Goal: Task Accomplishment & Management: Complete application form

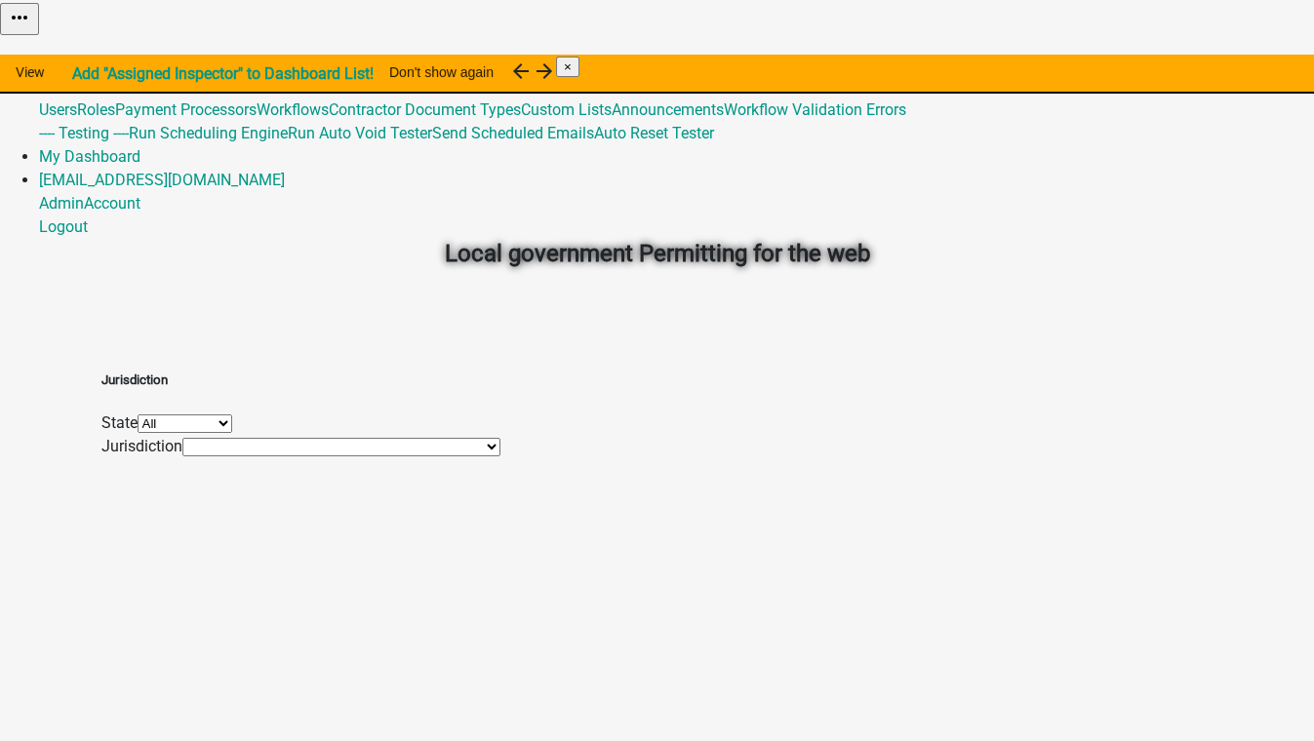
click at [84, 54] on link "Admin" at bounding box center [61, 63] width 45 height 19
click at [93, 77] on link "Global 5" at bounding box center [66, 86] width 54 height 19
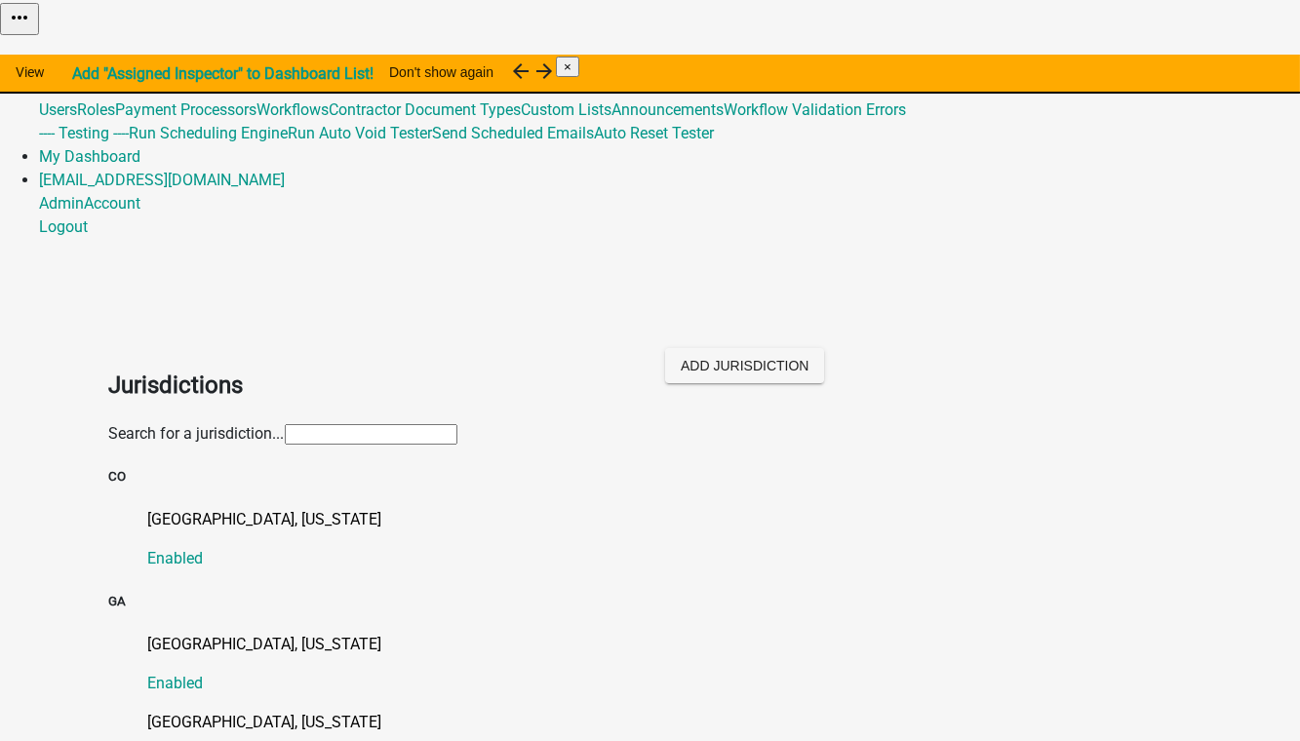
click at [93, 77] on link "Global 5" at bounding box center [66, 86] width 54 height 19
click at [731, 119] on link "Workflow Validation Errors" at bounding box center [815, 109] width 182 height 19
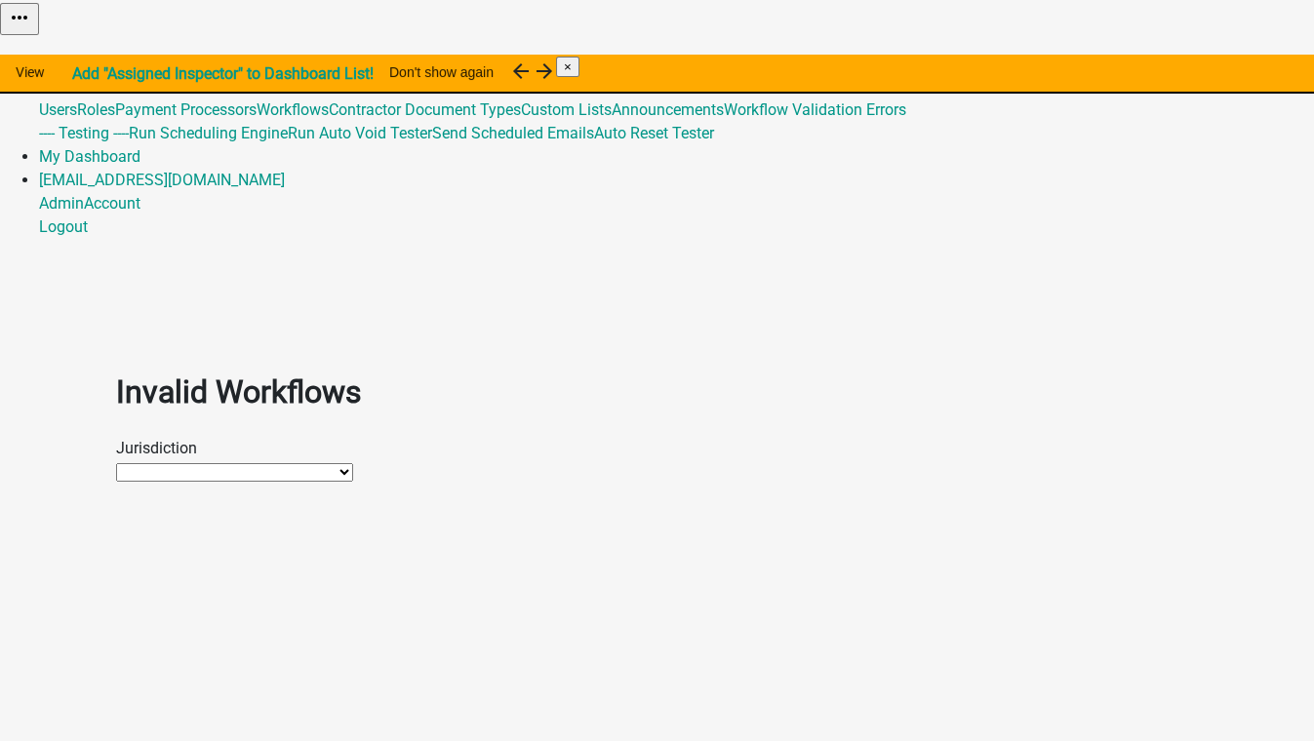
click at [177, 463] on select "Haralson County, Georgia Schneider Testing Howard County, Indiana Troup County,…" at bounding box center [234, 472] width 237 height 19
select select "36ac59a0-cdcf-4e4c-ae89-682540d7a14a"
click at [116, 463] on select "Haralson County, Georgia Schneider Testing Howard County, Indiana Troup County,…" at bounding box center [234, 472] width 237 height 19
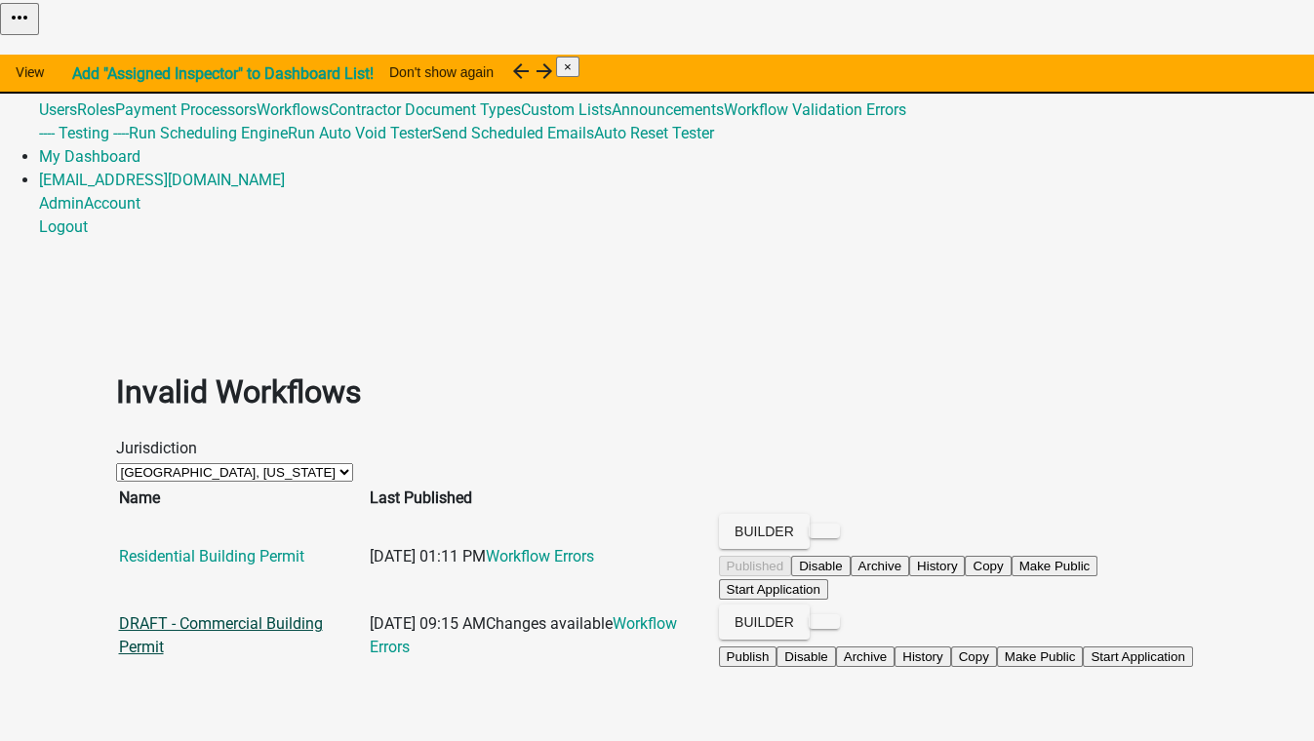
click at [258, 614] on link "DRAFT - Commercial Building Permit" at bounding box center [221, 635] width 204 height 42
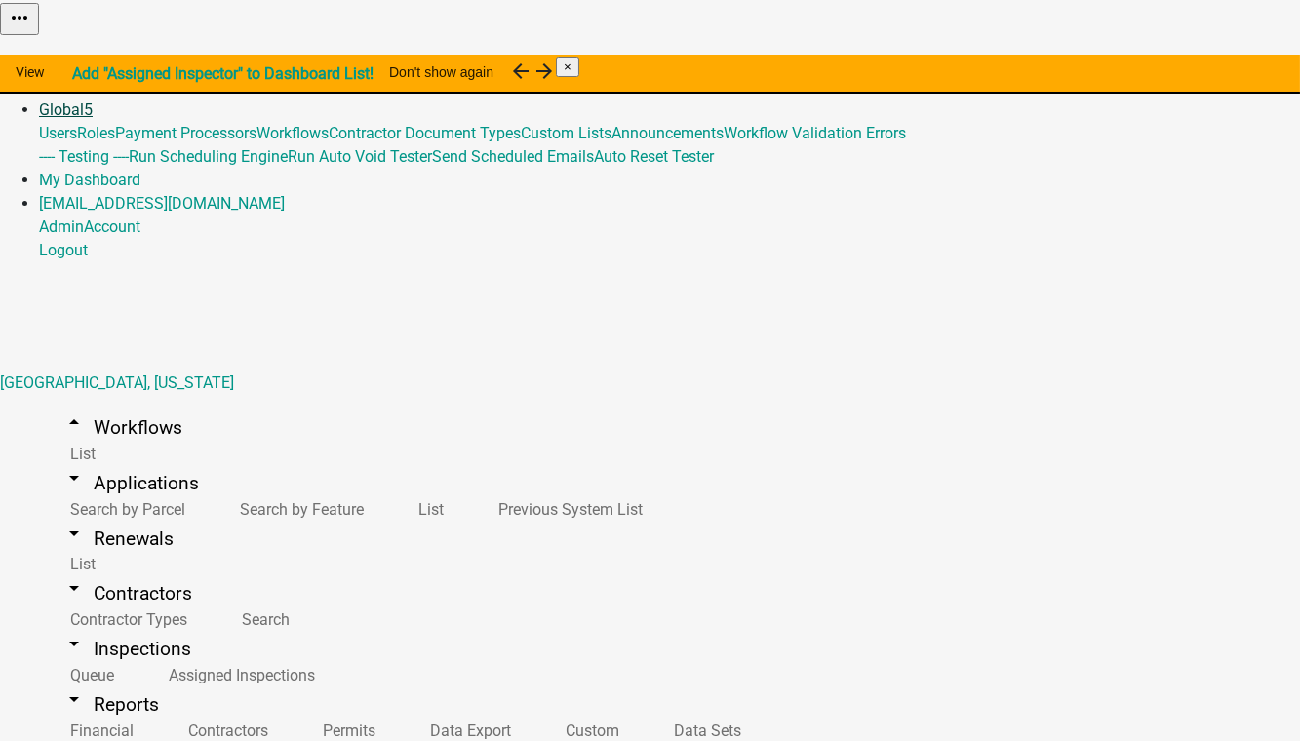
click at [93, 100] on link "Global 5" at bounding box center [66, 109] width 54 height 19
click at [80, 54] on link "Home" at bounding box center [59, 63] width 41 height 19
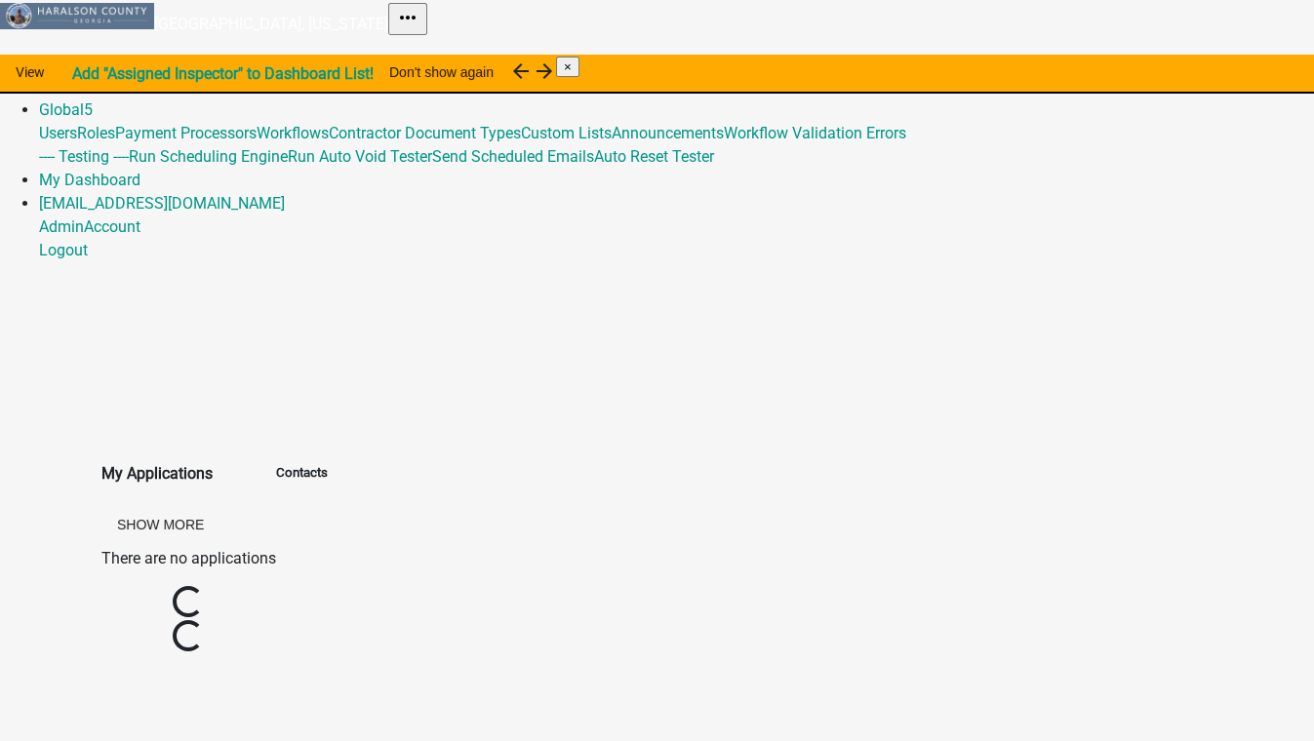
click at [84, 77] on link "Admin" at bounding box center [61, 86] width 45 height 19
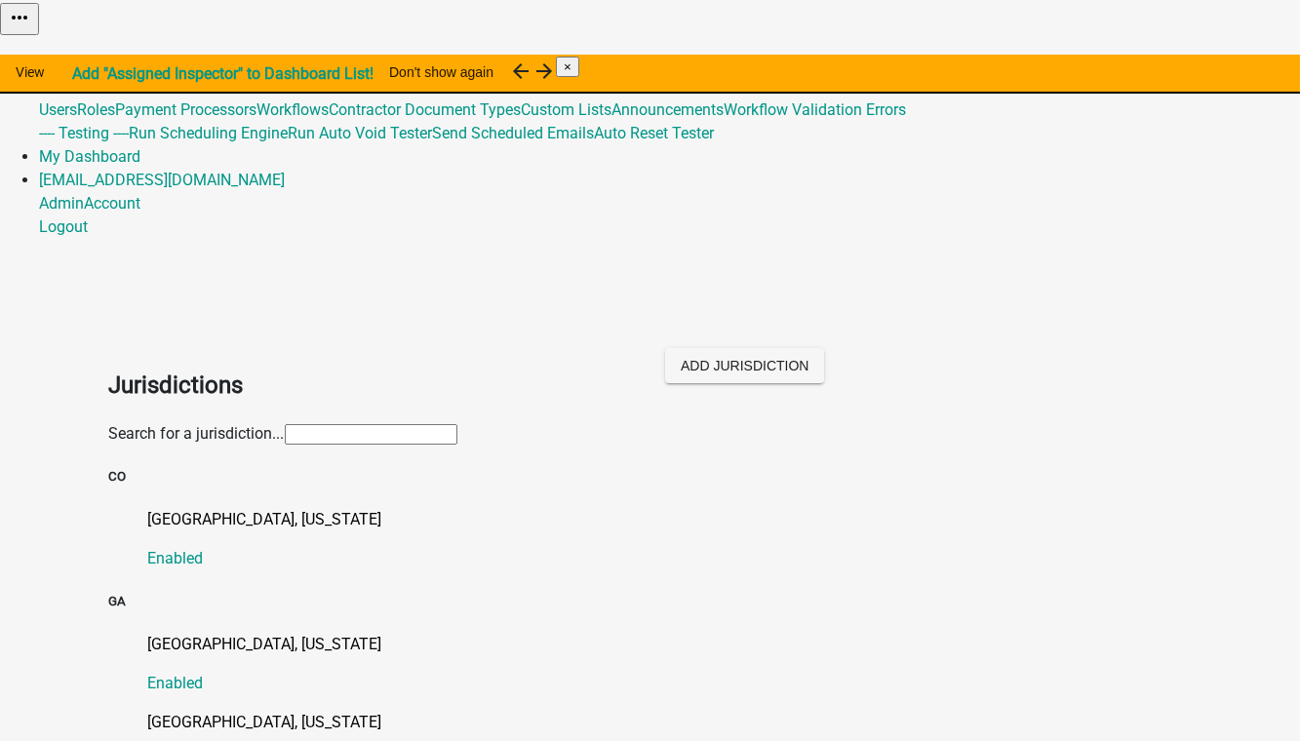
click at [285, 424] on input "text" at bounding box center [371, 434] width 173 height 20
type input "b"
click at [157, 711] on p "Buchanan County, Iowa" at bounding box center [669, 722] width 1043 height 23
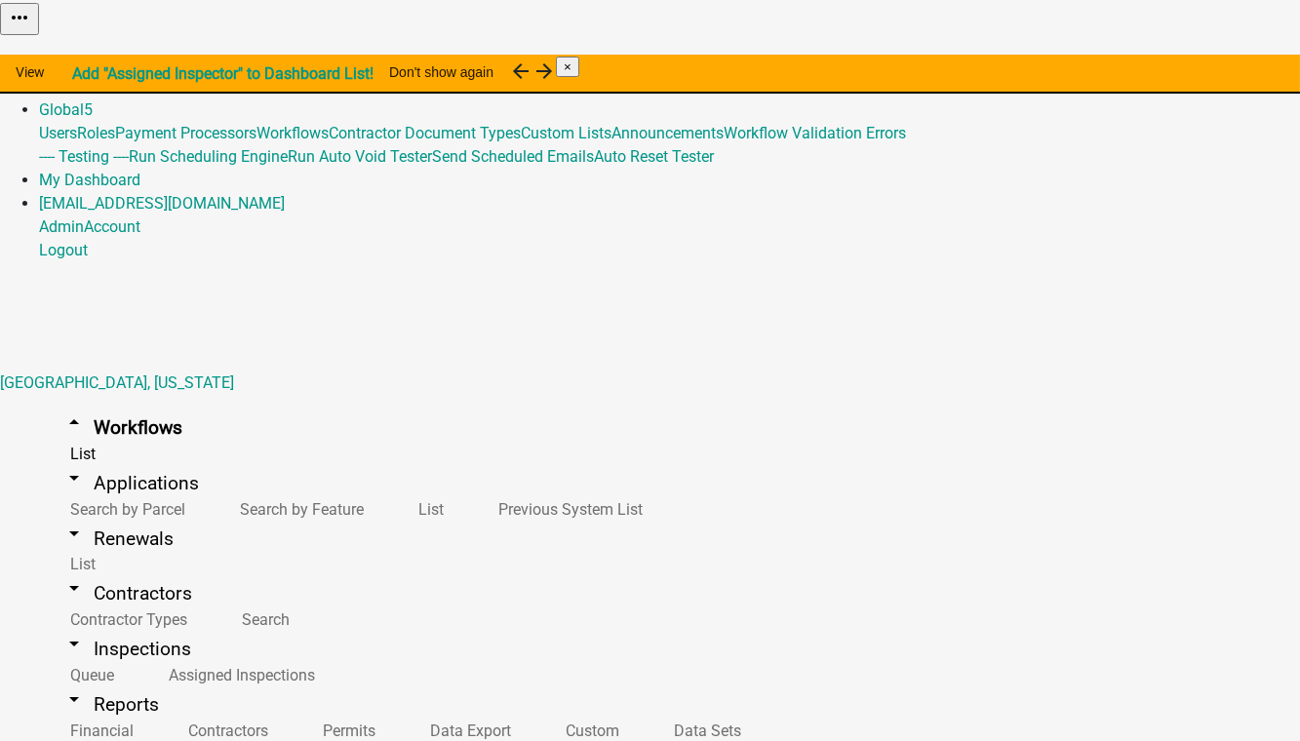
scroll to position [177, 0]
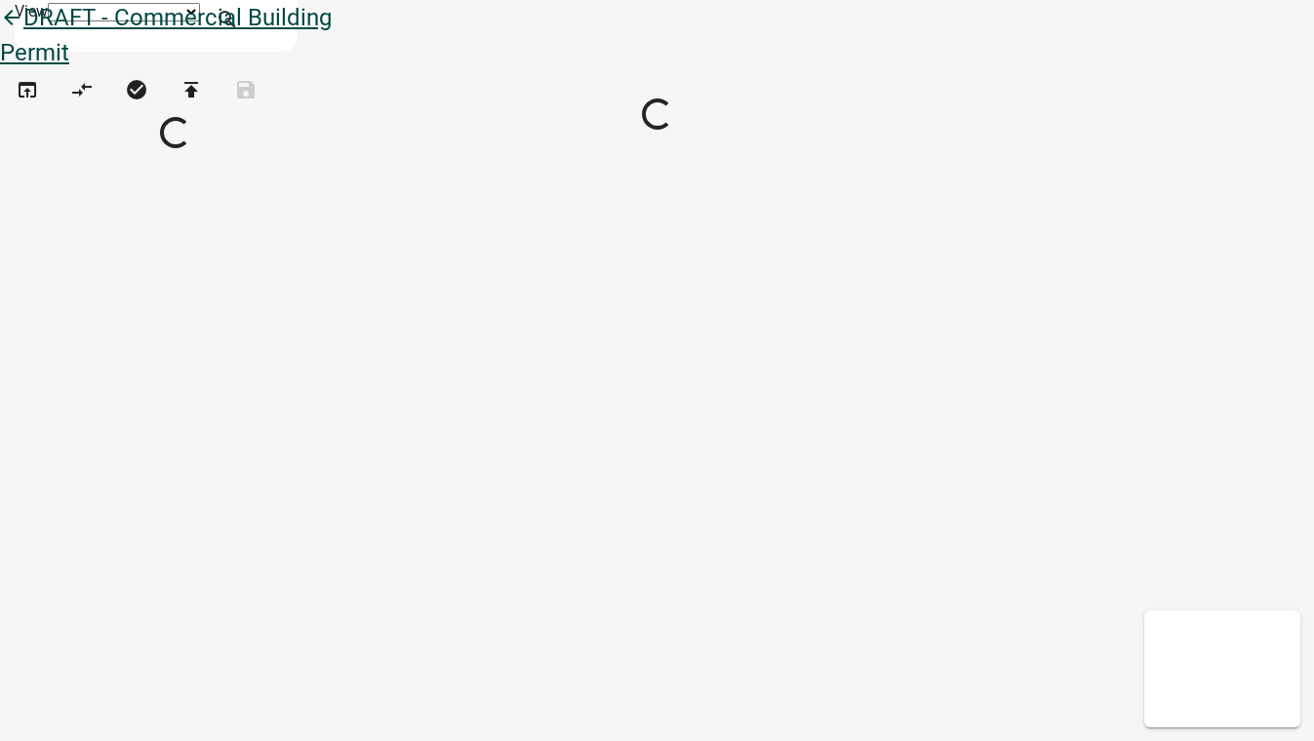
select select "1"
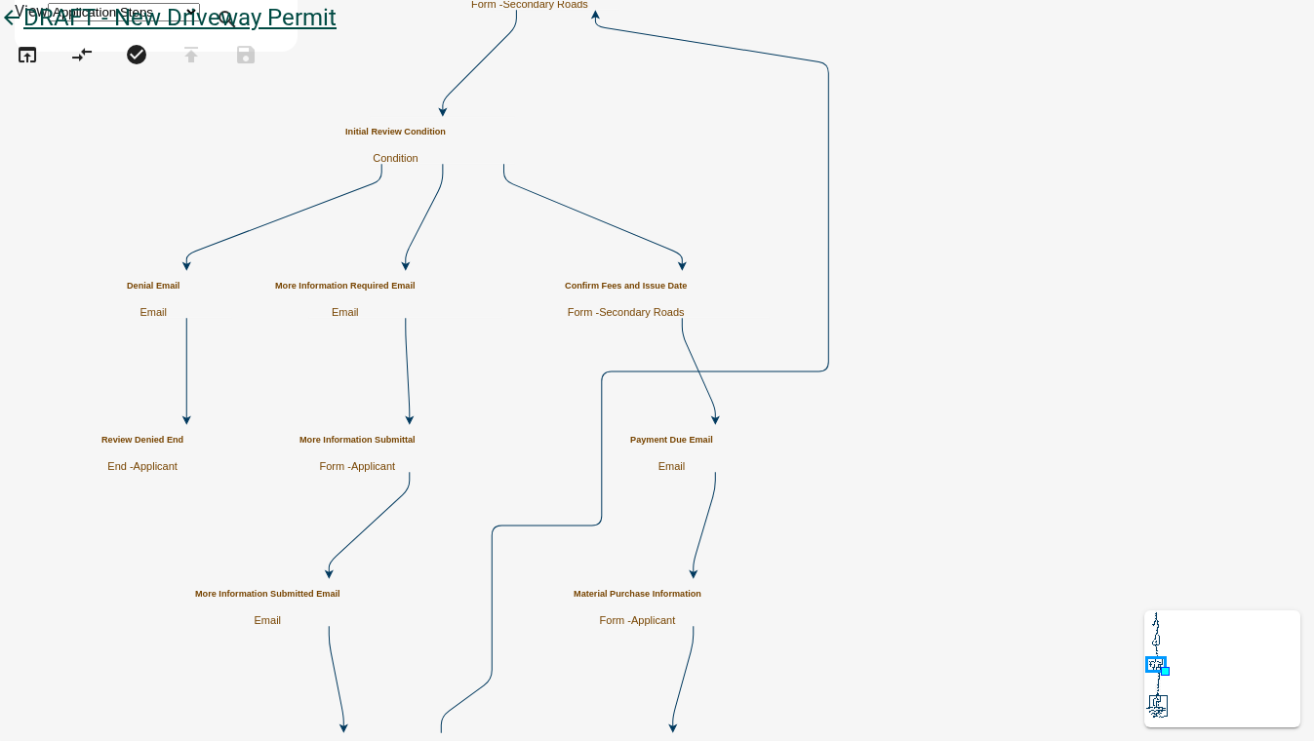
click at [23, 33] on icon "arrow_back" at bounding box center [11, 19] width 23 height 27
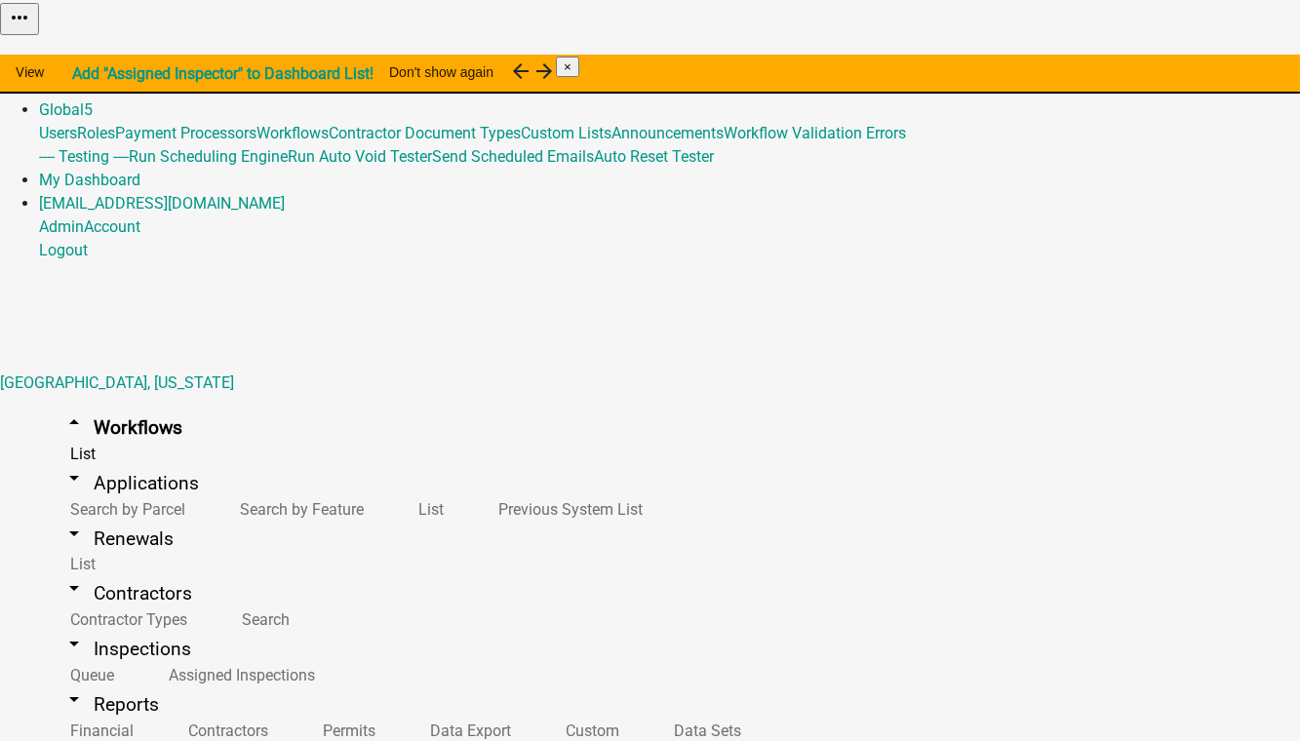
scroll to position [88, 0]
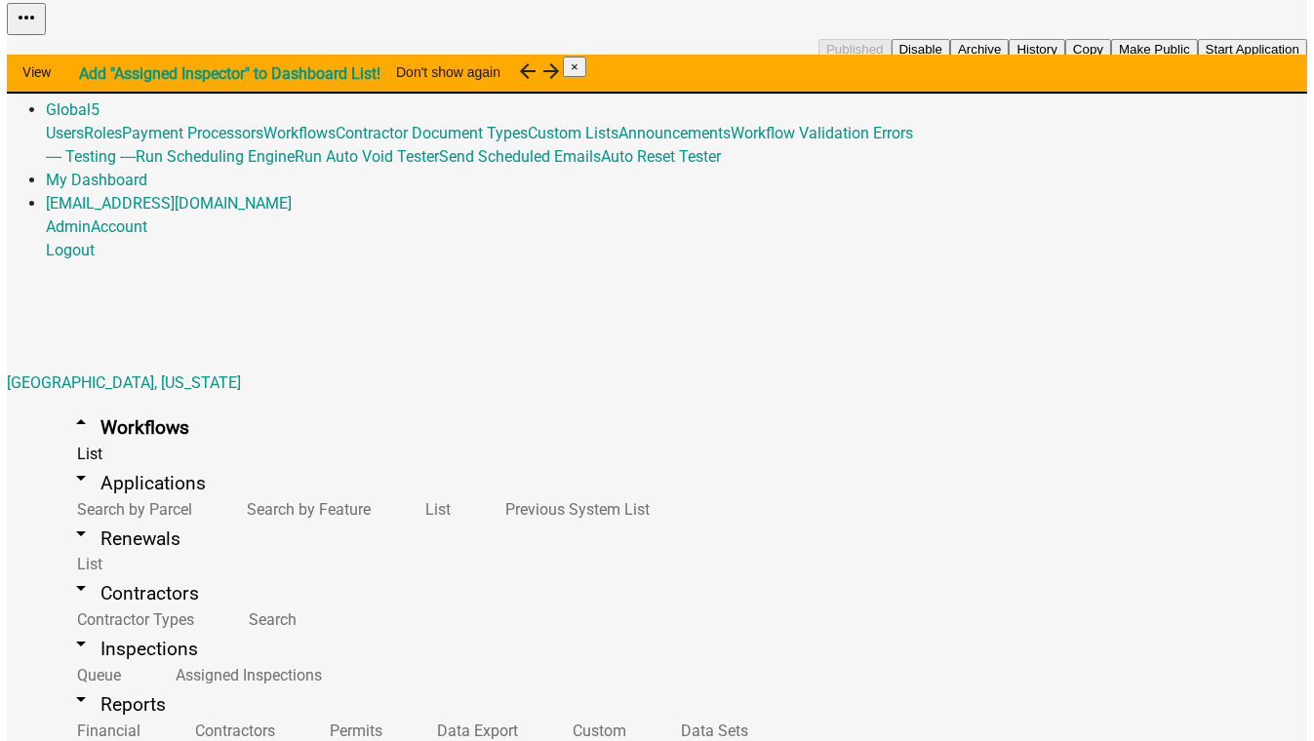
scroll to position [582, 0]
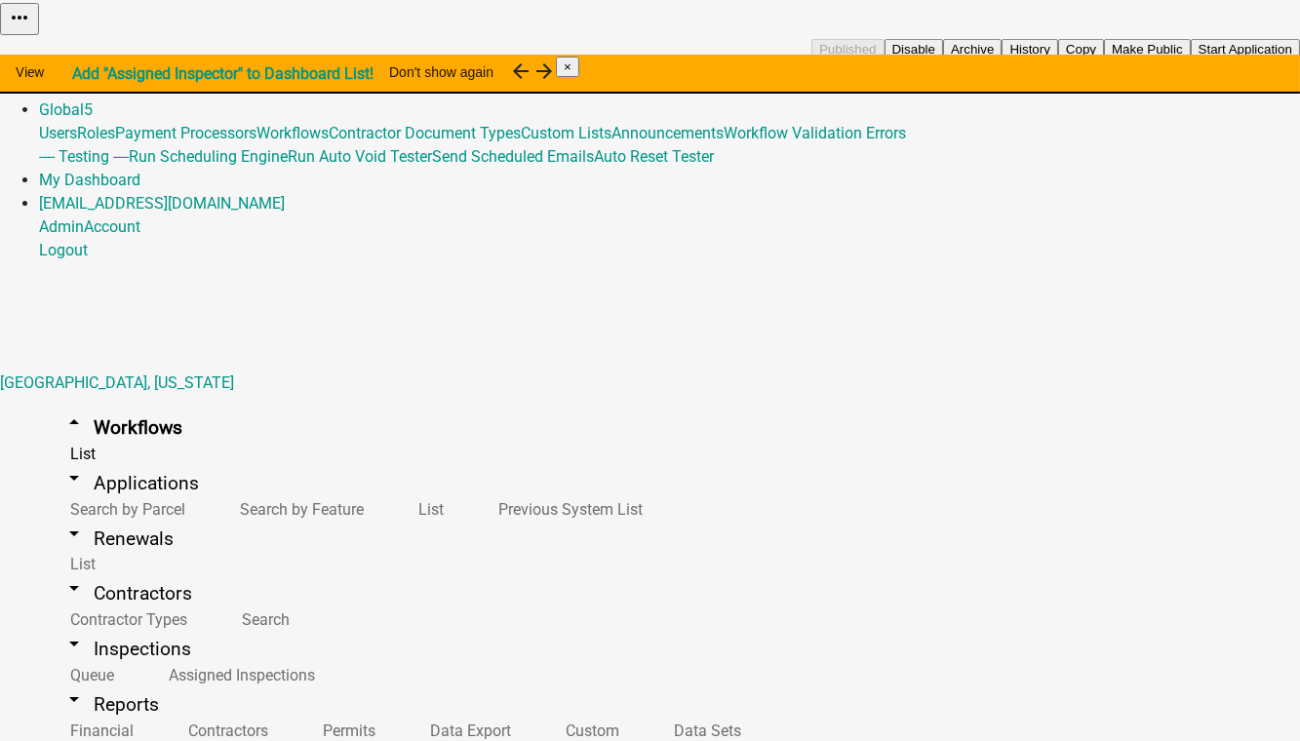
click at [1191, 59] on button "Start Application" at bounding box center [1245, 49] width 109 height 20
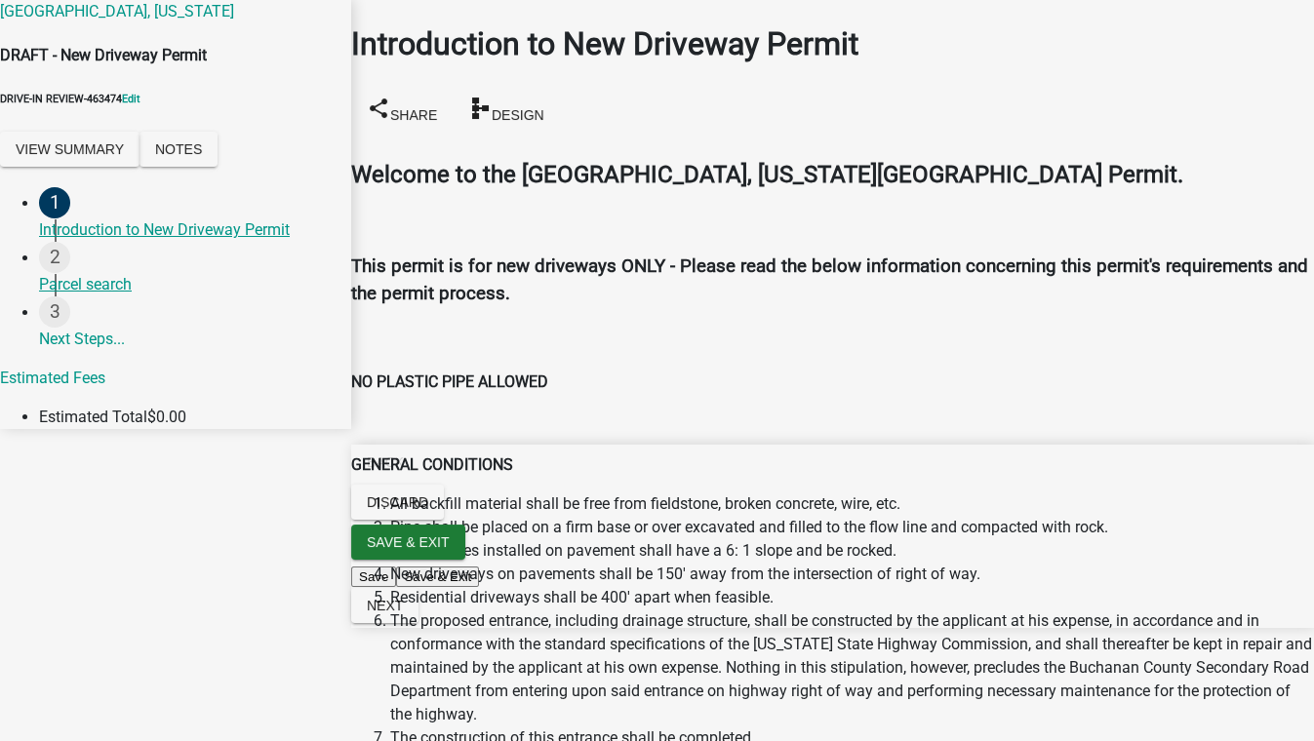
scroll to position [1614, 0]
checkbox input "true"
click at [418, 623] on button "Next" at bounding box center [384, 605] width 67 height 35
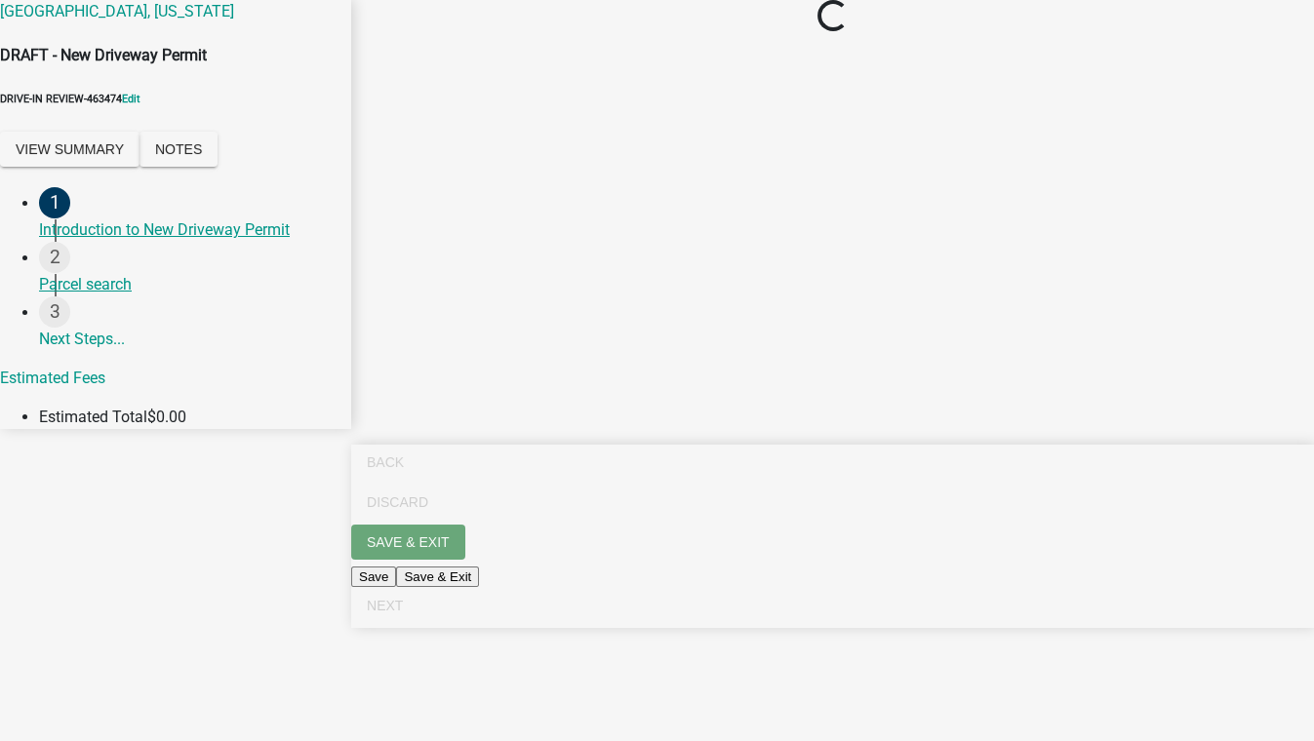
scroll to position [0, 0]
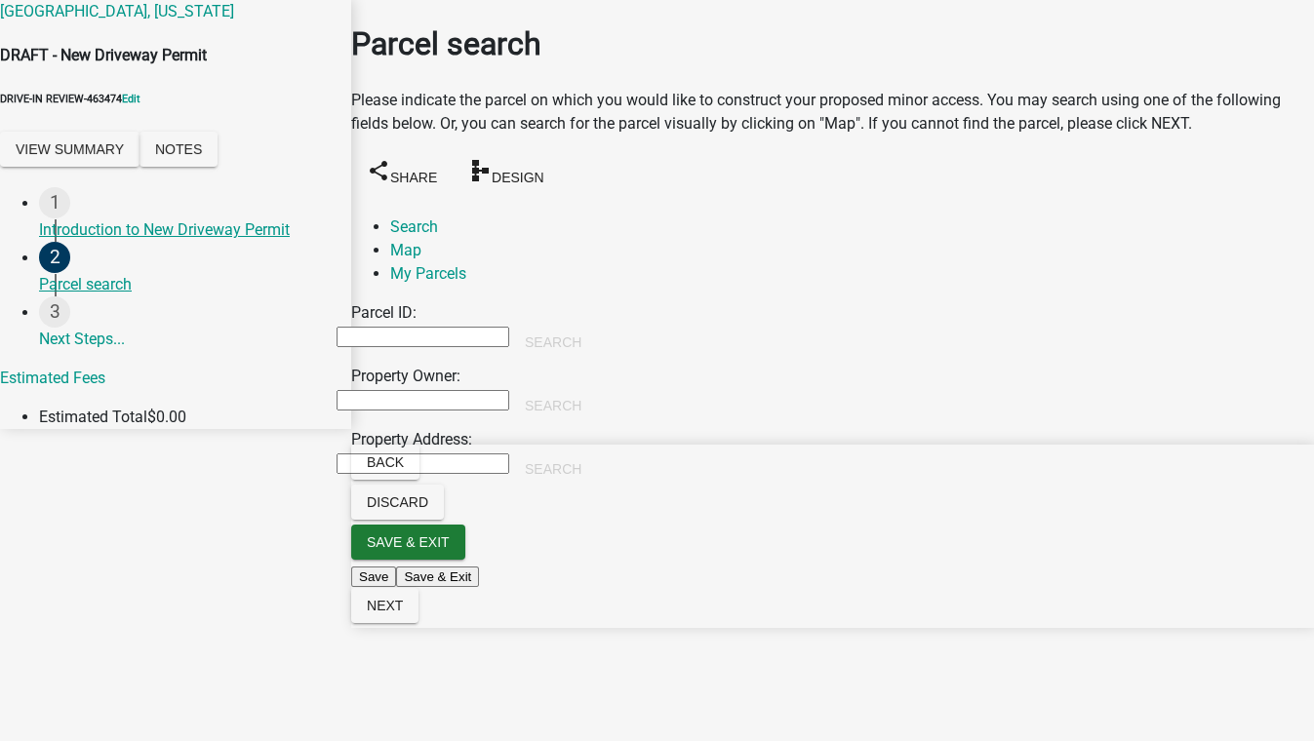
click at [402, 390] on input "Property Owner:" at bounding box center [422, 400] width 173 height 20
type input "smith"
click at [597, 388] on button "Search" at bounding box center [553, 405] width 88 height 35
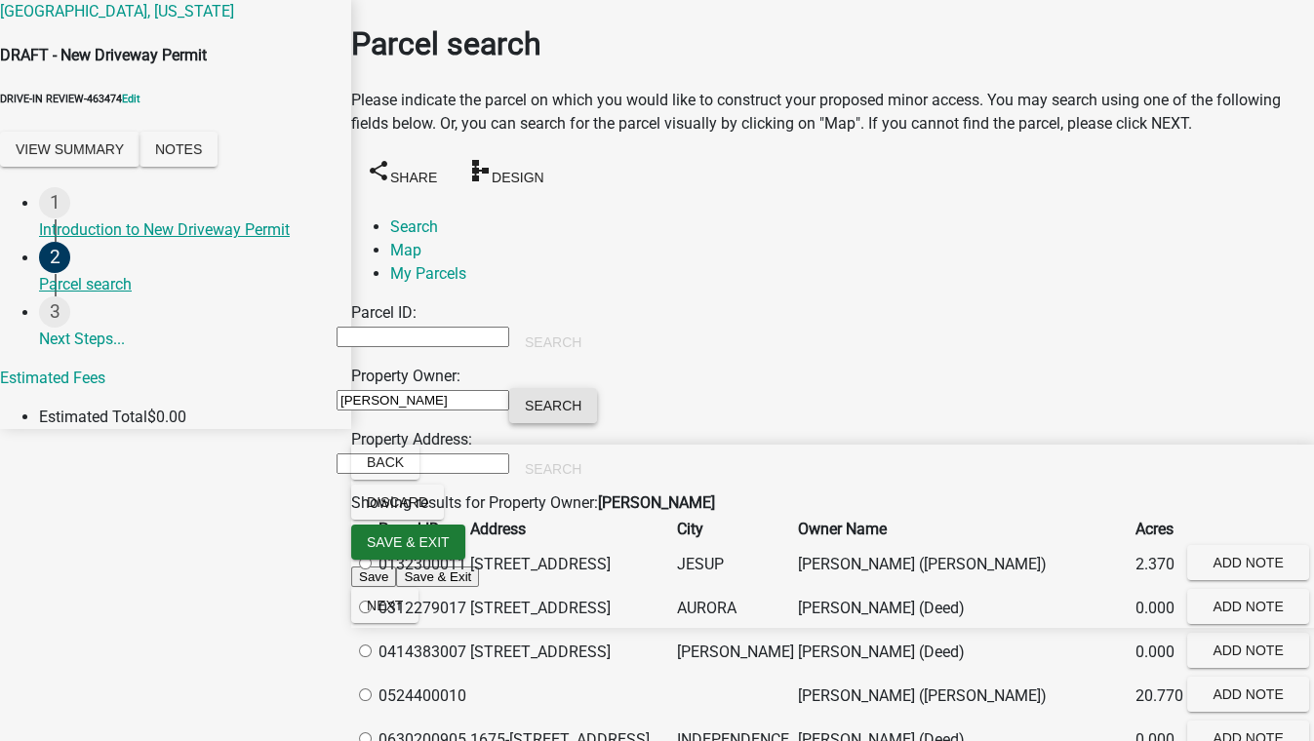
scroll to position [354, 0]
click at [374, 687] on label at bounding box center [374, 696] width 0 height 19
click at [372, 688] on input "radio" at bounding box center [365, 694] width 13 height 13
radio input "true"
click at [403, 613] on span "Next" at bounding box center [385, 606] width 36 height 16
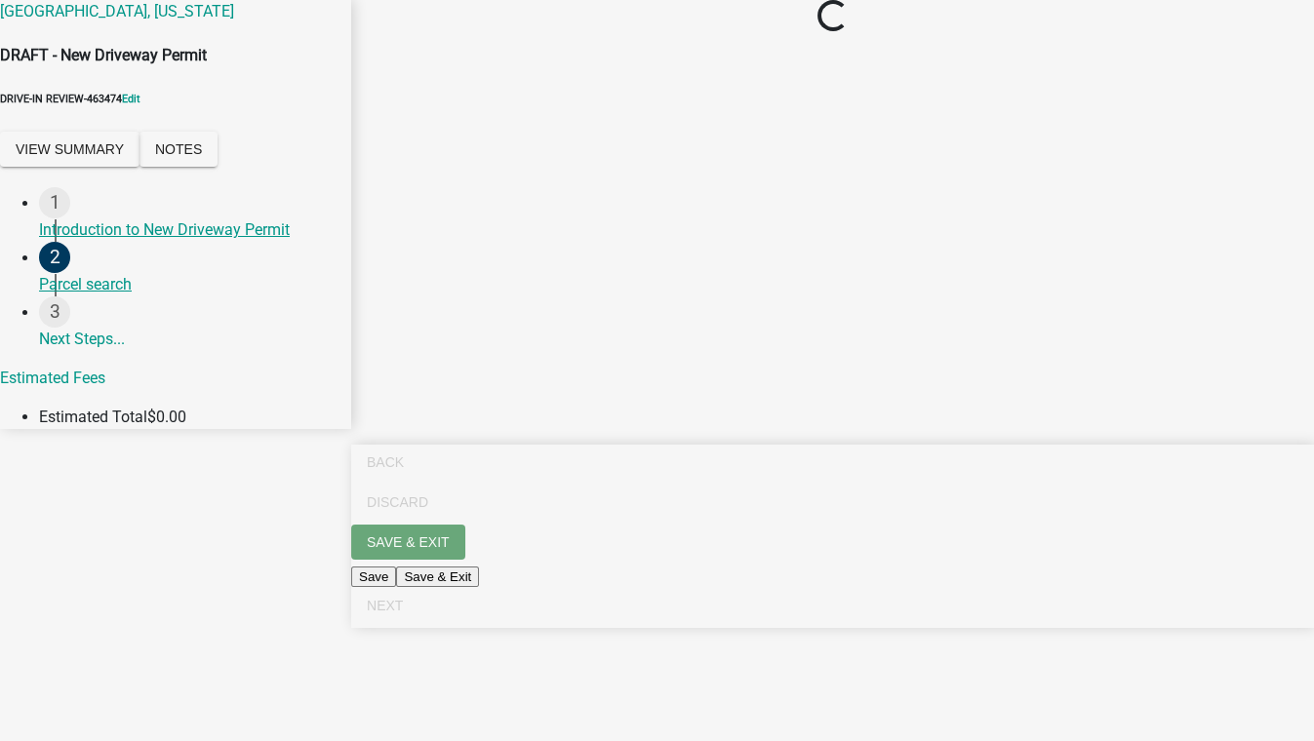
scroll to position [0, 0]
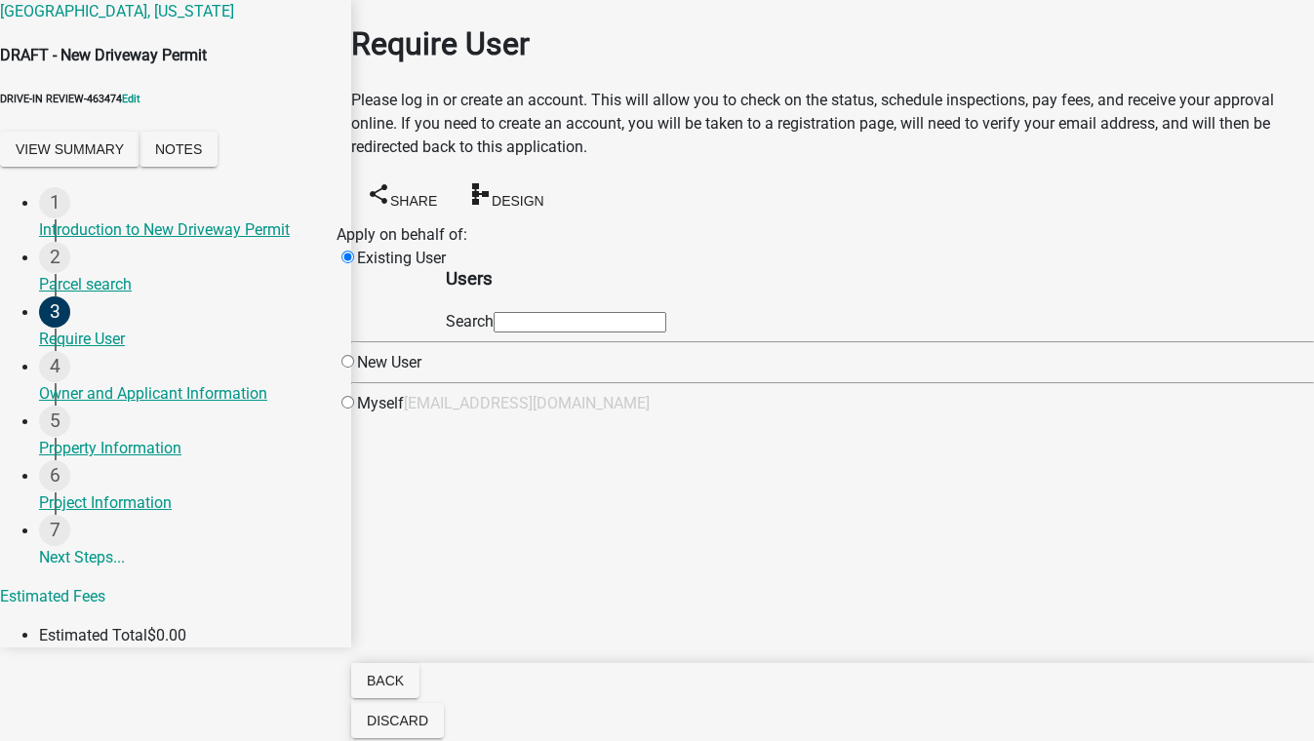
click at [634, 318] on input "text" at bounding box center [579, 322] width 173 height 20
type input "test1"
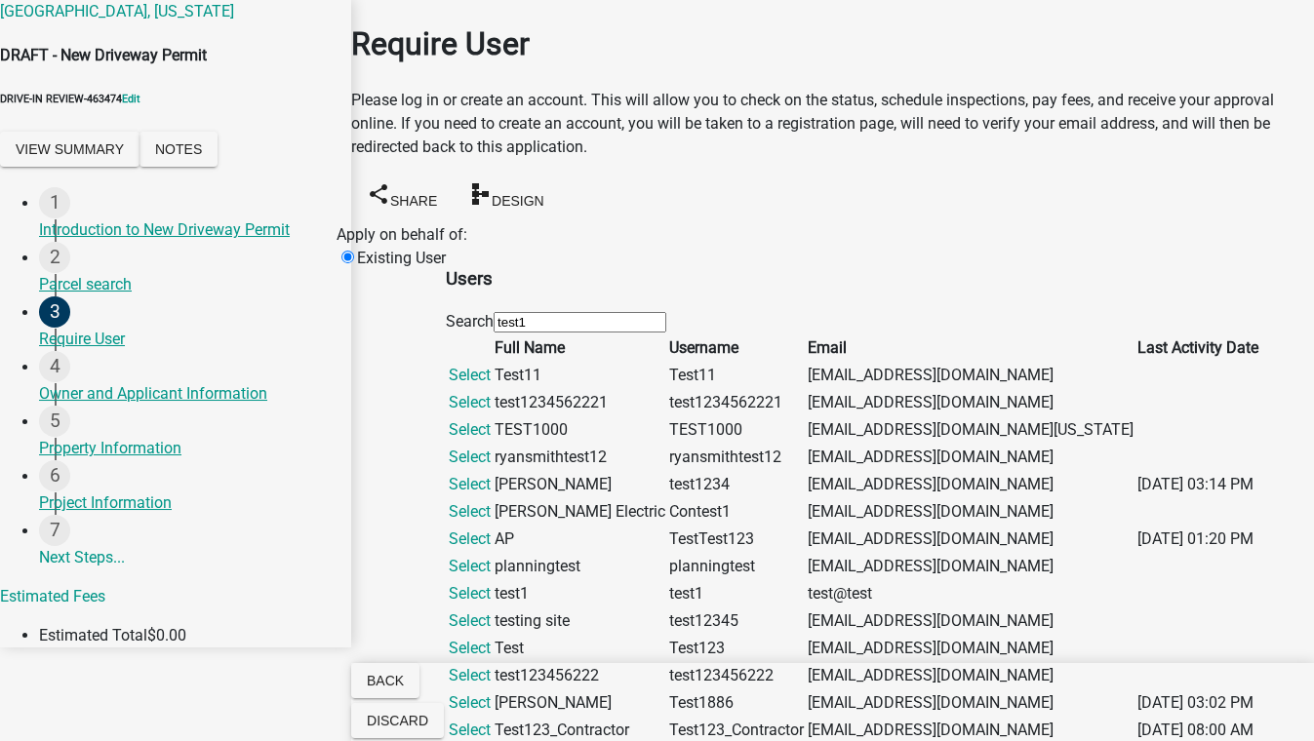
scroll to position [709, 0]
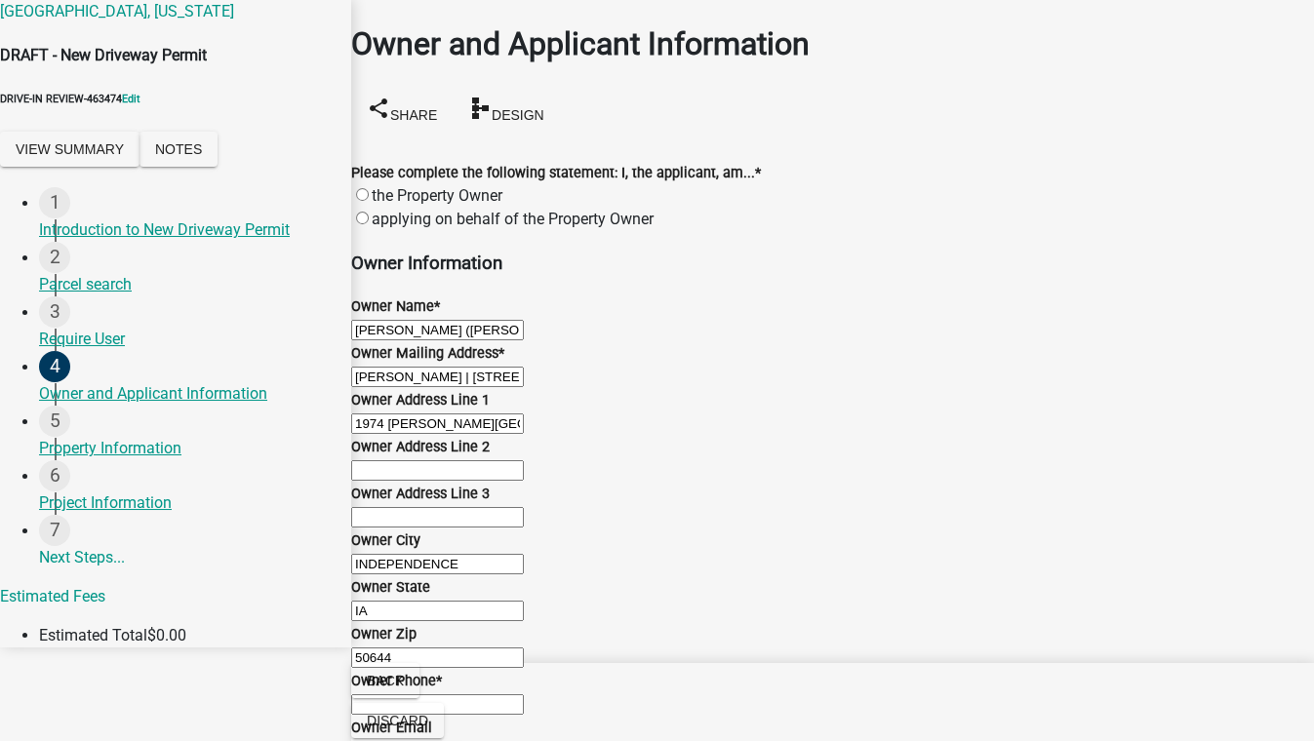
click at [373, 192] on div "Please complete the following statement: I, the applicant, am... * the Property…" at bounding box center [832, 185] width 992 height 94
click at [380, 210] on label "applying on behalf of the Property Owner" at bounding box center [513, 219] width 282 height 19
click at [369, 212] on input "applying on behalf of the Property Owner" at bounding box center [362, 218] width 13 height 13
radio input "true"
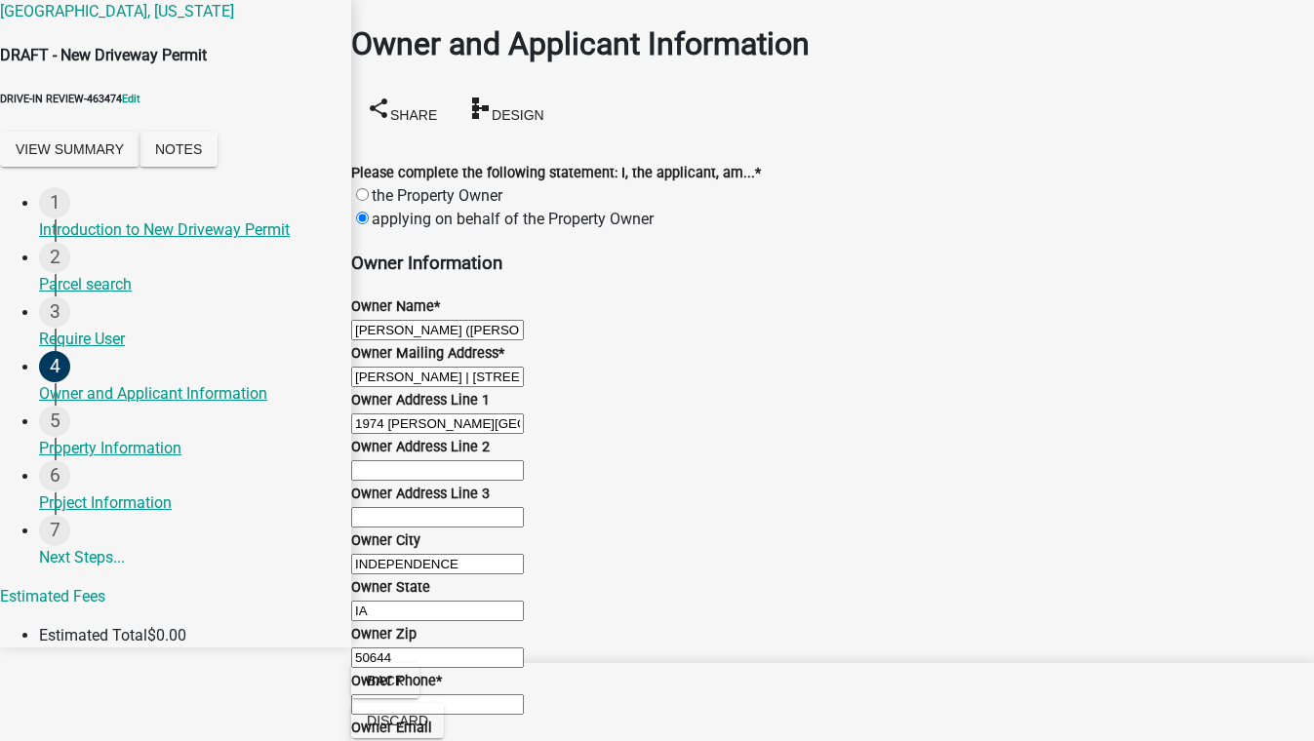
click at [437, 694] on input "Owner Phone *" at bounding box center [437, 704] width 173 height 20
type input "5555555555"
type input "test, zx 55555"
type input "MN"
type input "3176055728"
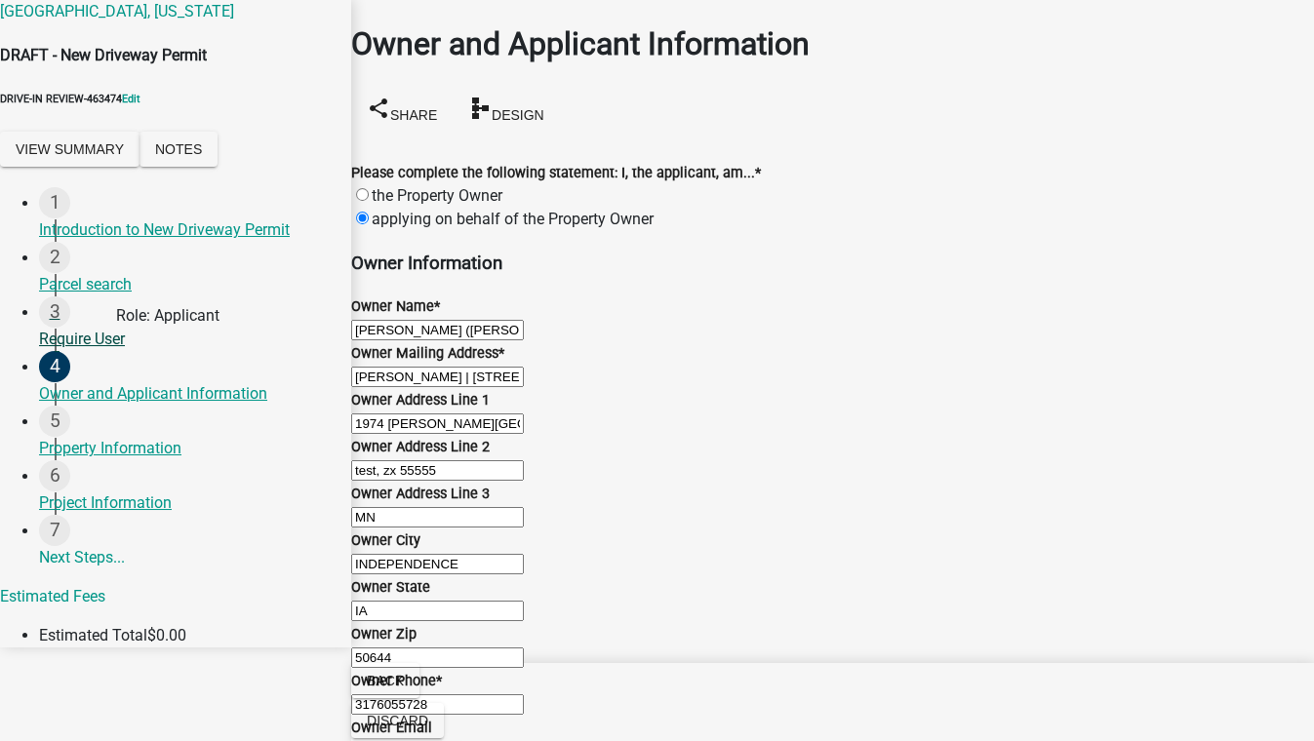
drag, startPoint x: 489, startPoint y: 403, endPoint x: 190, endPoint y: 372, distance: 300.0
click at [193, 372] on div "Buchanan County, Iowa DRAFT - New Driveway Permit DRIVE-IN REVIEW-463474 Edit V…" at bounding box center [657, 324] width 1314 height 648
type input "5555555555"
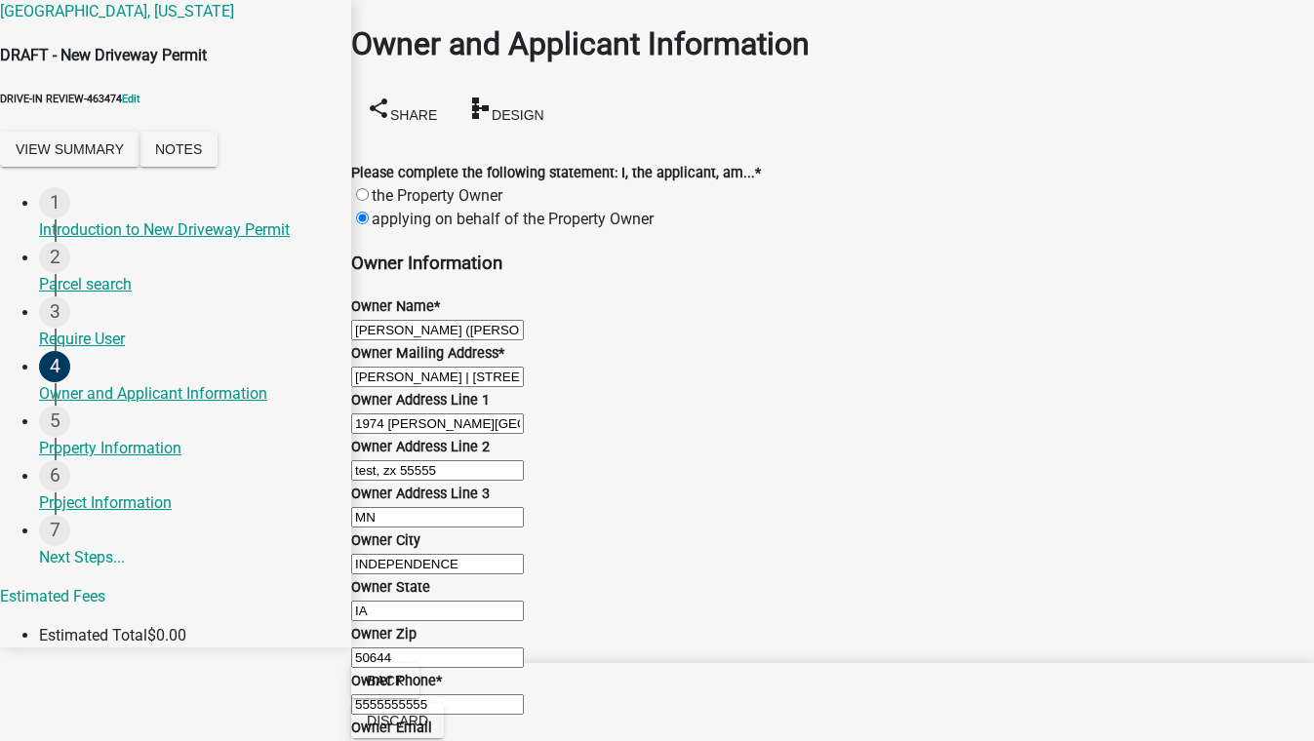
scroll to position [1305, 0]
type input "test"
drag, startPoint x: 445, startPoint y: 569, endPoint x: 205, endPoint y: 579, distance: 240.1
click at [205, 579] on div "Buchanan County, Iowa DRAFT - New Driveway Permit DRIVE-IN REVIEW-463474 Edit V…" at bounding box center [657, 324] width 1314 height 648
type input "test@schneidergis.com"
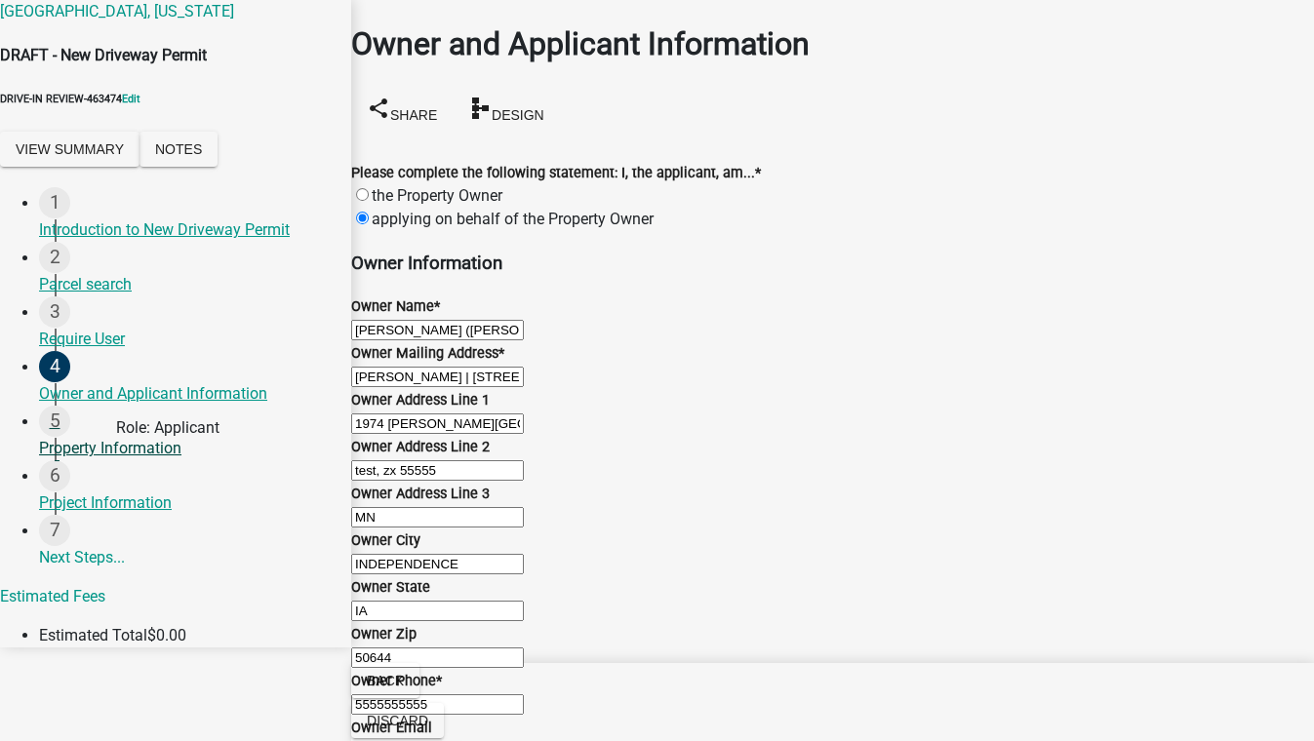
drag, startPoint x: 499, startPoint y: 472, endPoint x: 213, endPoint y: 473, distance: 286.7
click at [213, 473] on div "Buchanan County, Iowa DRAFT - New Driveway Permit DRIVE-IN REVIEW-463474 Edit V…" at bounding box center [657, 324] width 1314 height 648
type input "5555555555"
type input "test@schneidergis.com"
type input "8901 Otis Avenue, Suite 300"
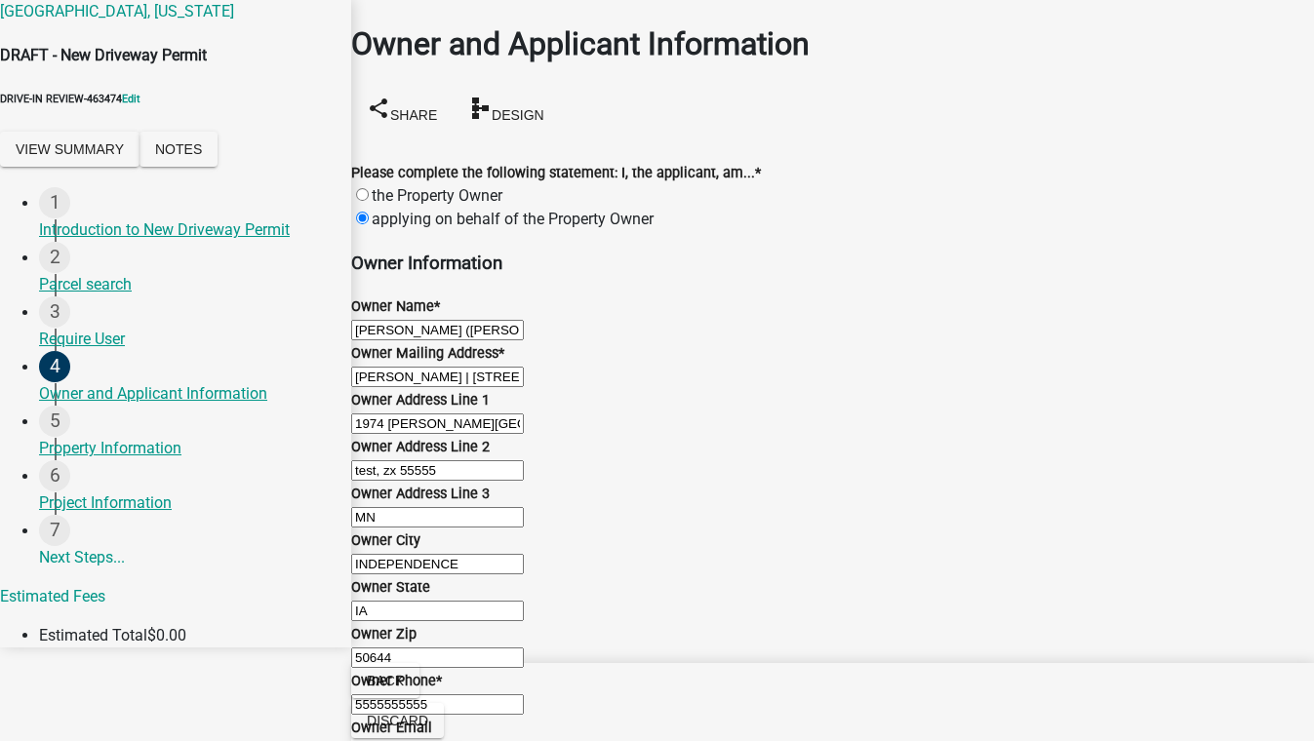
type input "3176055728"
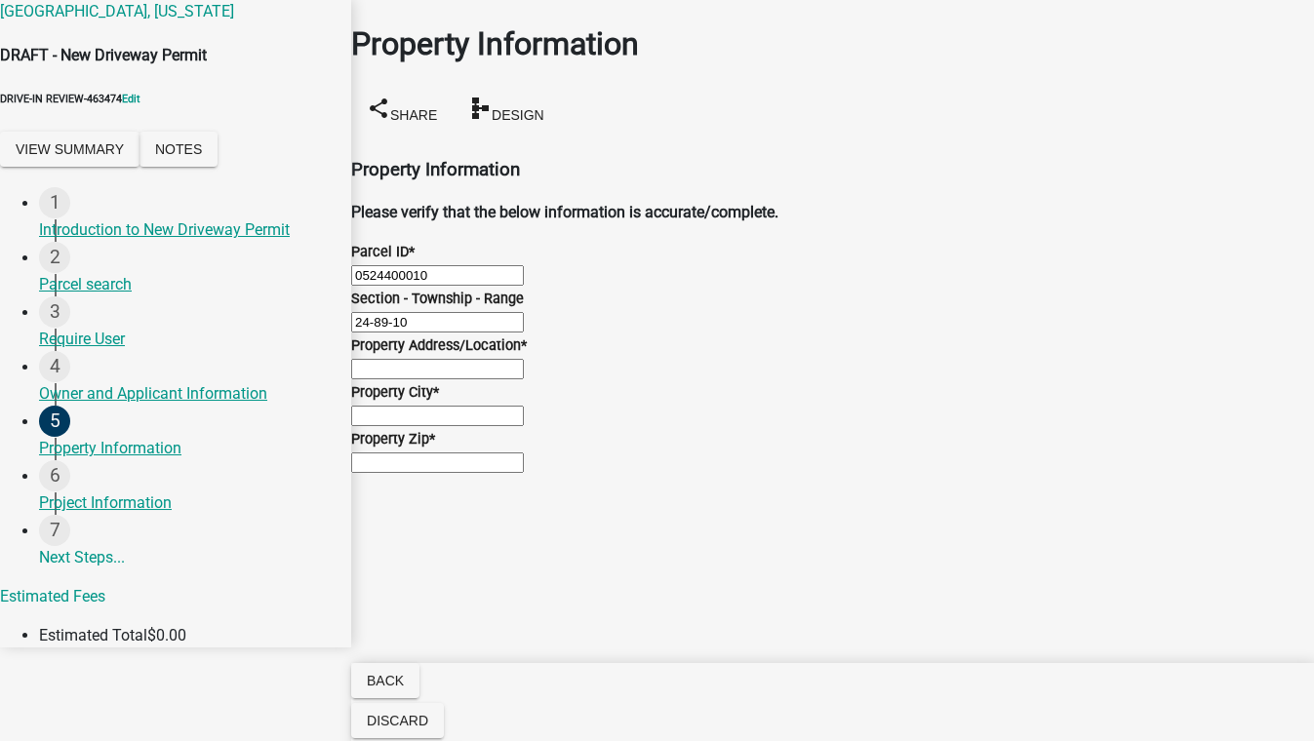
click at [443, 379] on input "Property Address/Location *" at bounding box center [437, 369] width 173 height 20
type input "test, zx 55555"
click at [430, 426] on input "Property City *" at bounding box center [437, 416] width 173 height 20
type input "test,zx 55555"
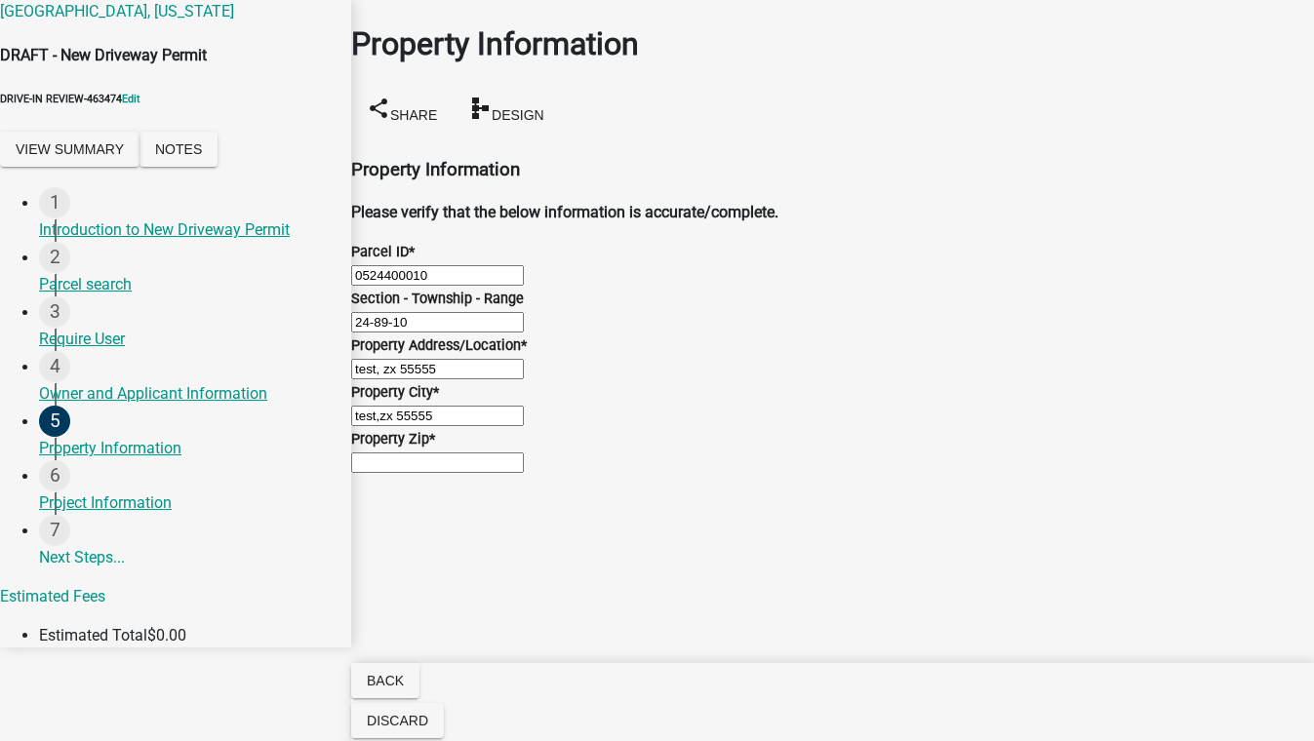
click at [506, 473] on input "Property Zip *" at bounding box center [437, 462] width 173 height 20
click at [490, 473] on input "Property Zip *" at bounding box center [437, 462] width 173 height 20
click at [406, 473] on input "Property Zip *" at bounding box center [437, 462] width 173 height 20
type input "55555"
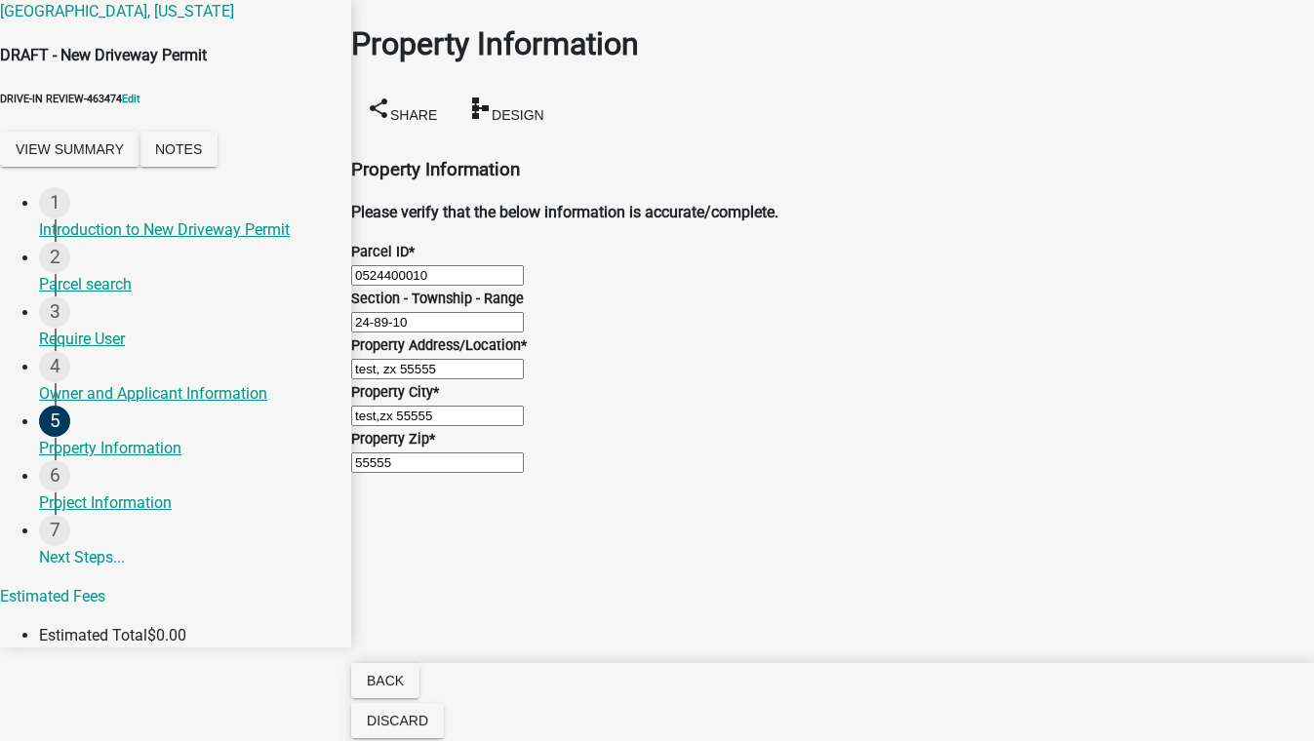
scroll to position [0, 0]
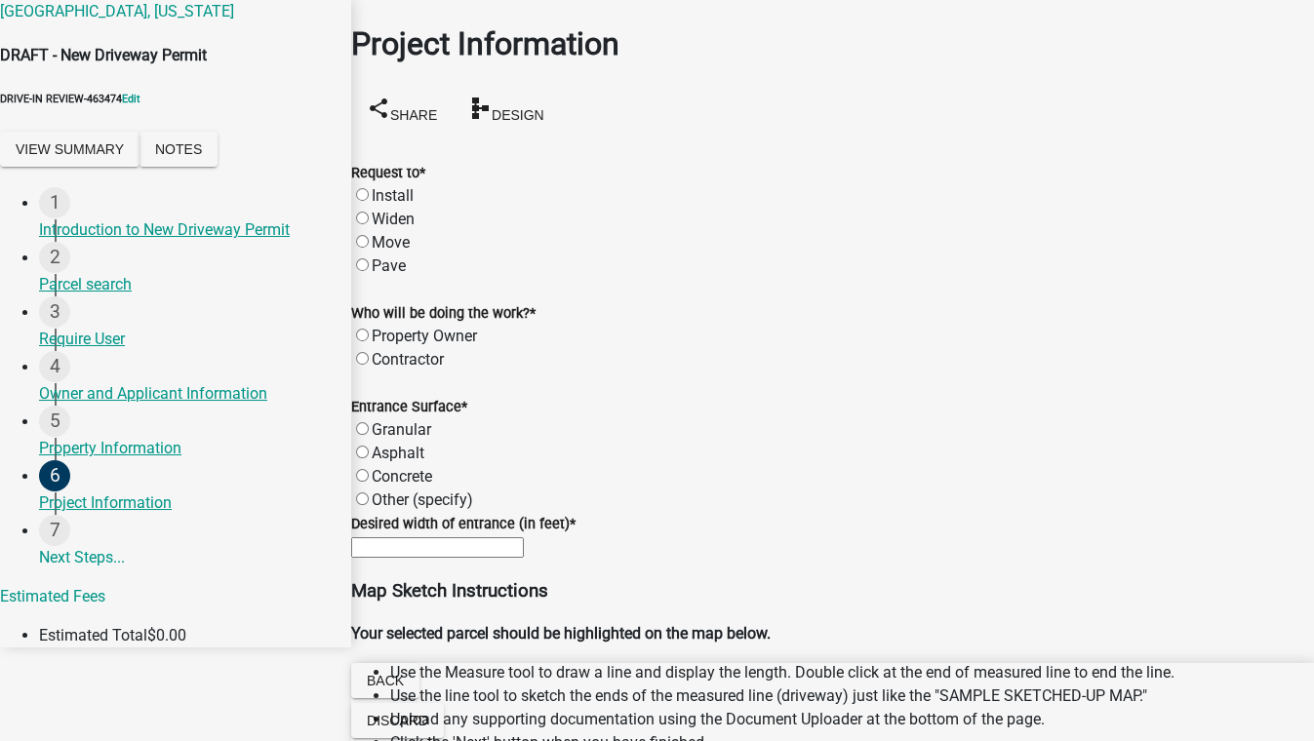
click at [380, 186] on label "Install" at bounding box center [393, 195] width 42 height 19
click at [369, 188] on input "Install" at bounding box center [362, 194] width 13 height 13
radio input "true"
click at [381, 328] on label "Property Owner" at bounding box center [424, 336] width 105 height 19
click at [369, 329] on input "Property Owner" at bounding box center [362, 335] width 13 height 13
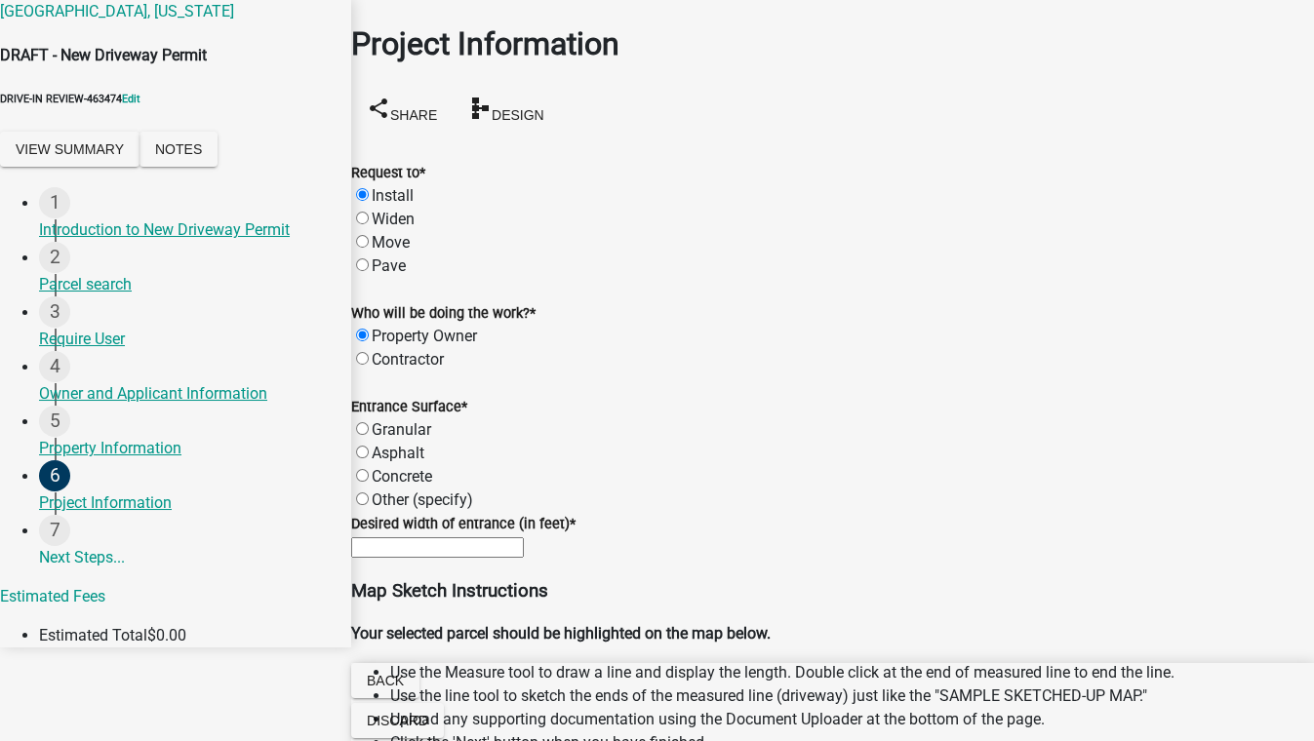
radio input "true"
click at [385, 432] on label "Granular" at bounding box center [401, 429] width 59 height 19
click at [369, 432] on input "Granular" at bounding box center [362, 428] width 13 height 13
radio input "true"
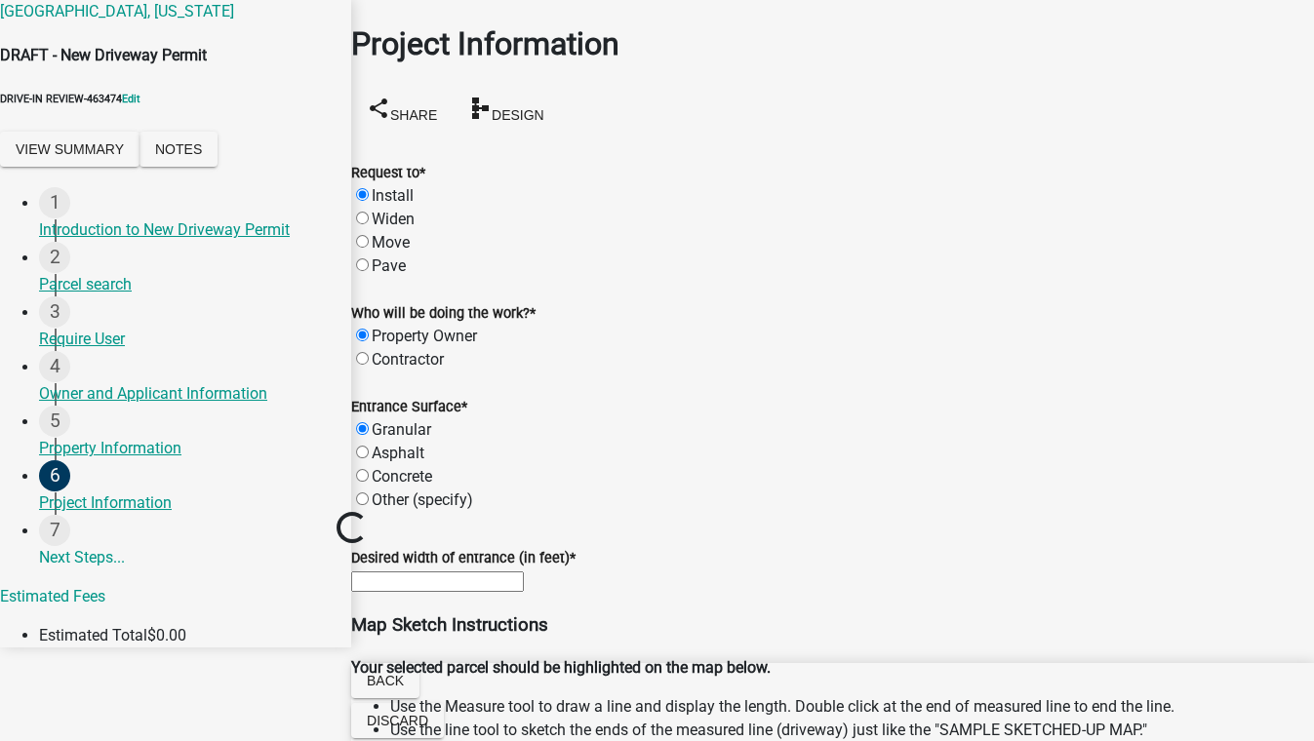
scroll to position [177, 0]
click at [497, 571] on input "text" at bounding box center [437, 581] width 173 height 20
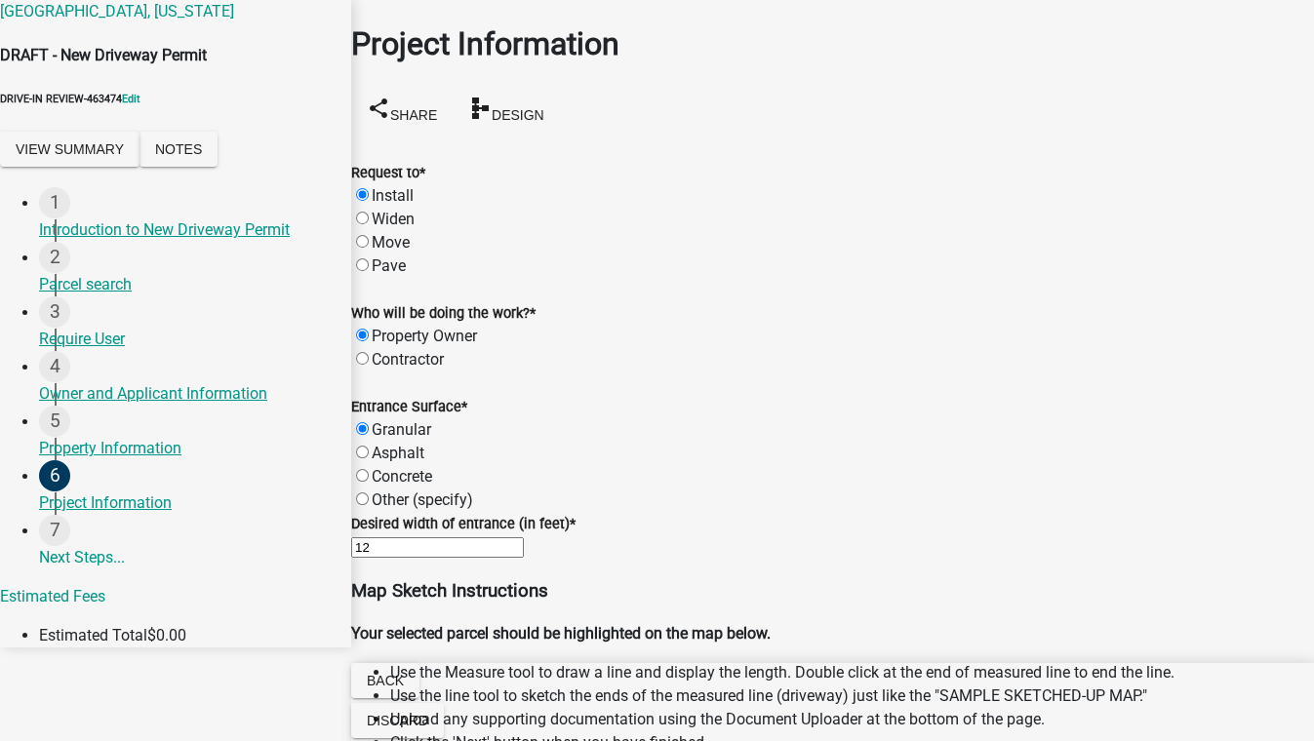
scroll to position [1684, 0]
type input "12"
drag, startPoint x: 640, startPoint y: 431, endPoint x: 739, endPoint y: 413, distance: 101.0
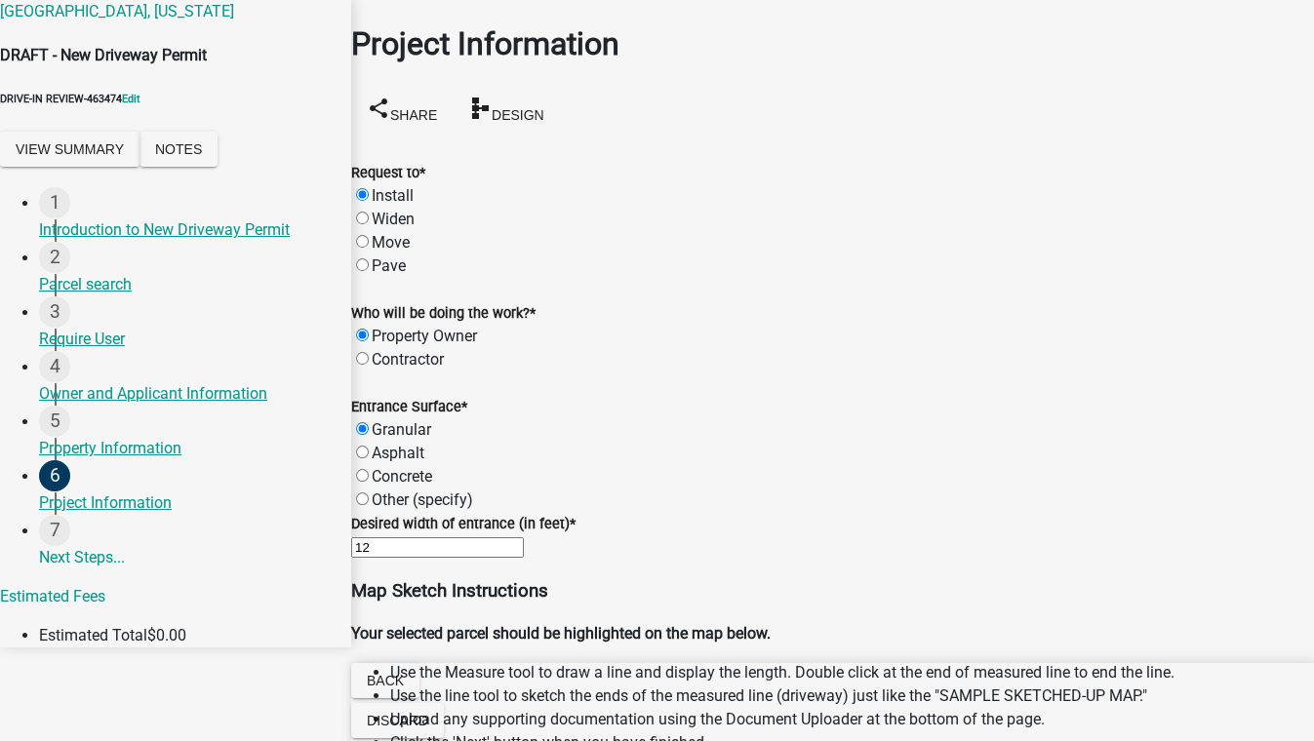
scroll to position [2038, 0]
select select "8"
select select "2025"
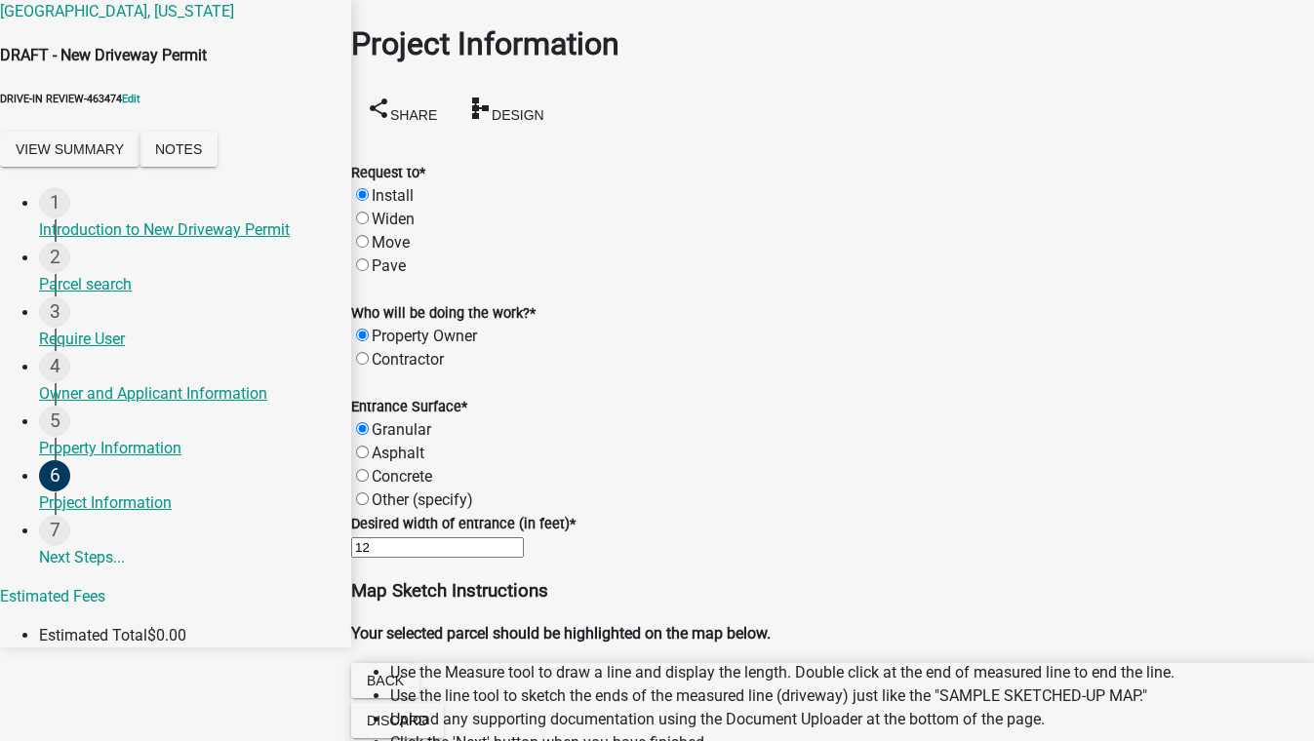
type input "08/20/2025"
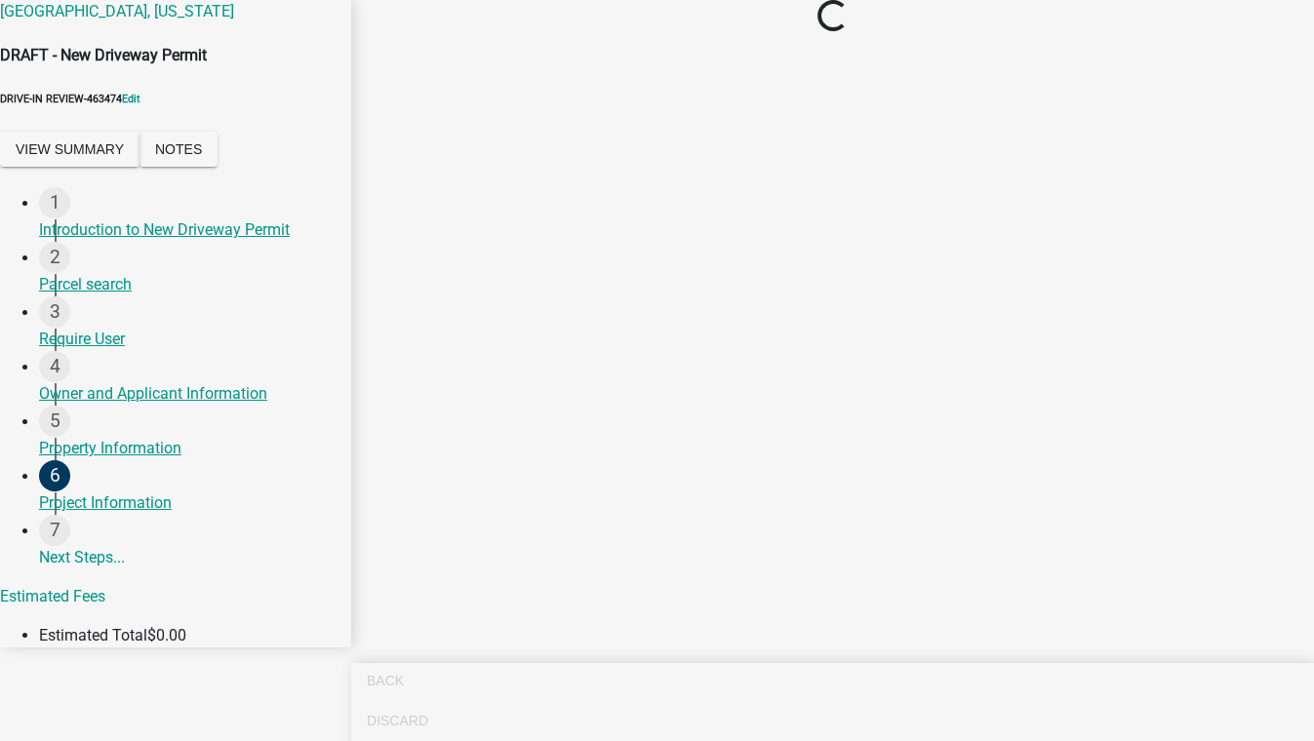
scroll to position [0, 0]
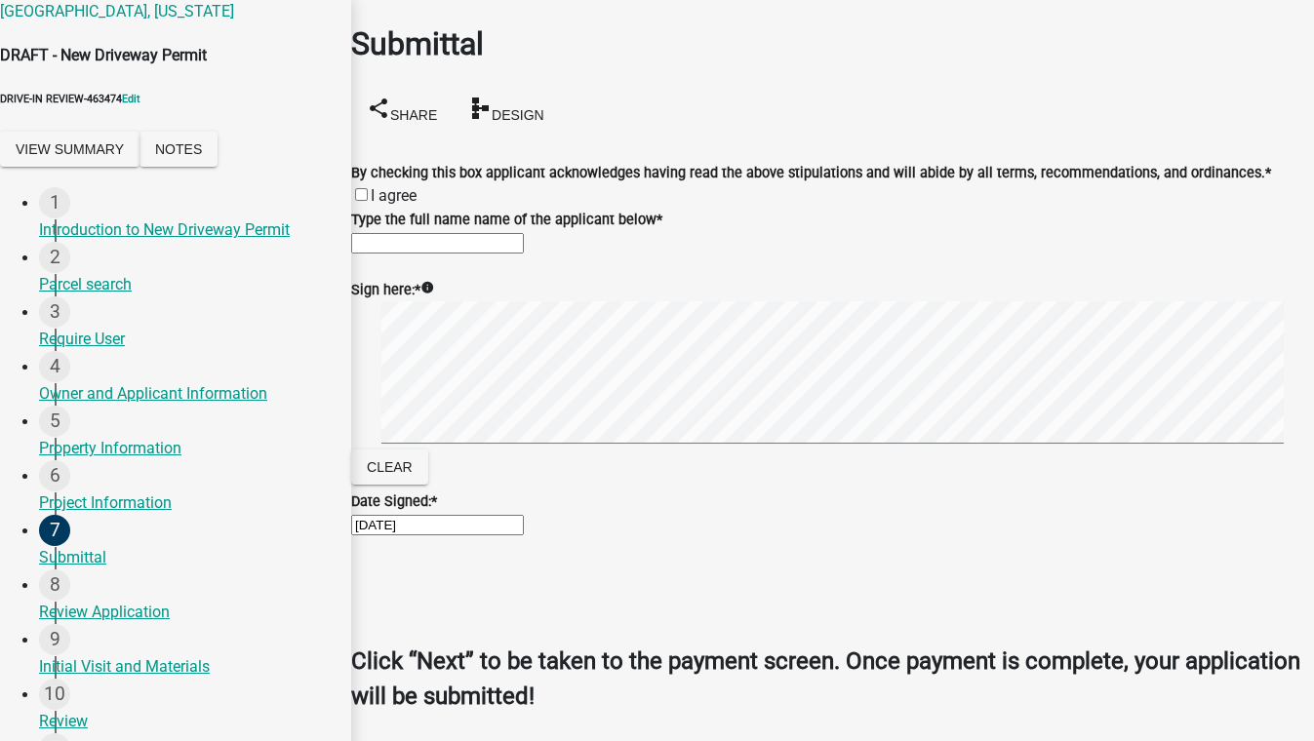
click at [387, 186] on label "I agree" at bounding box center [394, 195] width 46 height 19
click at [368, 188] on input "I agree" at bounding box center [361, 194] width 13 height 13
checkbox input "true"
click at [425, 254] on input "Type the full name name of the applicant below *" at bounding box center [437, 243] width 173 height 20
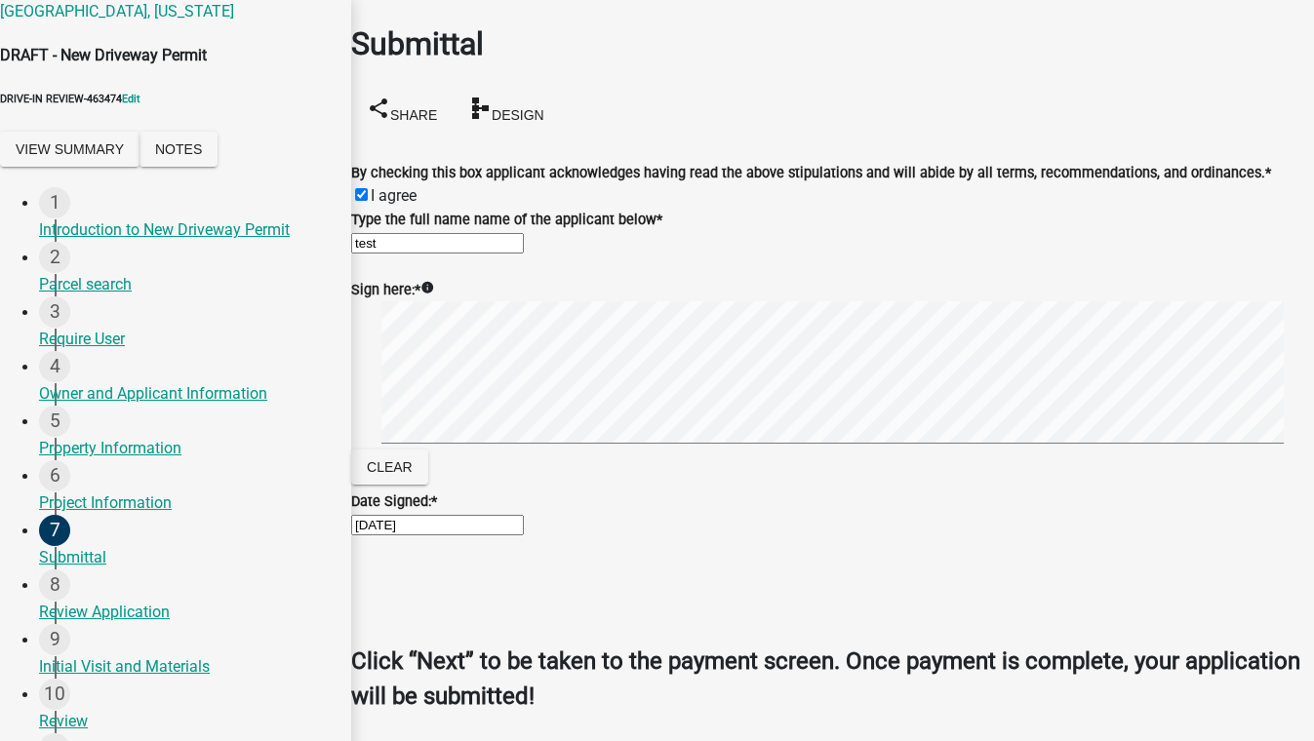
type input "test"
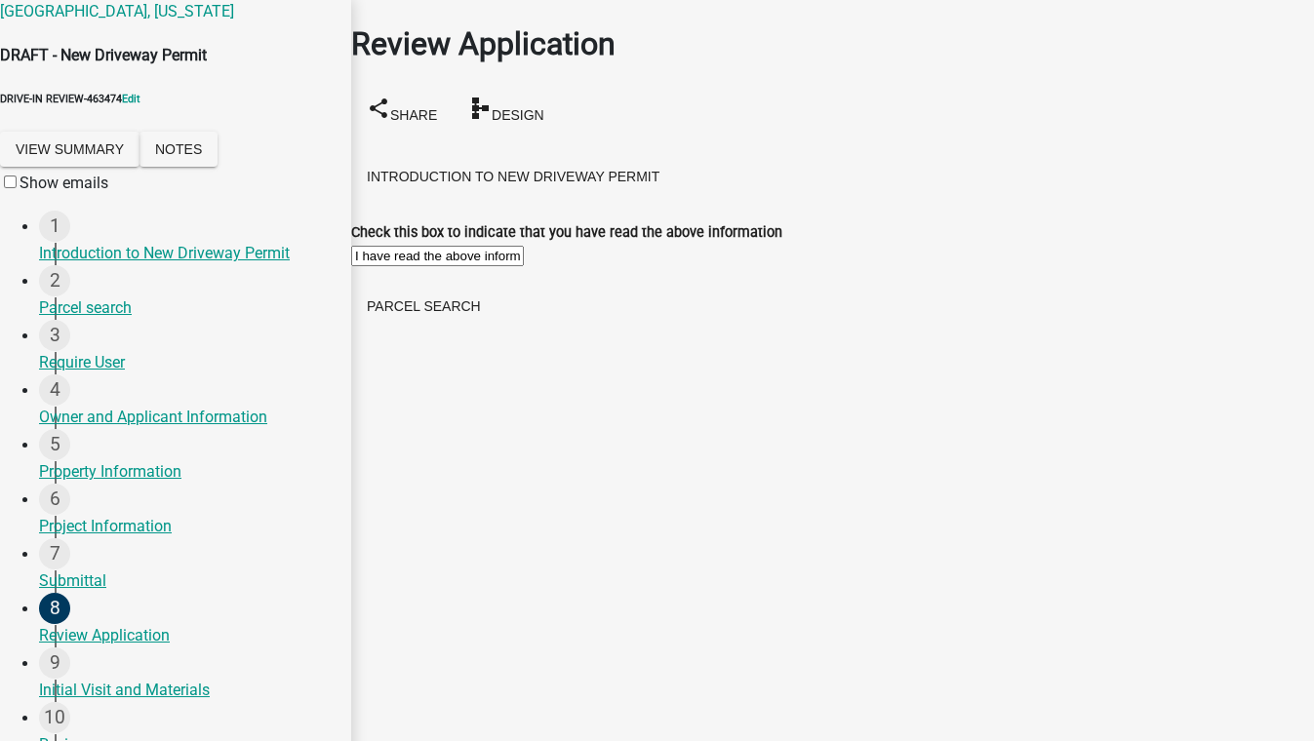
scroll to position [3191, 0]
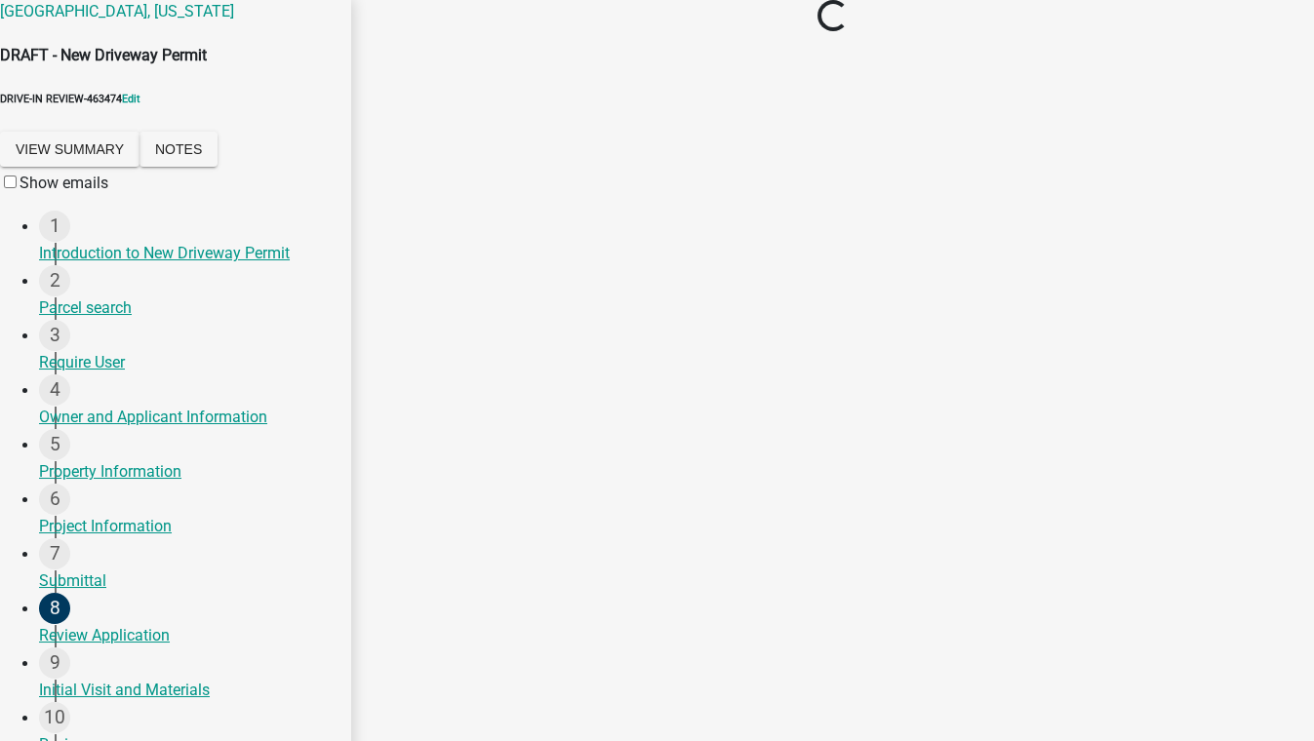
scroll to position [0, 0]
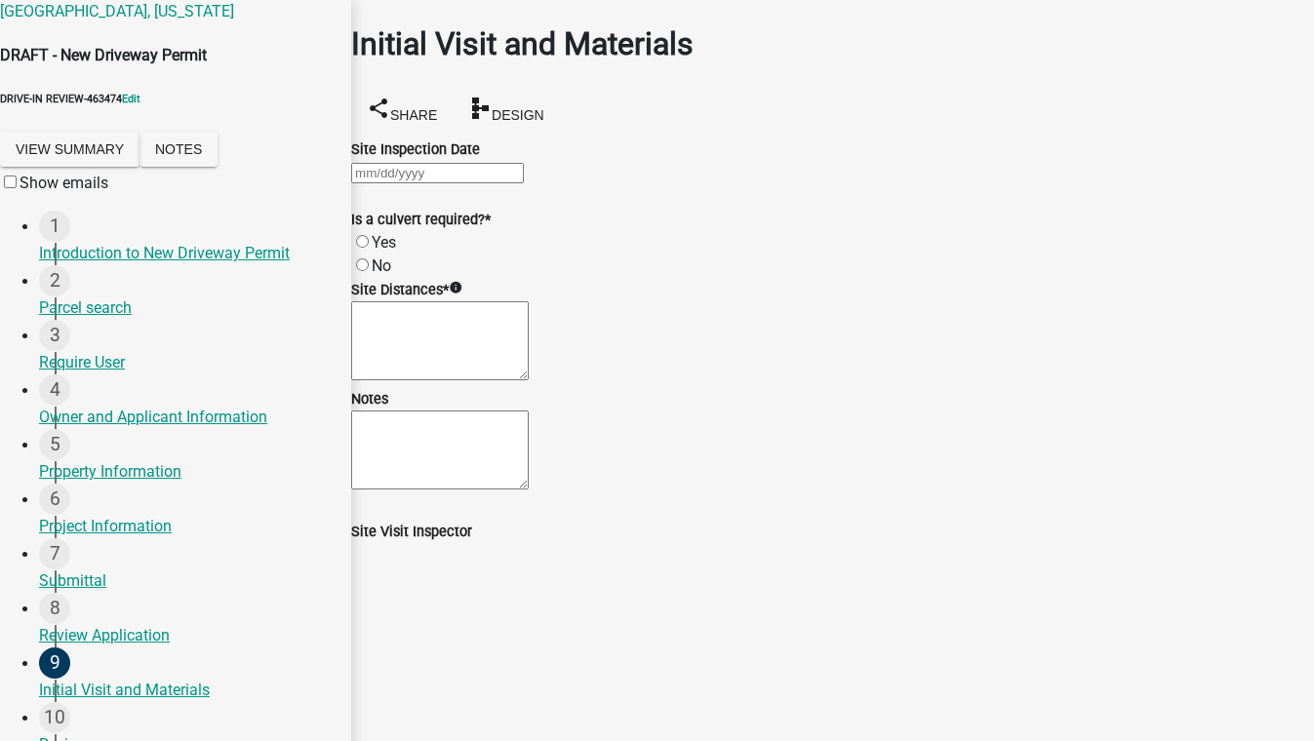
drag, startPoint x: 380, startPoint y: 272, endPoint x: 408, endPoint y: 278, distance: 27.9
click at [380, 252] on label "Yes" at bounding box center [384, 242] width 24 height 19
click at [369, 248] on input "Yes" at bounding box center [362, 241] width 13 height 13
radio input "true"
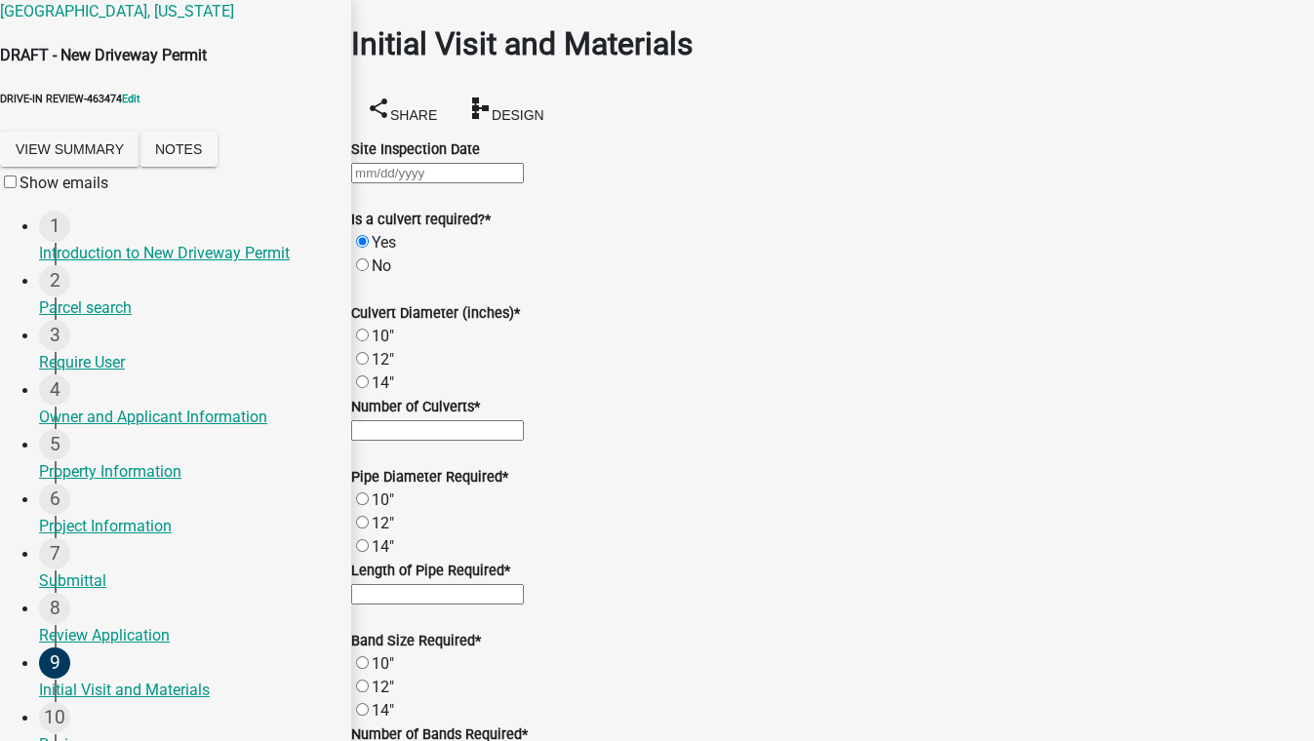
click at [379, 369] on label "12"" at bounding box center [383, 359] width 22 height 19
click at [369, 365] on input "12"" at bounding box center [362, 358] width 13 height 13
radio input "true"
click at [507, 430] on input "text" at bounding box center [437, 430] width 173 height 20
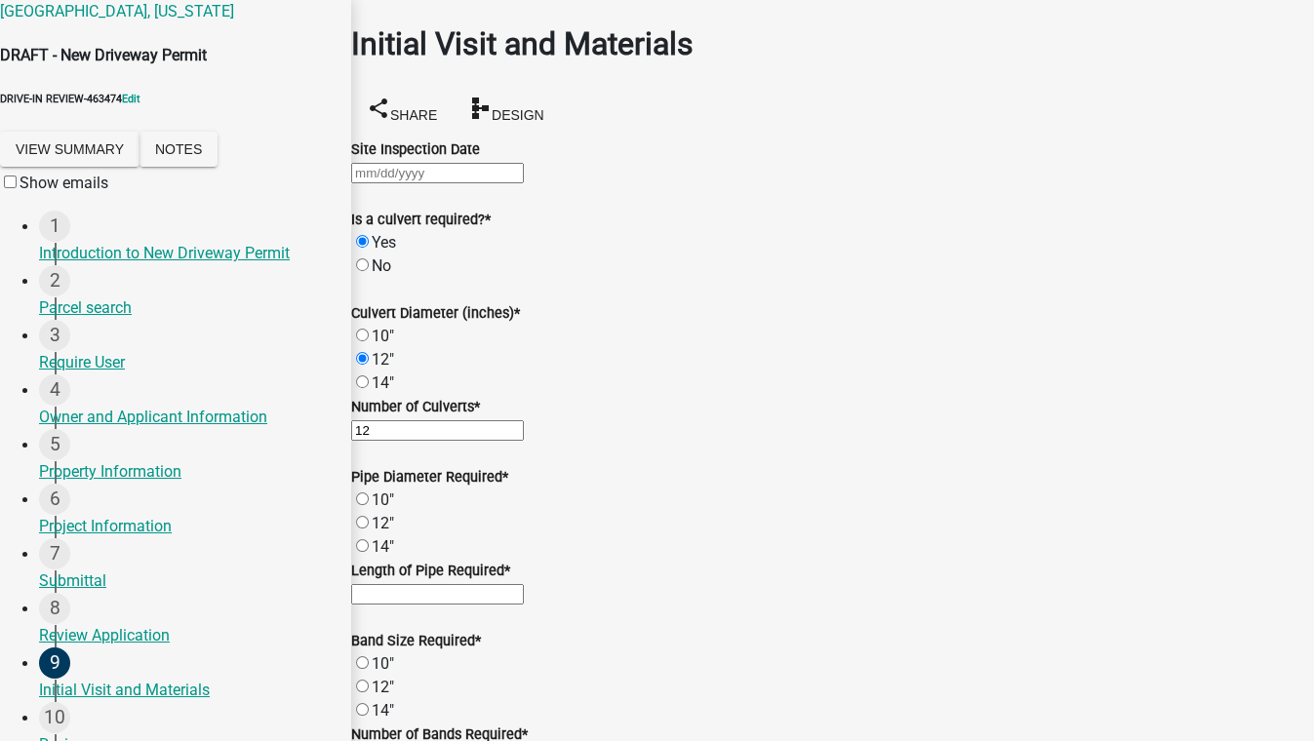
type input "12"
click at [462, 584] on input "text" at bounding box center [437, 594] width 173 height 20
type input "12"
click at [376, 678] on label "12"" at bounding box center [383, 687] width 22 height 19
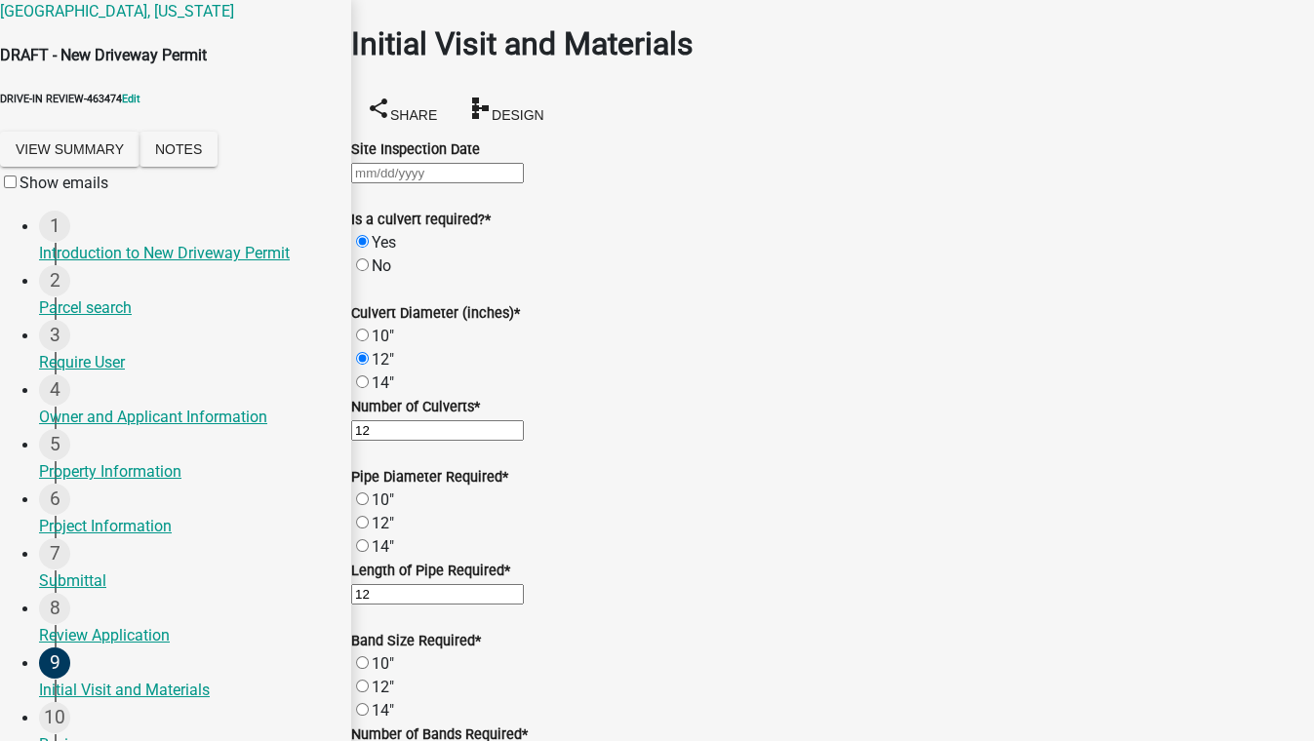
click at [369, 680] on input "12"" at bounding box center [362, 686] width 13 height 13
radio input "true"
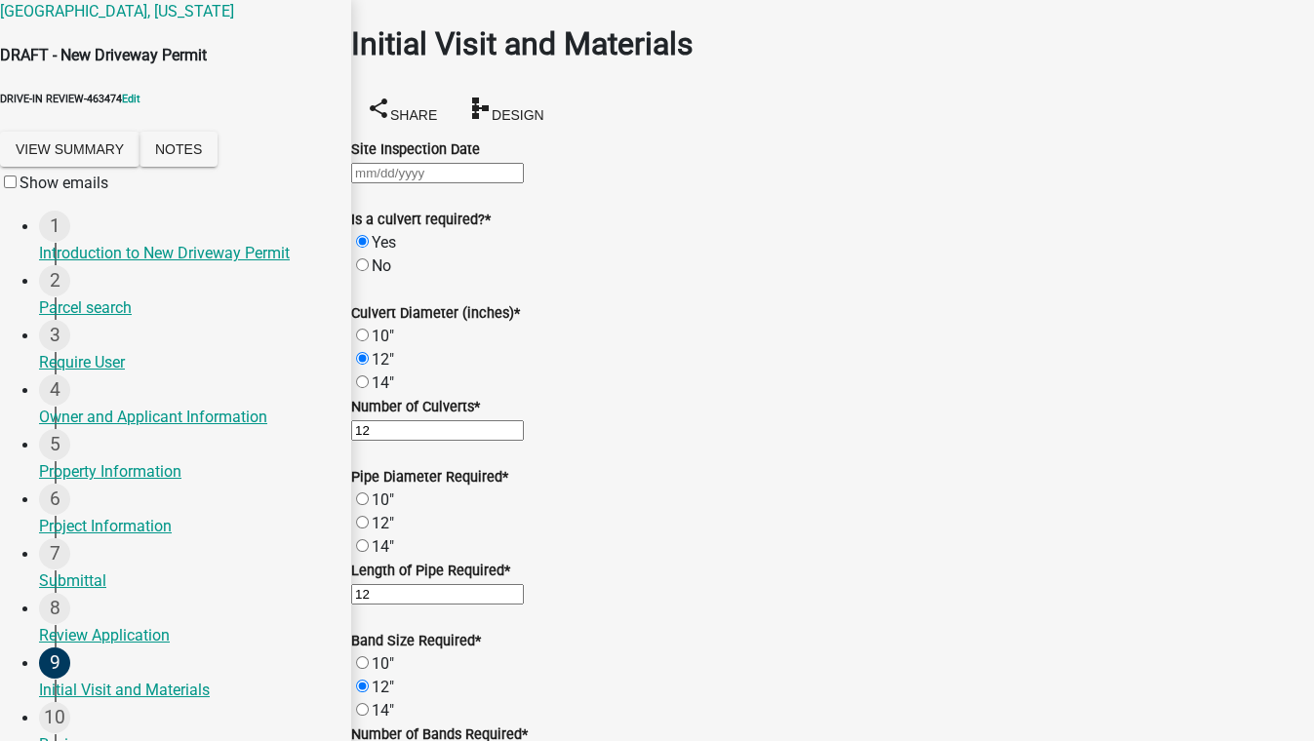
type input "12"
type textarea "12"
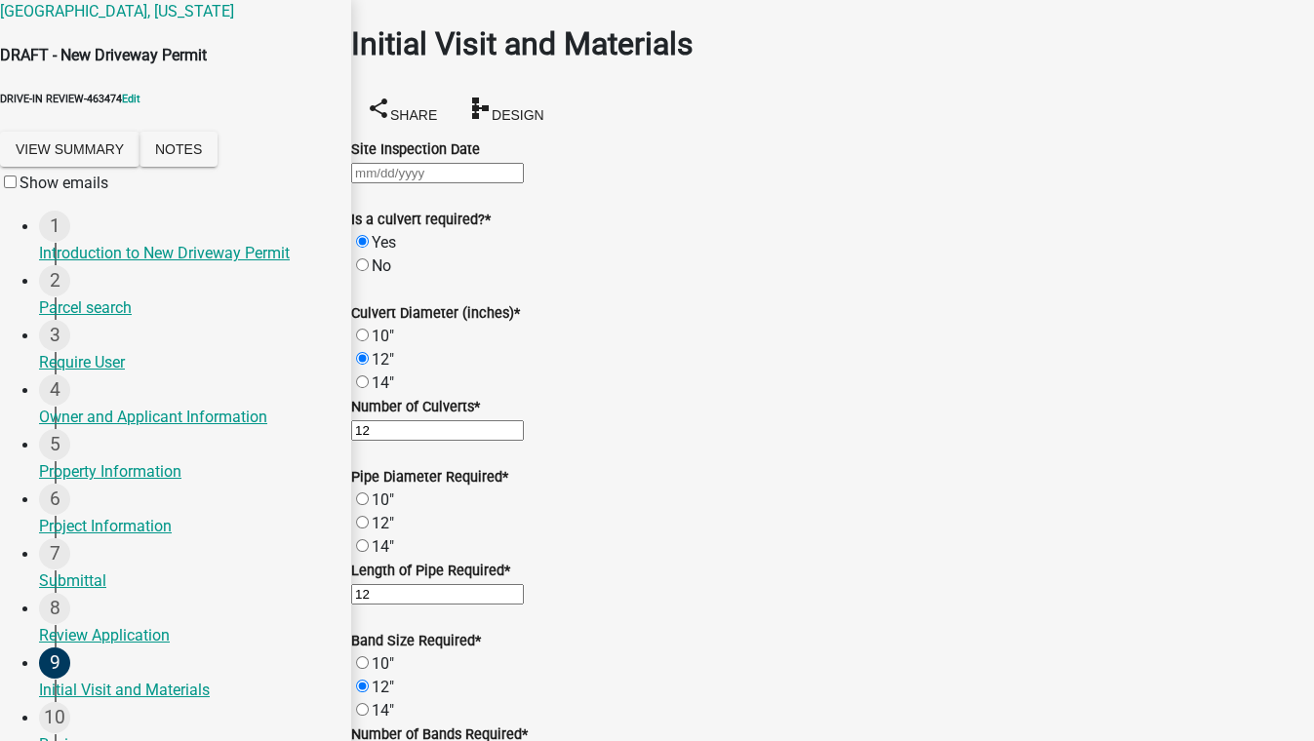
scroll to position [869, 0]
click at [382, 514] on label "12"" at bounding box center [383, 523] width 22 height 19
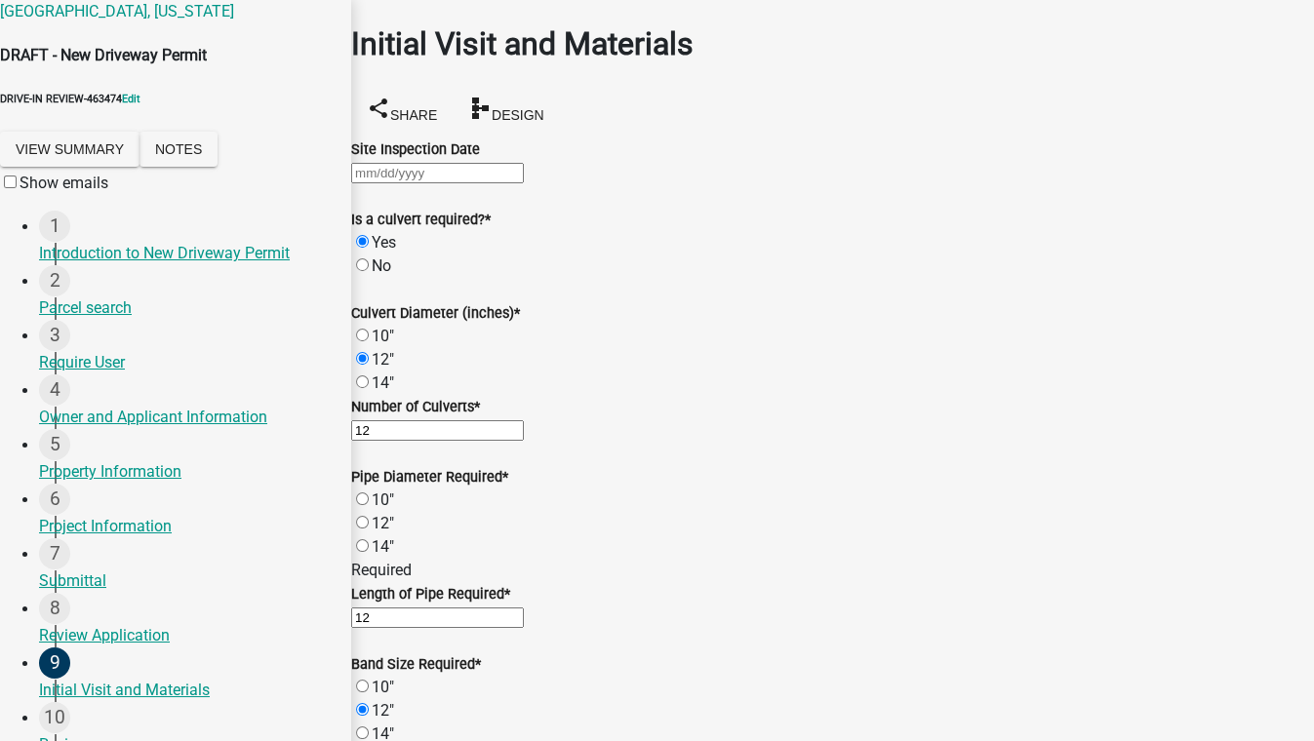
click at [369, 516] on input "12"" at bounding box center [362, 522] width 13 height 13
radio input "true"
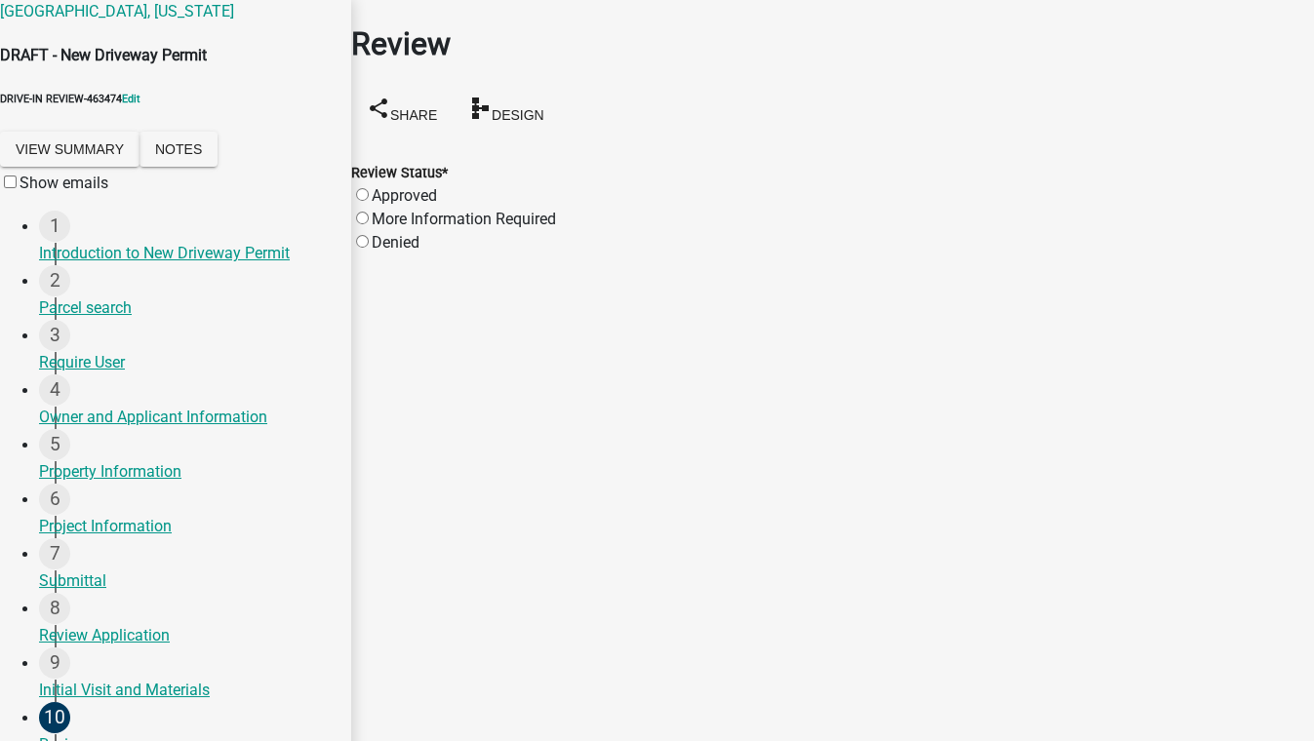
click at [382, 186] on label "Approved" at bounding box center [404, 195] width 65 height 19
click at [369, 188] on input "Approved" at bounding box center [362, 194] width 13 height 13
radio input "true"
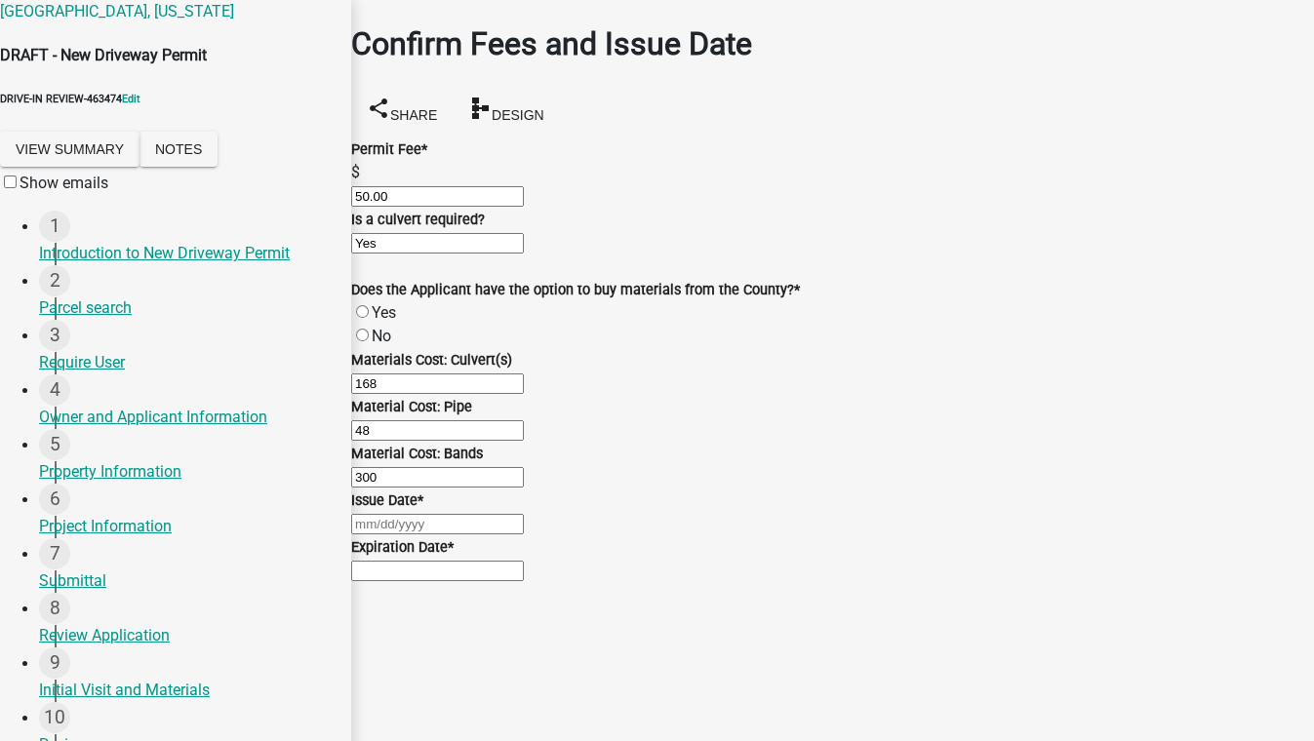
click at [381, 322] on label "Yes" at bounding box center [384, 312] width 24 height 19
click at [369, 318] on input "Yes" at bounding box center [362, 311] width 13 height 13
radio input "true"
click at [420, 535] on div at bounding box center [832, 523] width 963 height 23
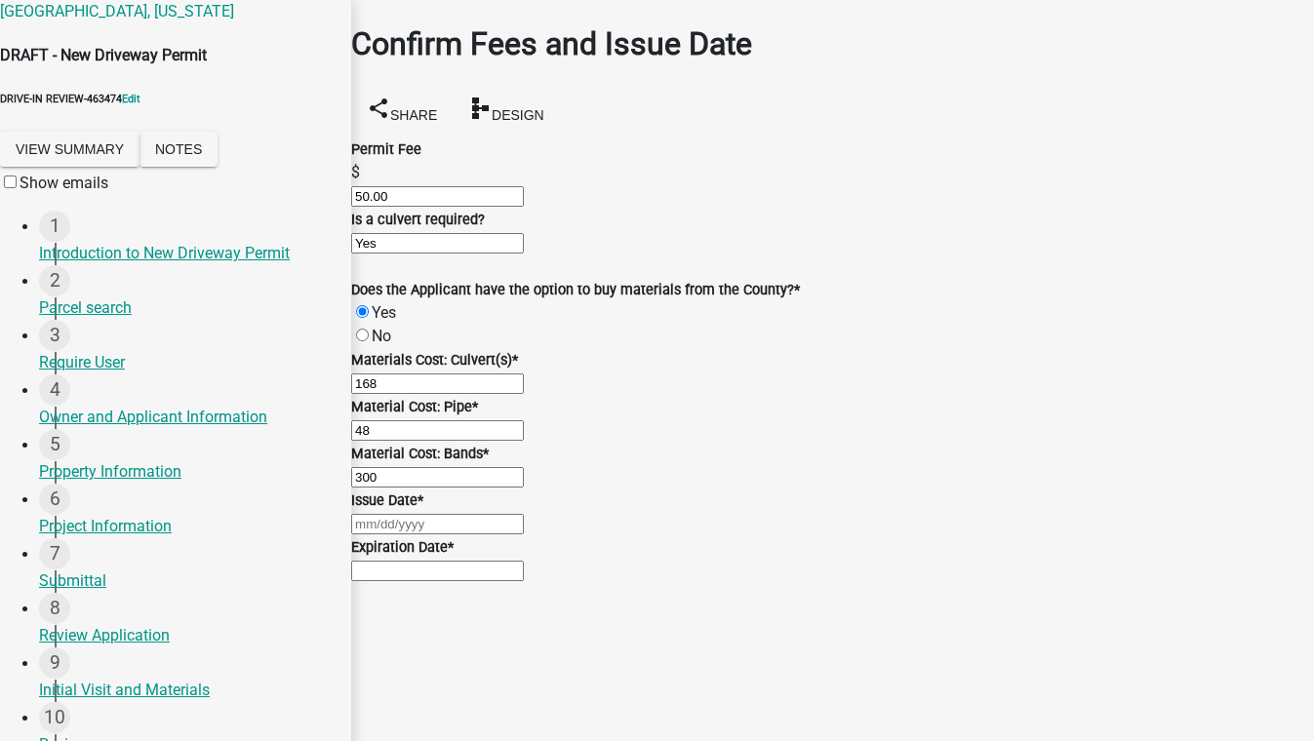
select select "8"
select select "2025"
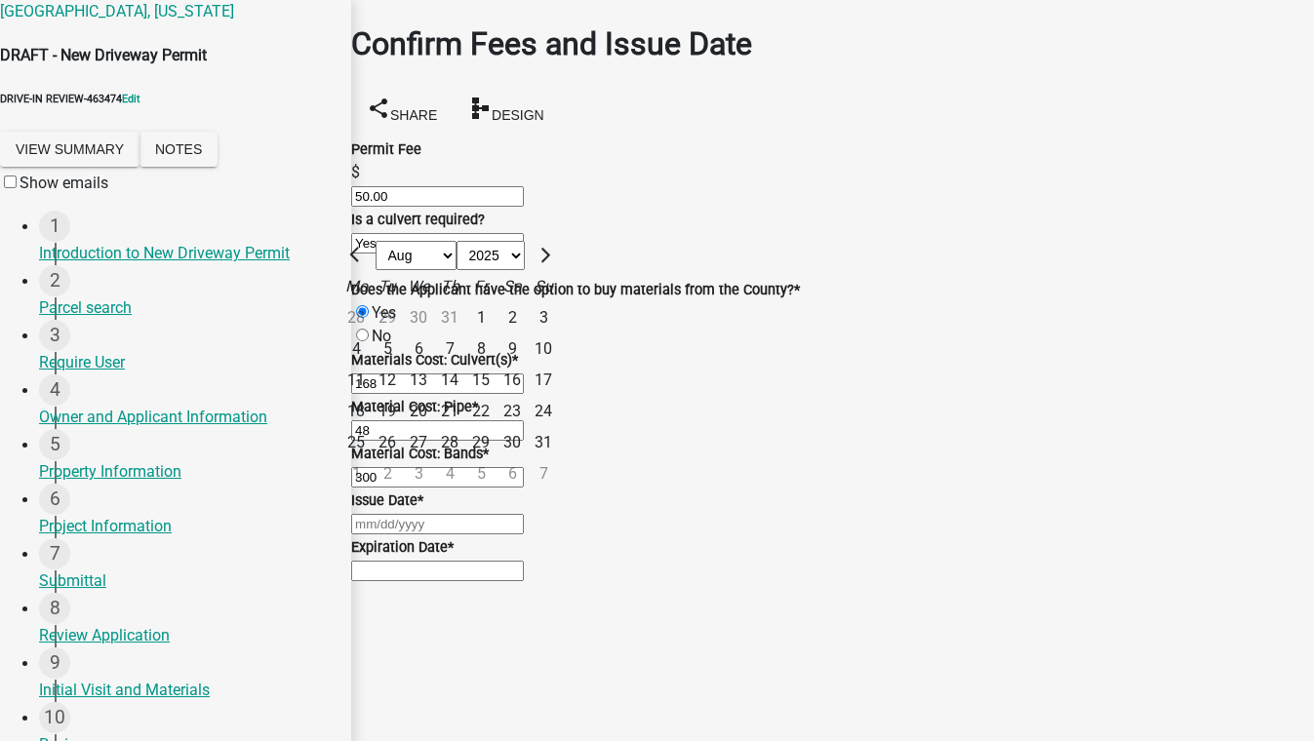
click at [403, 427] on div "19" at bounding box center [387, 411] width 31 height 31
type input "08/19/2025"
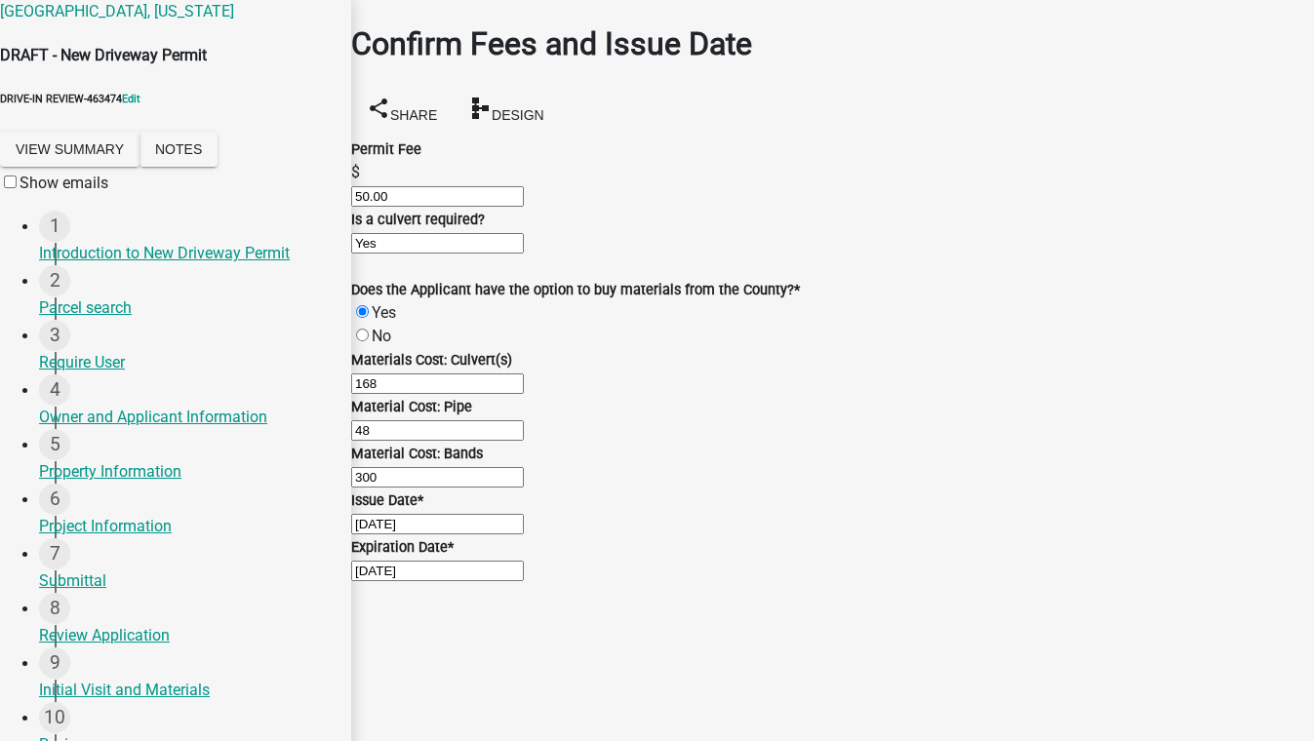
scroll to position [368, 0]
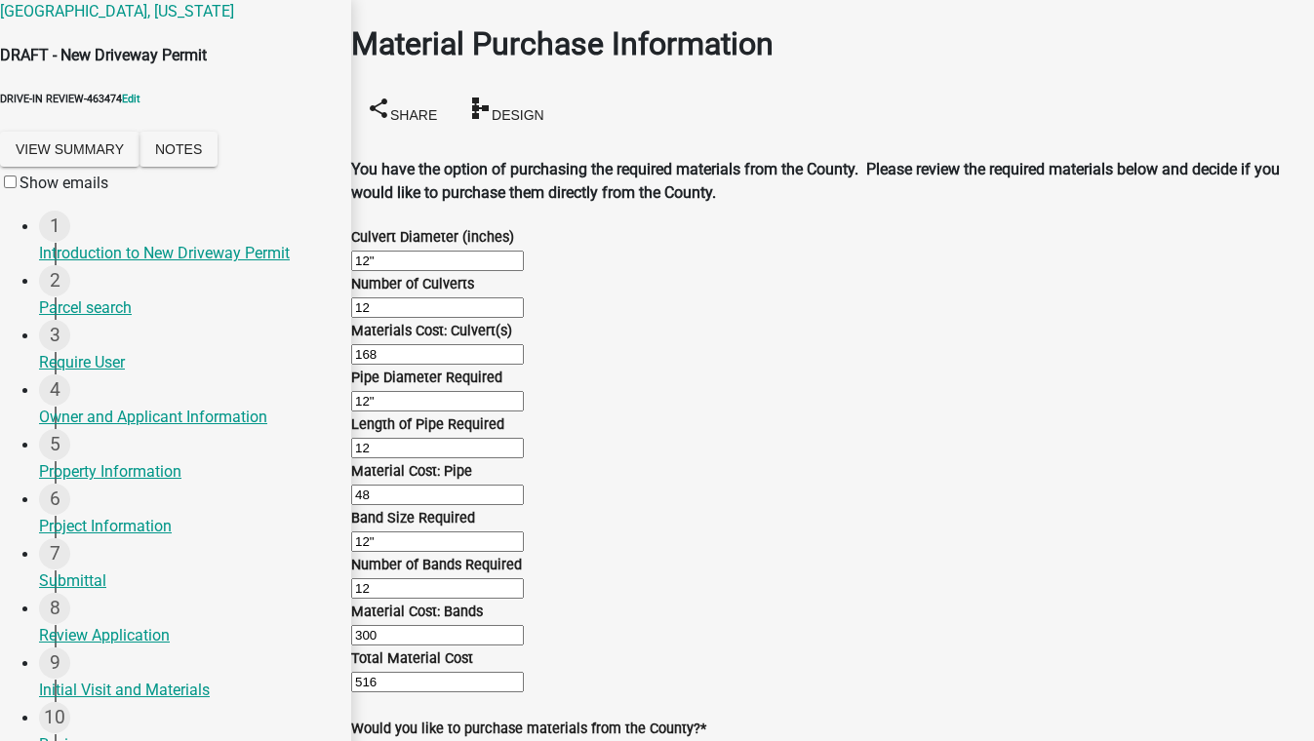
scroll to position [1134, 0]
click at [382, 740] on div "Yes" at bounding box center [832, 751] width 963 height 23
drag, startPoint x: 380, startPoint y: 184, endPoint x: 400, endPoint y: 192, distance: 21.0
click at [379, 740] on label "Yes" at bounding box center [384, 751] width 24 height 19
click at [369, 740] on input "Yes" at bounding box center [362, 750] width 13 height 13
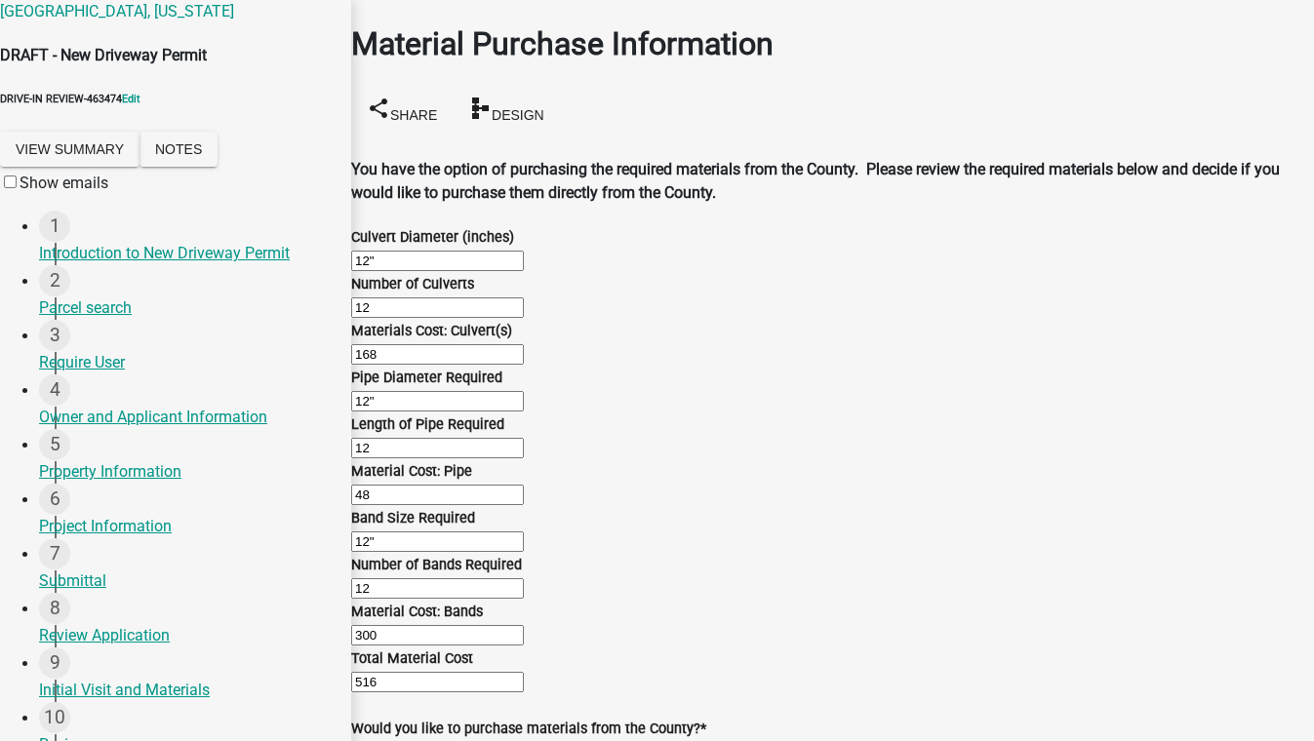
radio input "true"
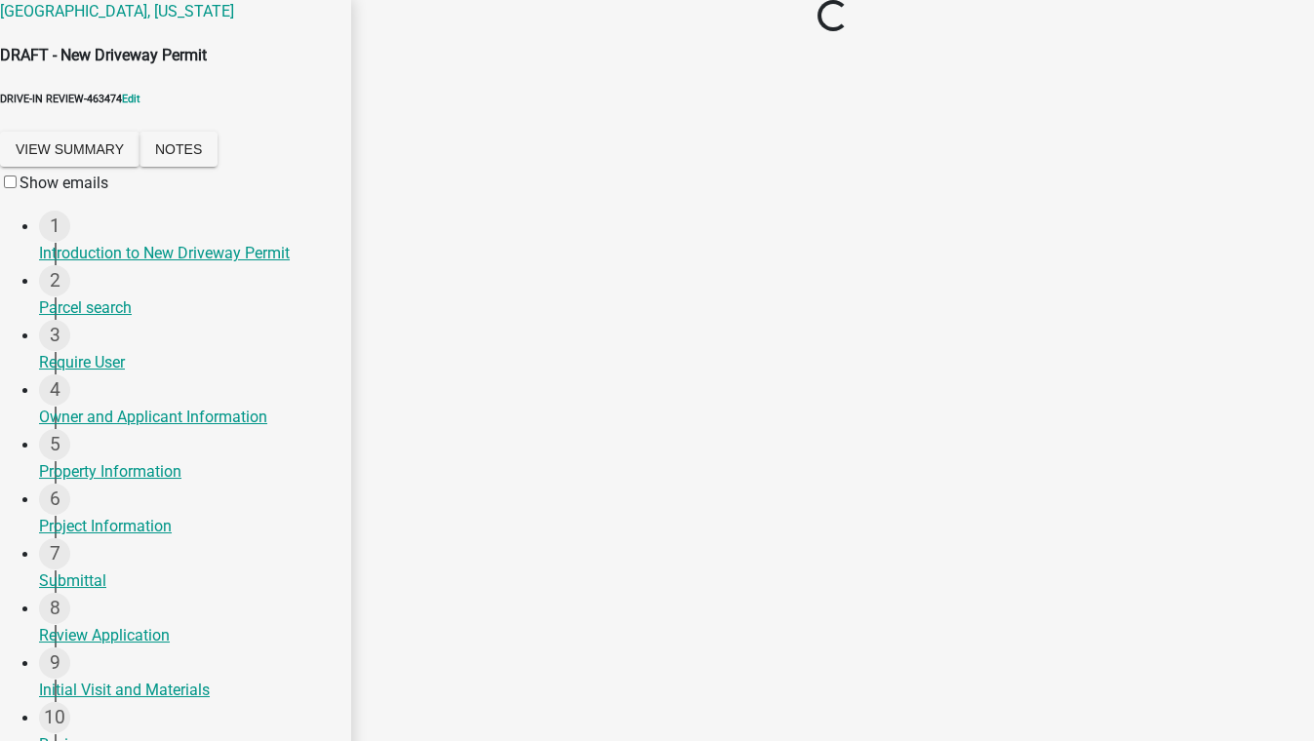
scroll to position [0, 0]
select select "2: 1"
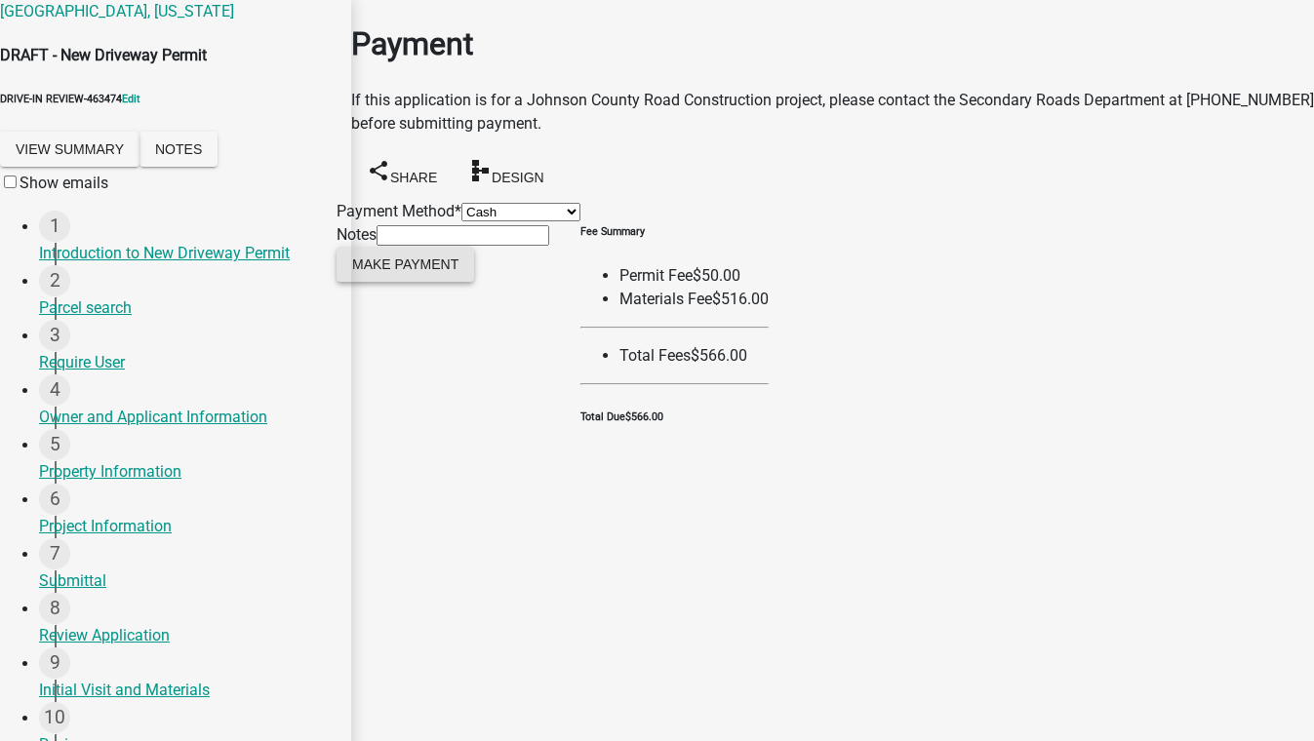
click at [452, 271] on span "Make Payment" at bounding box center [405, 263] width 106 height 16
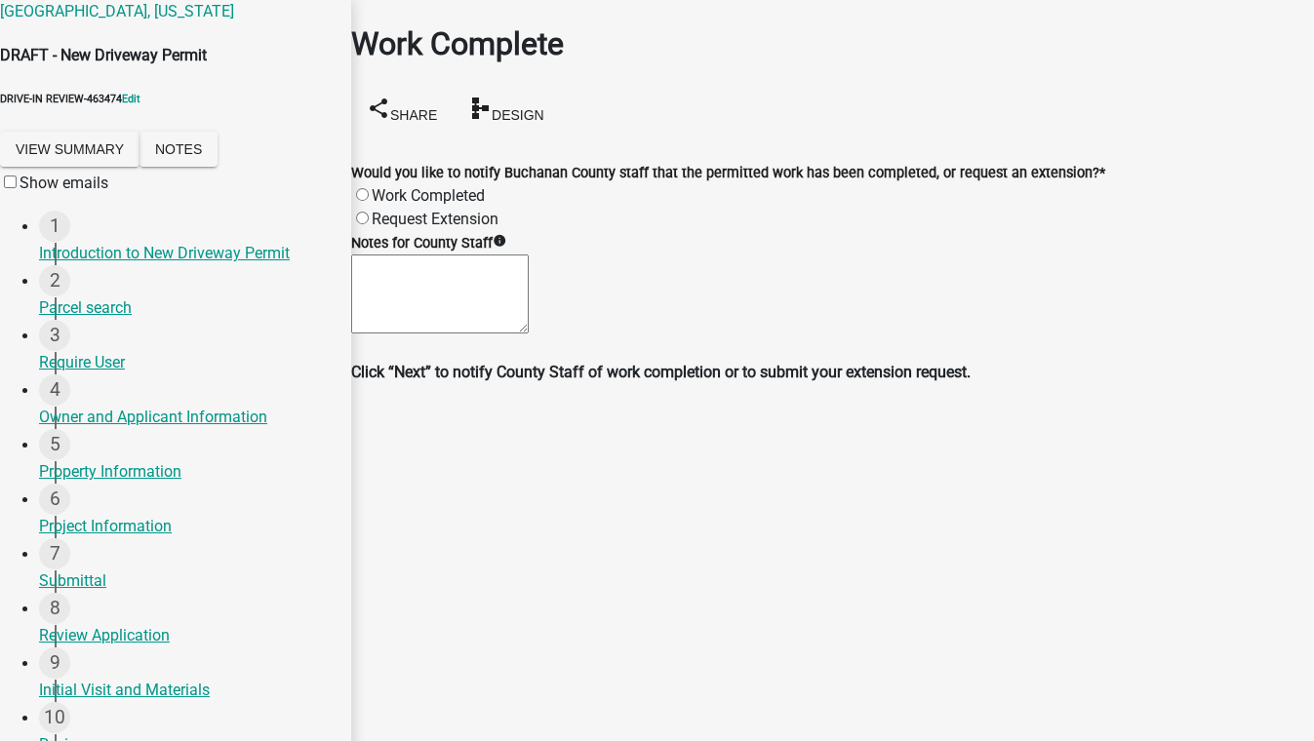
click at [380, 186] on label "Work Completed" at bounding box center [428, 195] width 113 height 19
click at [369, 188] on input "Work Completed" at bounding box center [362, 194] width 13 height 13
radio input "true"
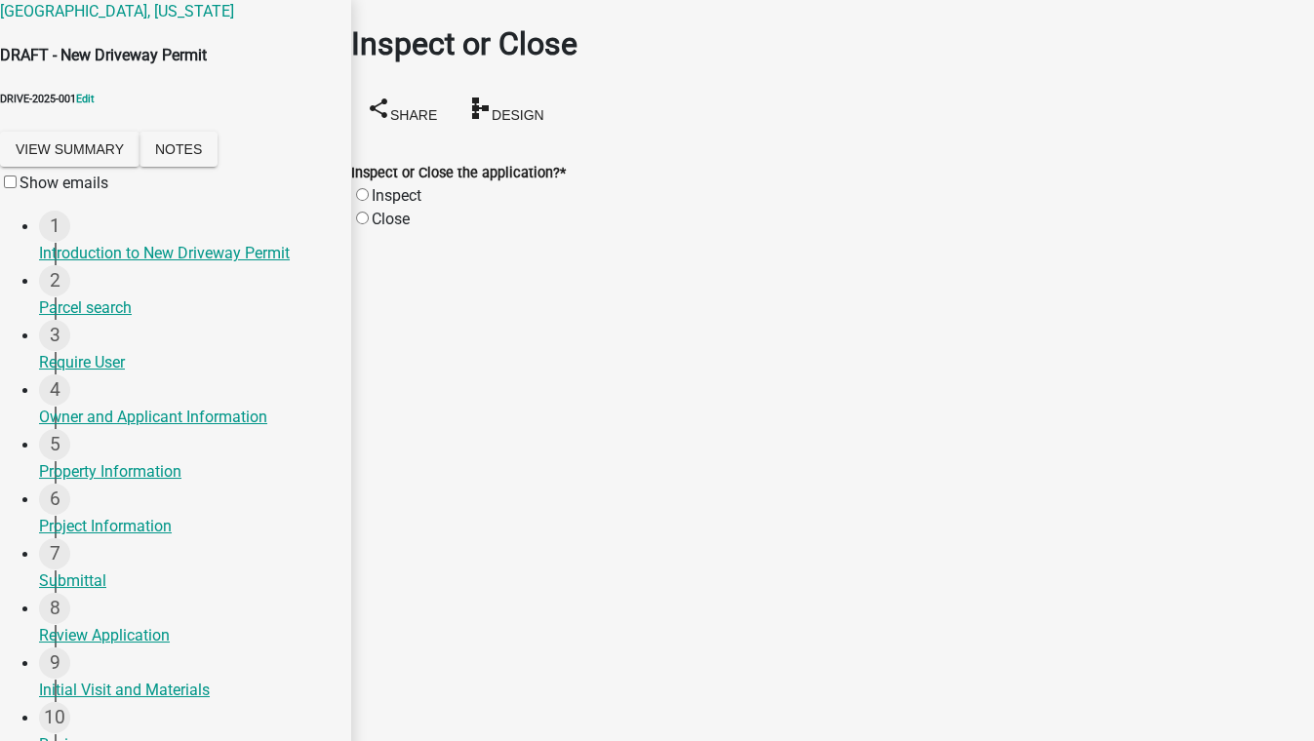
click at [406, 210] on label "Close" at bounding box center [391, 219] width 38 height 19
click at [369, 212] on input "Close" at bounding box center [362, 218] width 13 height 13
radio input "true"
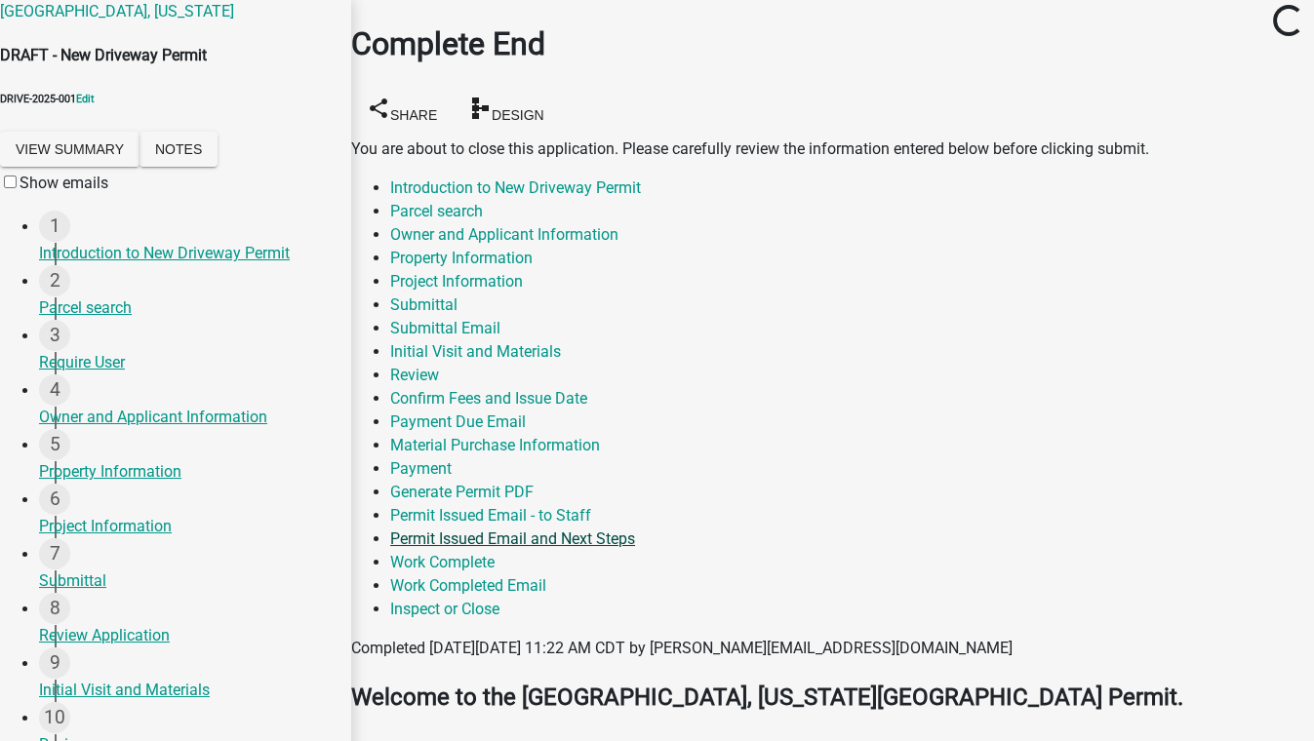
scroll to position [2008, 0]
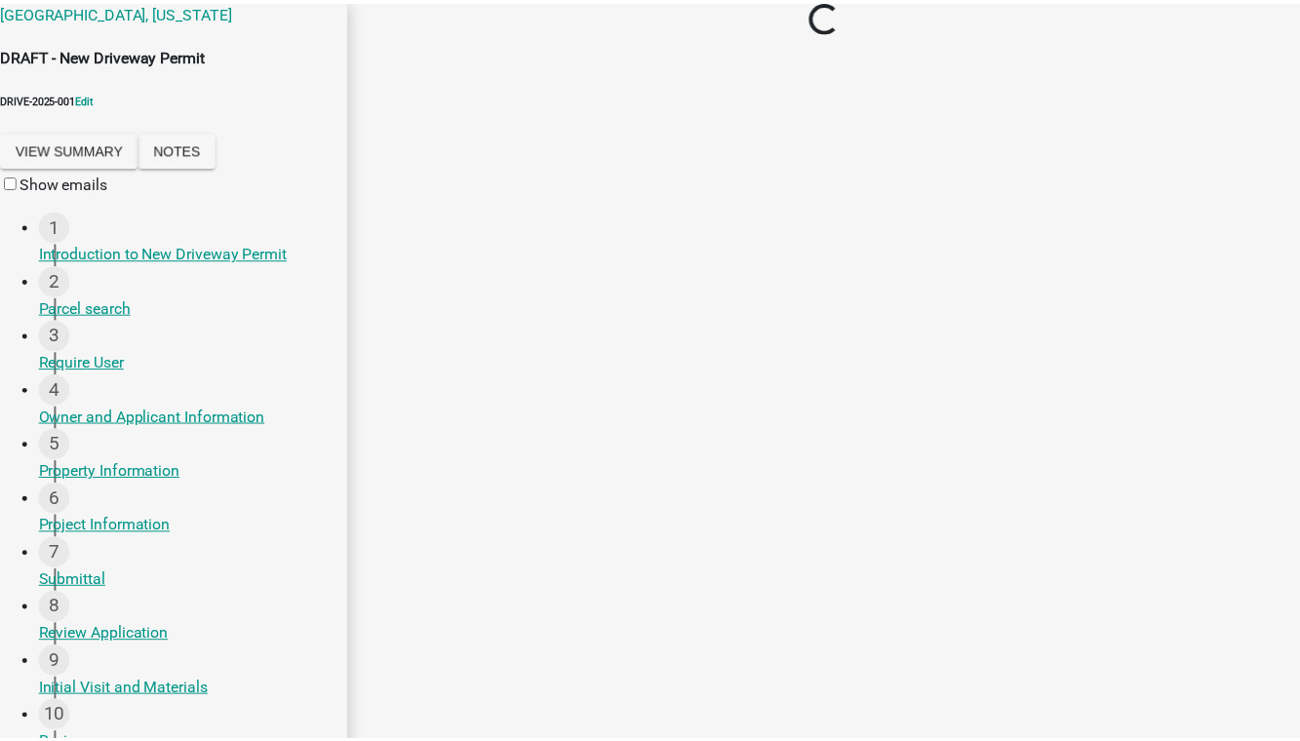
scroll to position [0, 0]
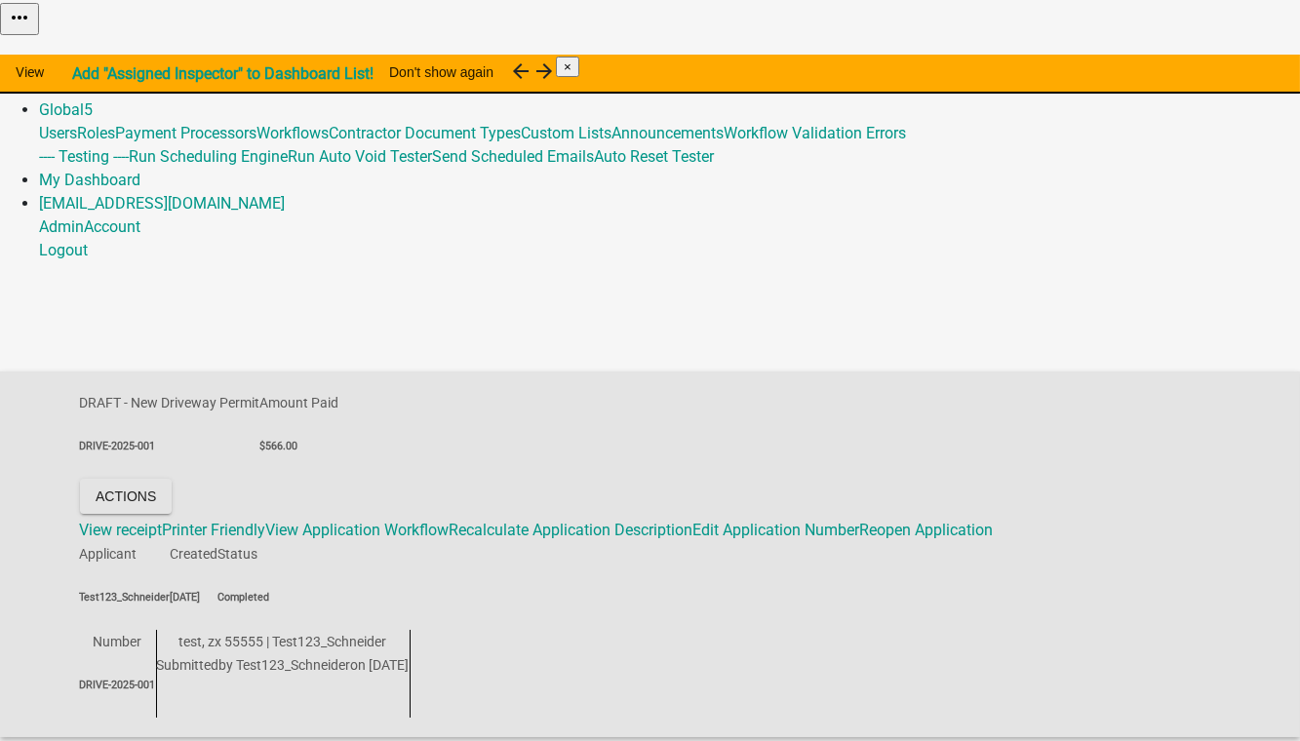
click at [84, 77] on link "Admin" at bounding box center [61, 86] width 45 height 19
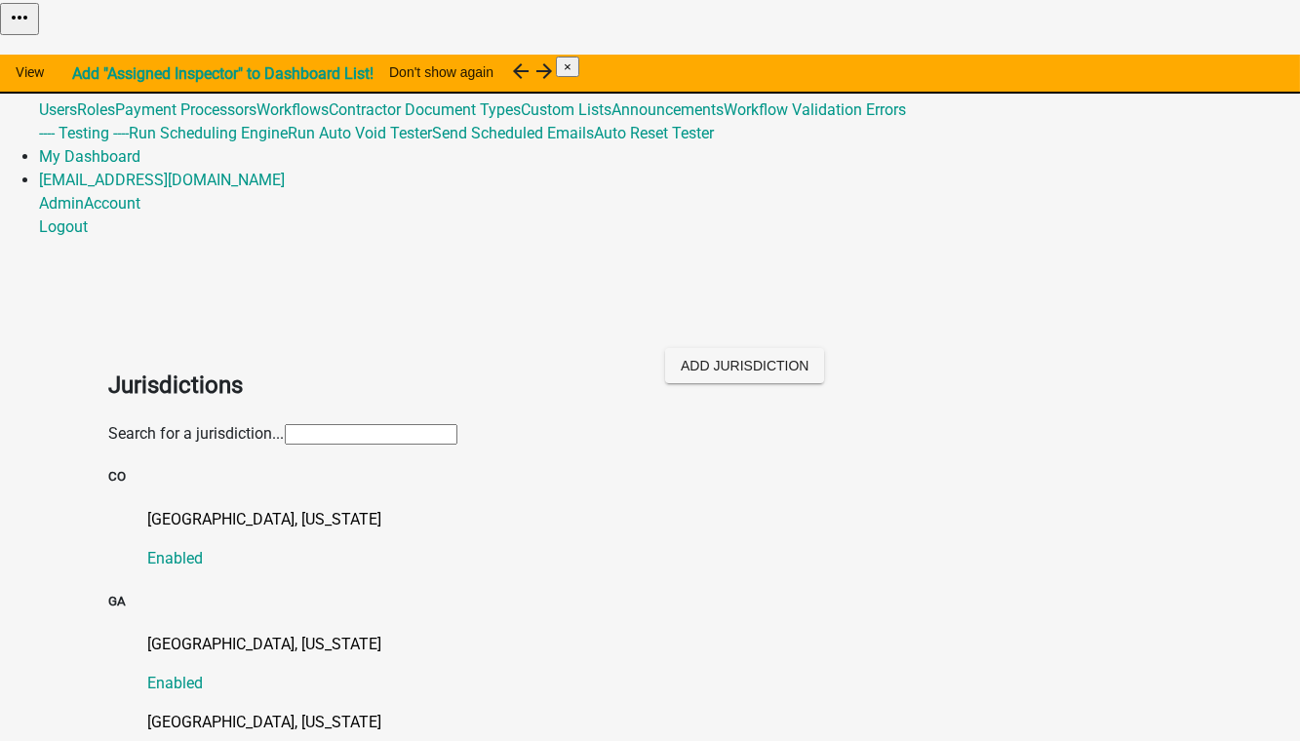
click at [285, 424] on input "text" at bounding box center [371, 434] width 173 height 20
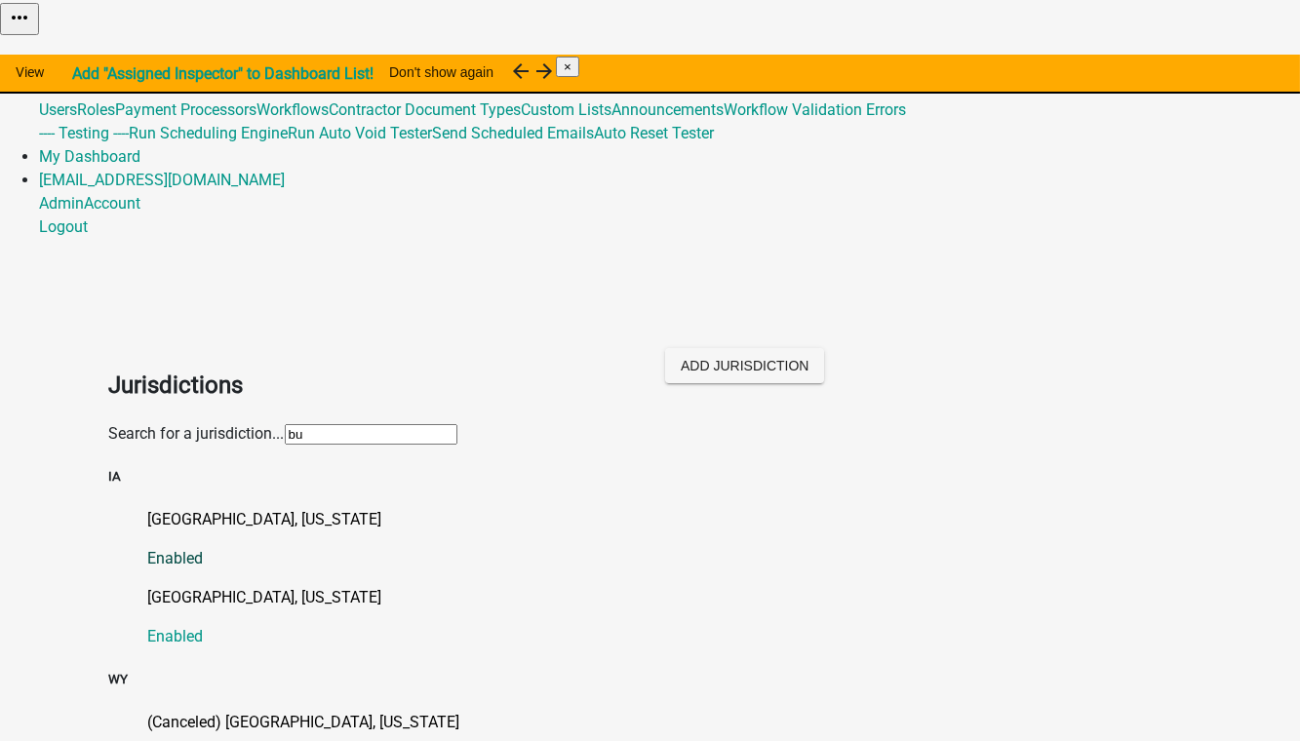
type input "bu"
click at [185, 508] on p "Buchanan County, Iowa" at bounding box center [669, 519] width 1043 height 23
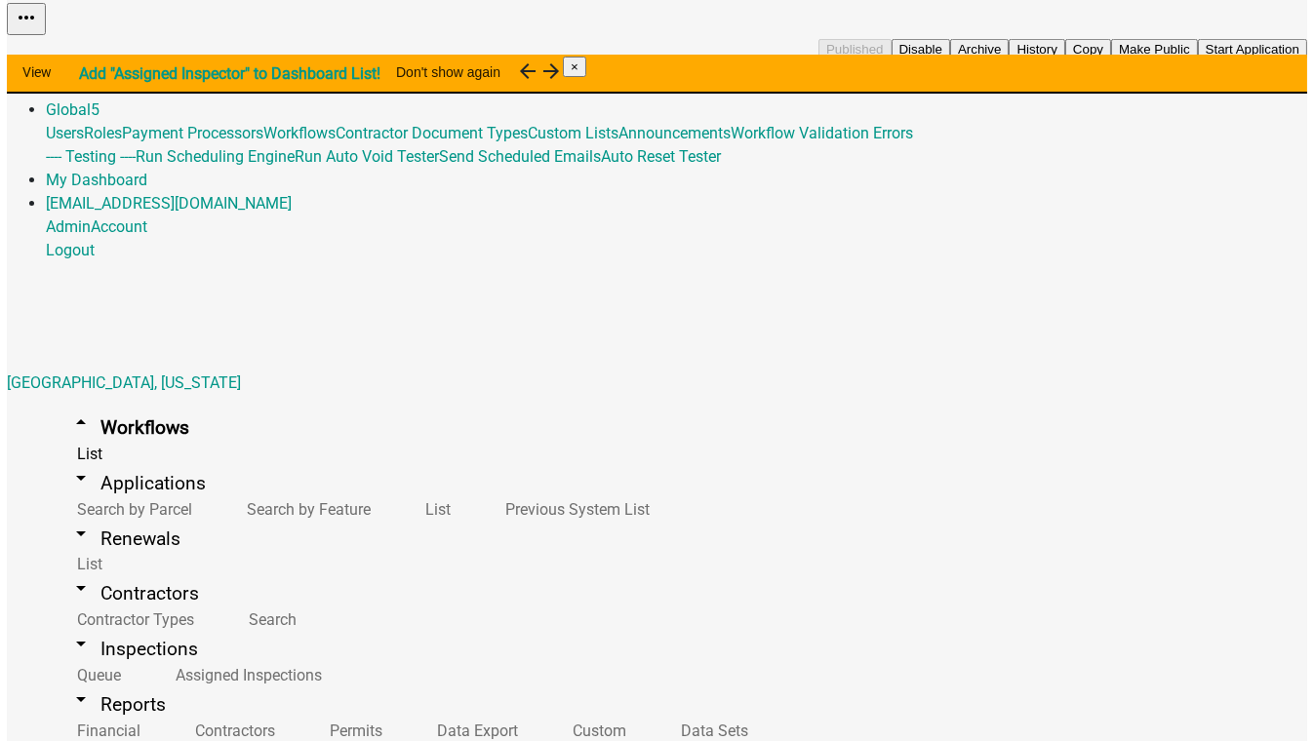
scroll to position [354, 0]
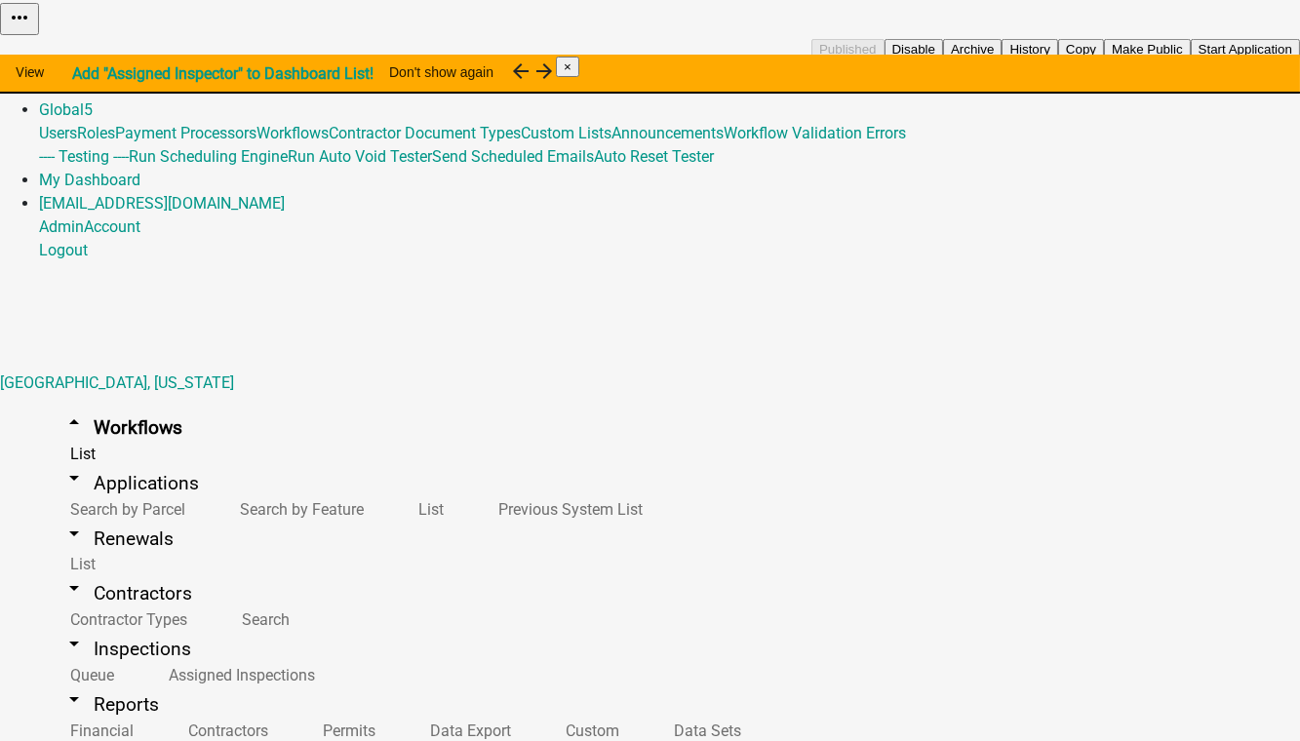
click at [1191, 59] on button "Start Application" at bounding box center [1245, 49] width 109 height 20
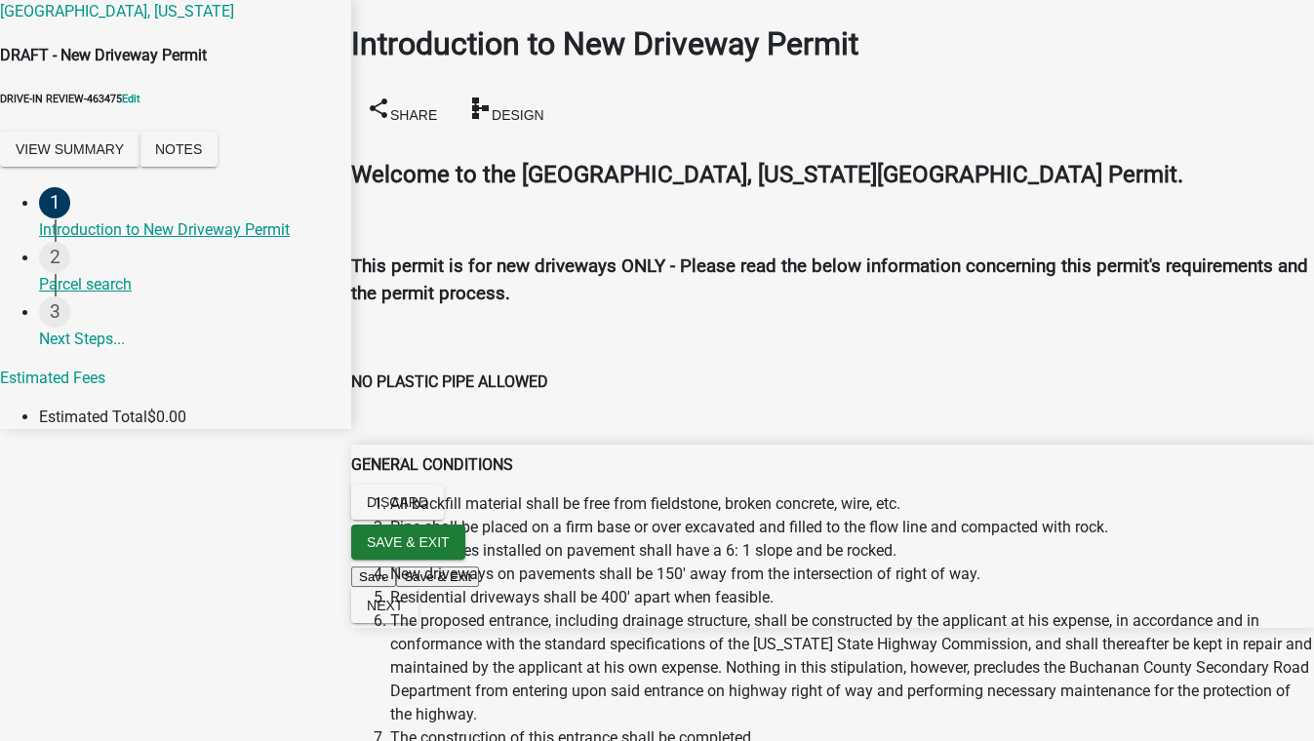
scroll to position [1614, 0]
checkbox input "true"
click at [418, 623] on button "Next" at bounding box center [384, 605] width 67 height 35
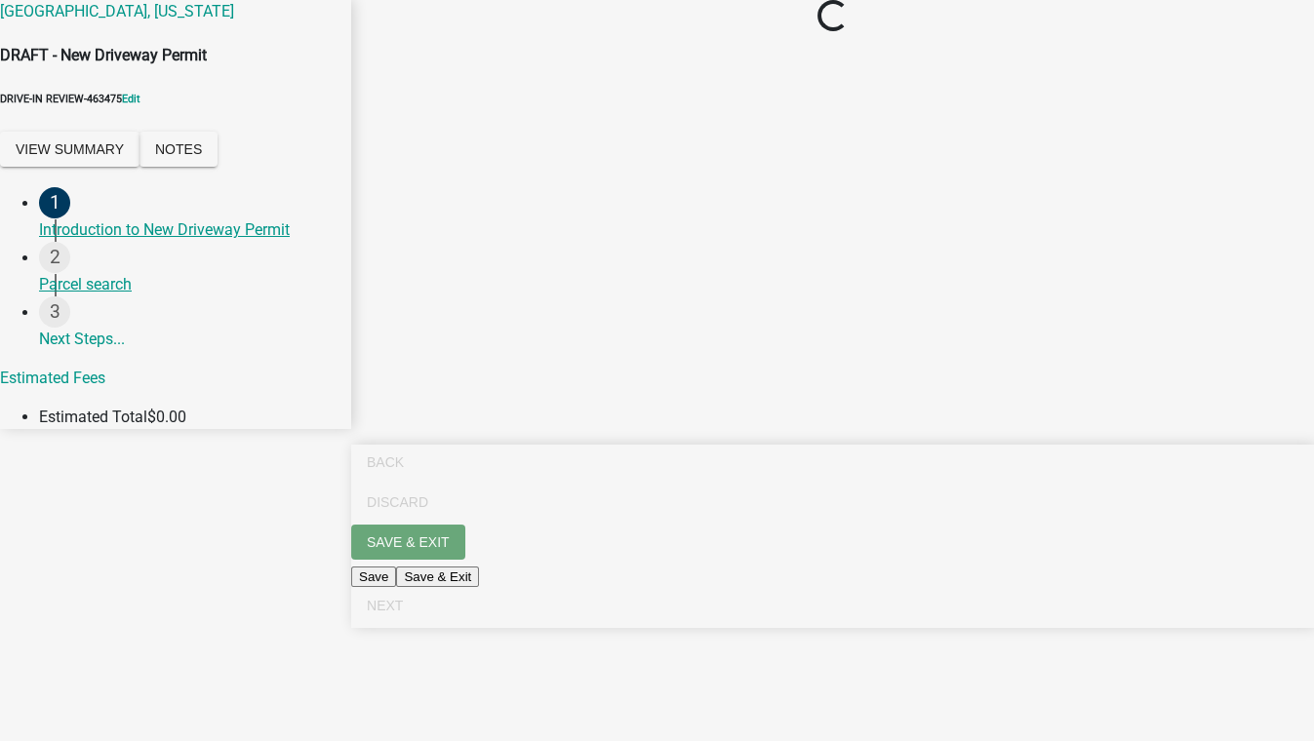
scroll to position [0, 0]
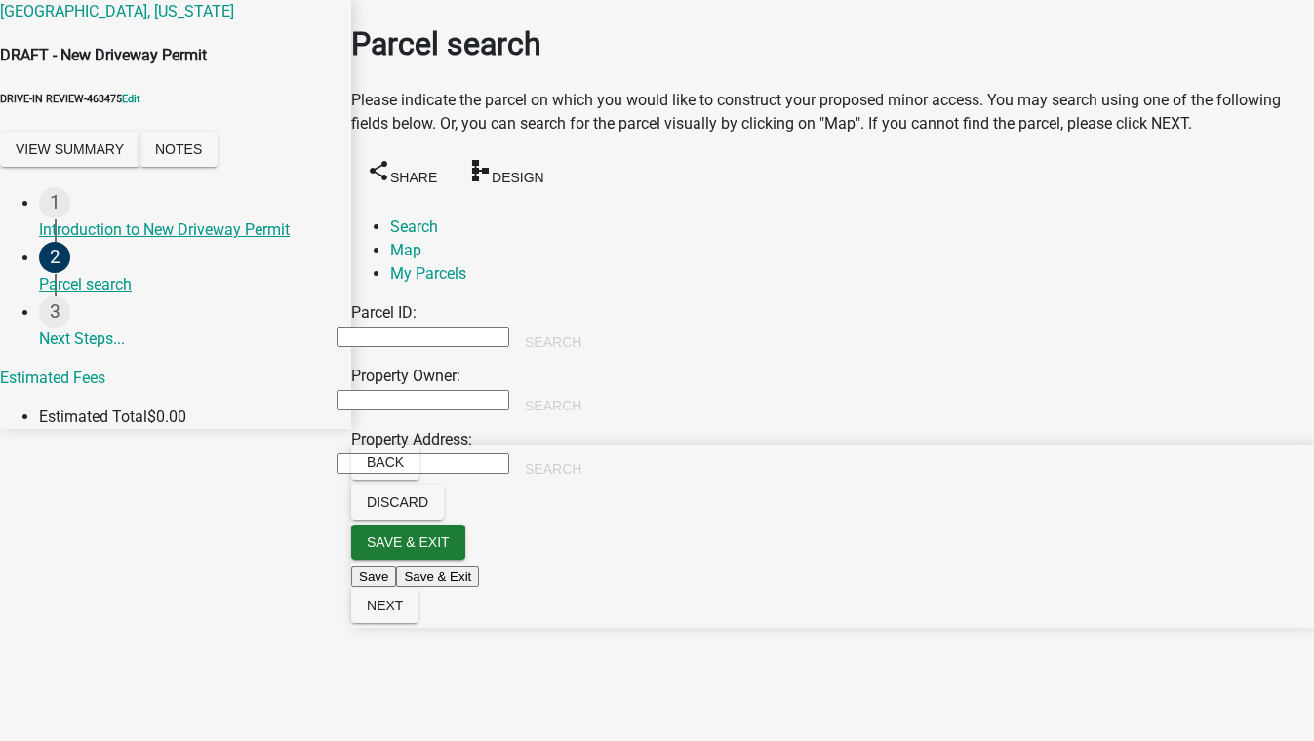
drag, startPoint x: 583, startPoint y: 372, endPoint x: 570, endPoint y: 382, distance: 17.4
click at [509, 390] on input "Property Owner:" at bounding box center [422, 400] width 173 height 20
type input "smith"
click at [597, 388] on button "Search" at bounding box center [553, 405] width 88 height 35
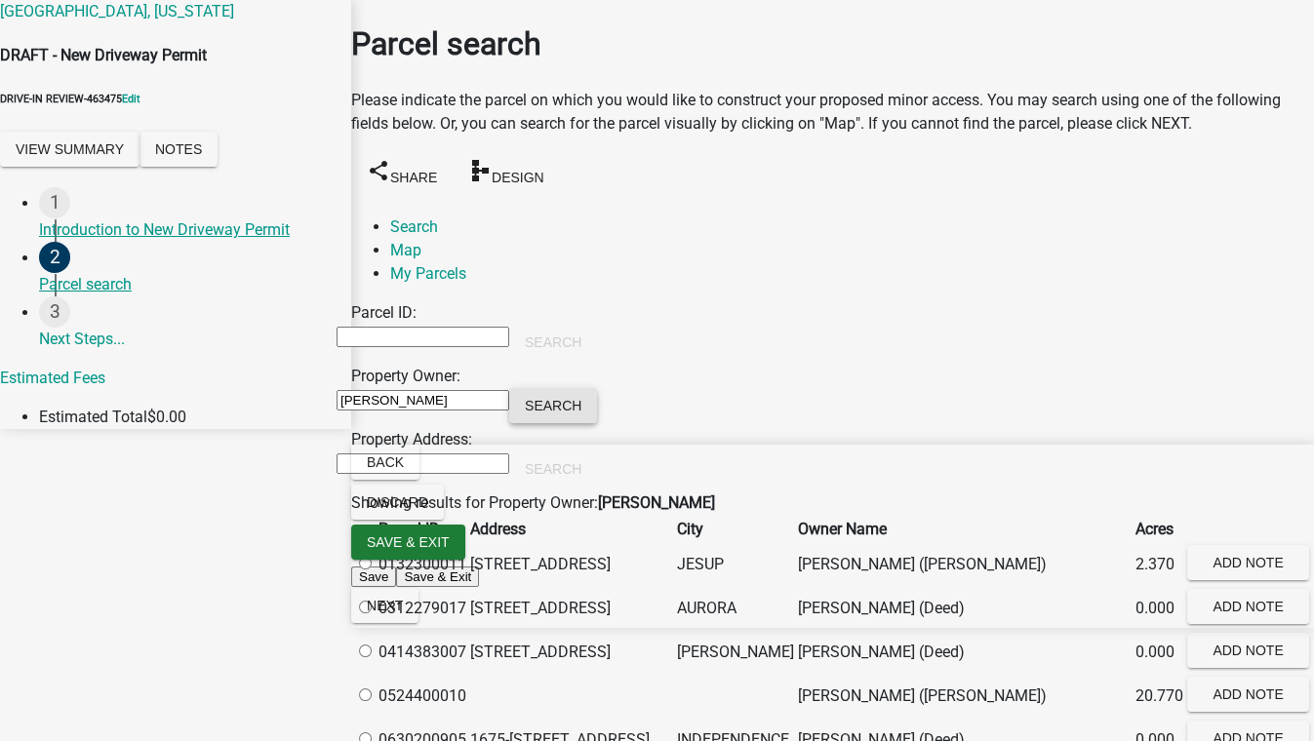
scroll to position [354, 0]
click at [374, 687] on label at bounding box center [374, 696] width 0 height 19
click at [372, 688] on input "radio" at bounding box center [365, 694] width 13 height 13
radio input "true"
click at [403, 613] on span "Next" at bounding box center [385, 606] width 36 height 16
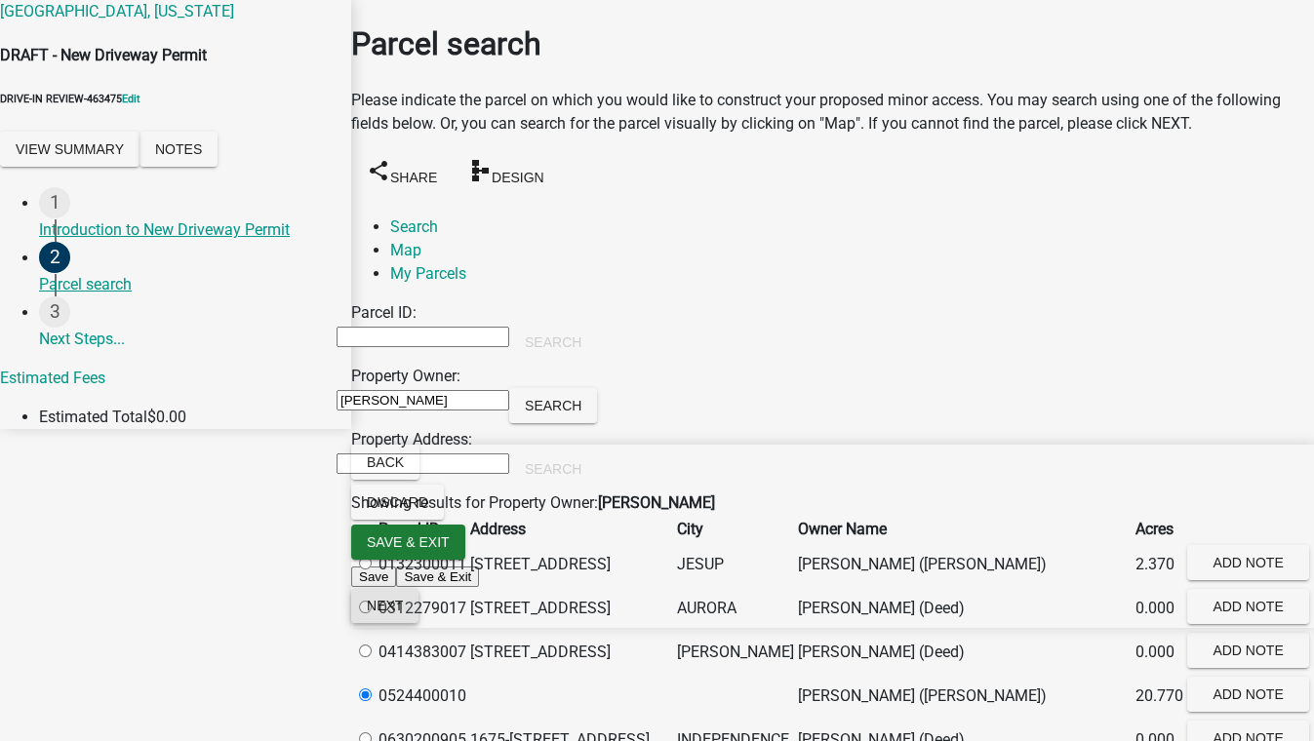
scroll to position [0, 0]
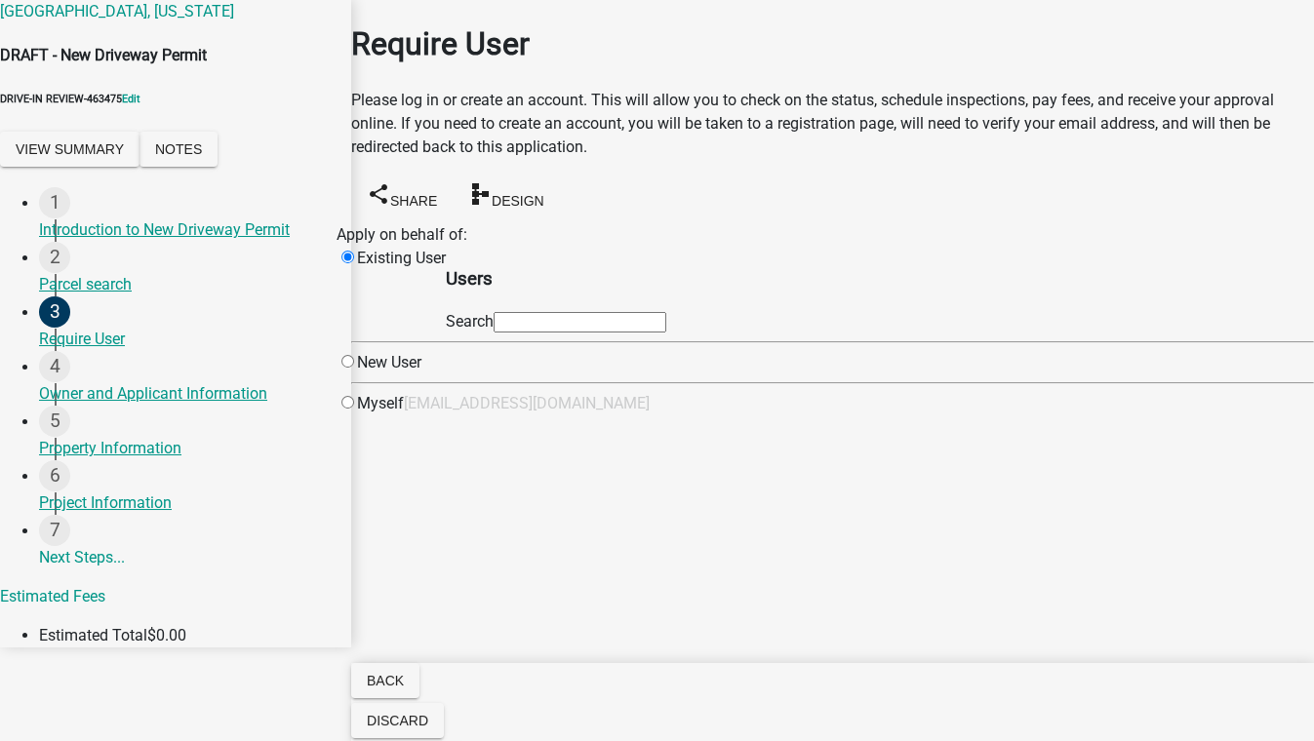
click at [621, 330] on input "text" at bounding box center [579, 322] width 173 height 20
type input "test1"
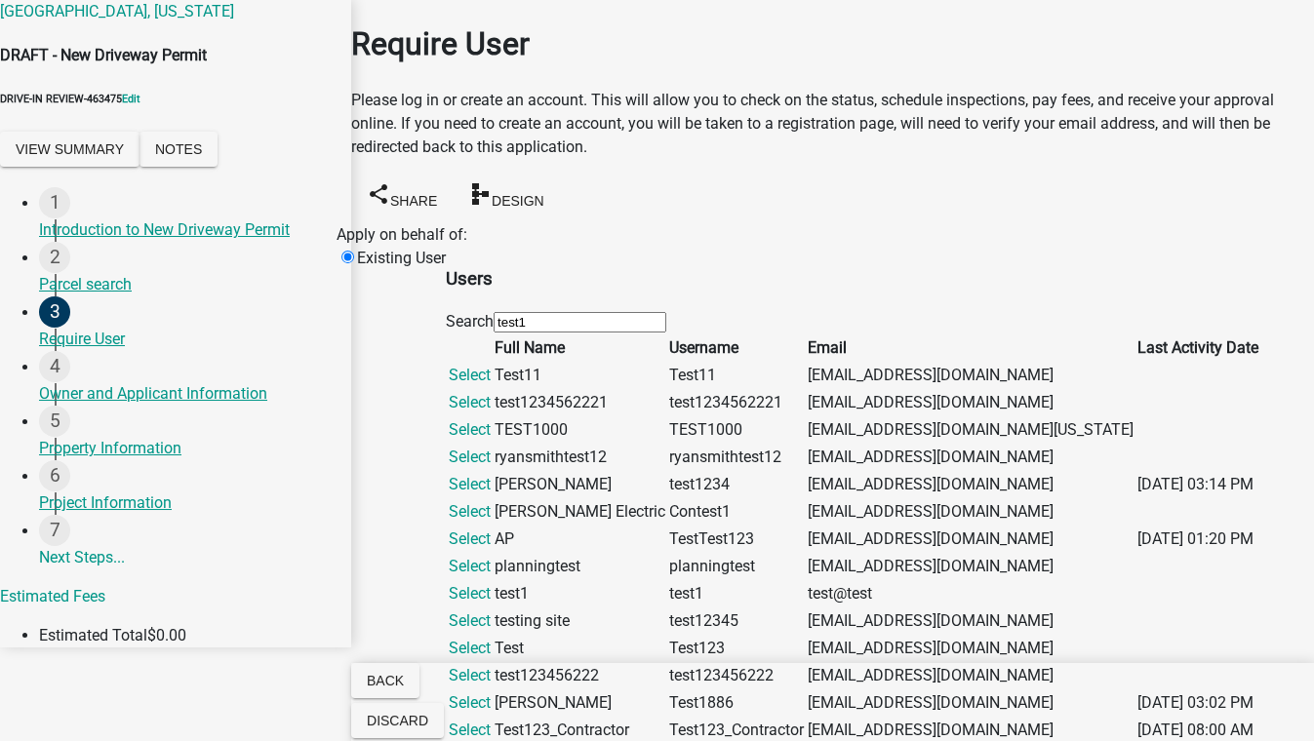
scroll to position [721, 0]
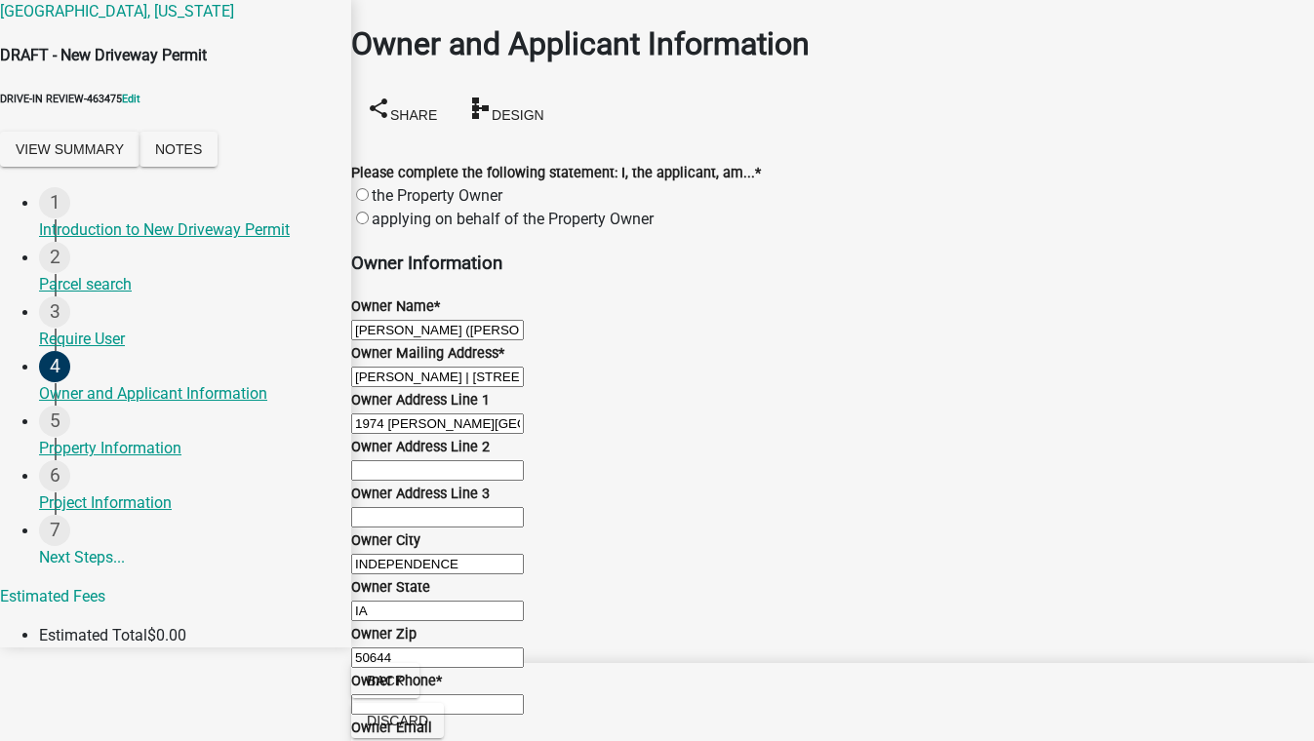
click at [381, 186] on label "the Property Owner" at bounding box center [437, 195] width 131 height 19
click at [369, 188] on input "the Property Owner" at bounding box center [362, 194] width 13 height 13
radio input "true"
click at [496, 669] on div "Owner Phone *" at bounding box center [832, 692] width 963 height 47
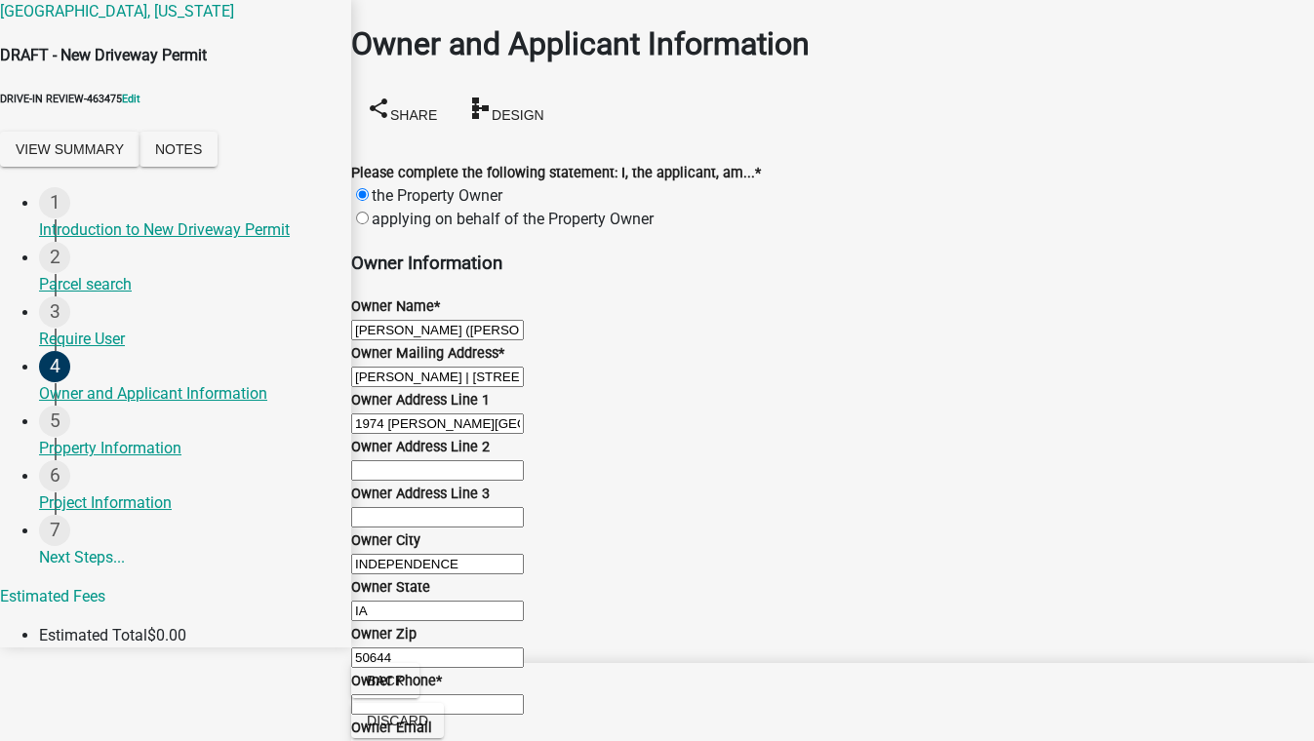
click at [427, 694] on input "Owner Phone *" at bounding box center [437, 704] width 173 height 20
type input "5555555555"
type input "test, zx 55555"
type input "MN"
type input "test@schneidergis.com"
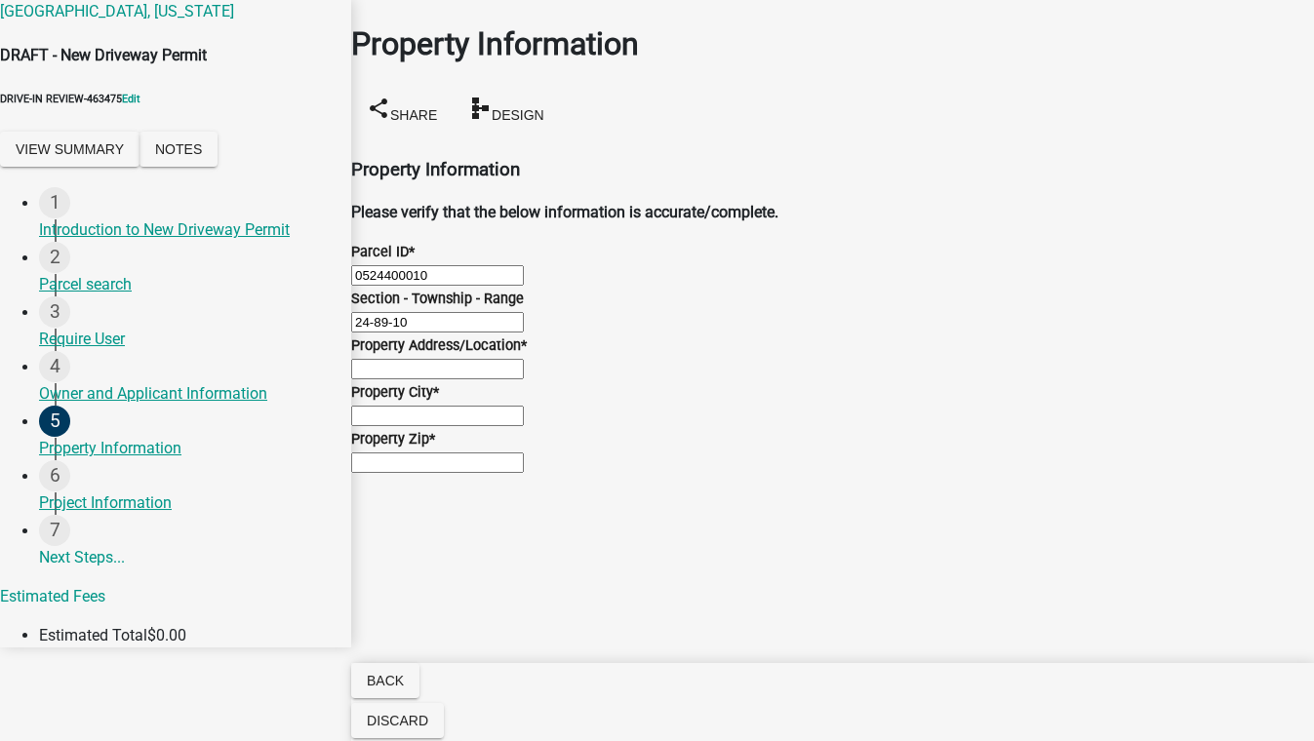
scroll to position [88, 0]
click at [524, 373] on input "Property Address/Location *" at bounding box center [437, 369] width 173 height 20
type input "test, zx 55555"
type input "test,zx 55555"
type input "55555"
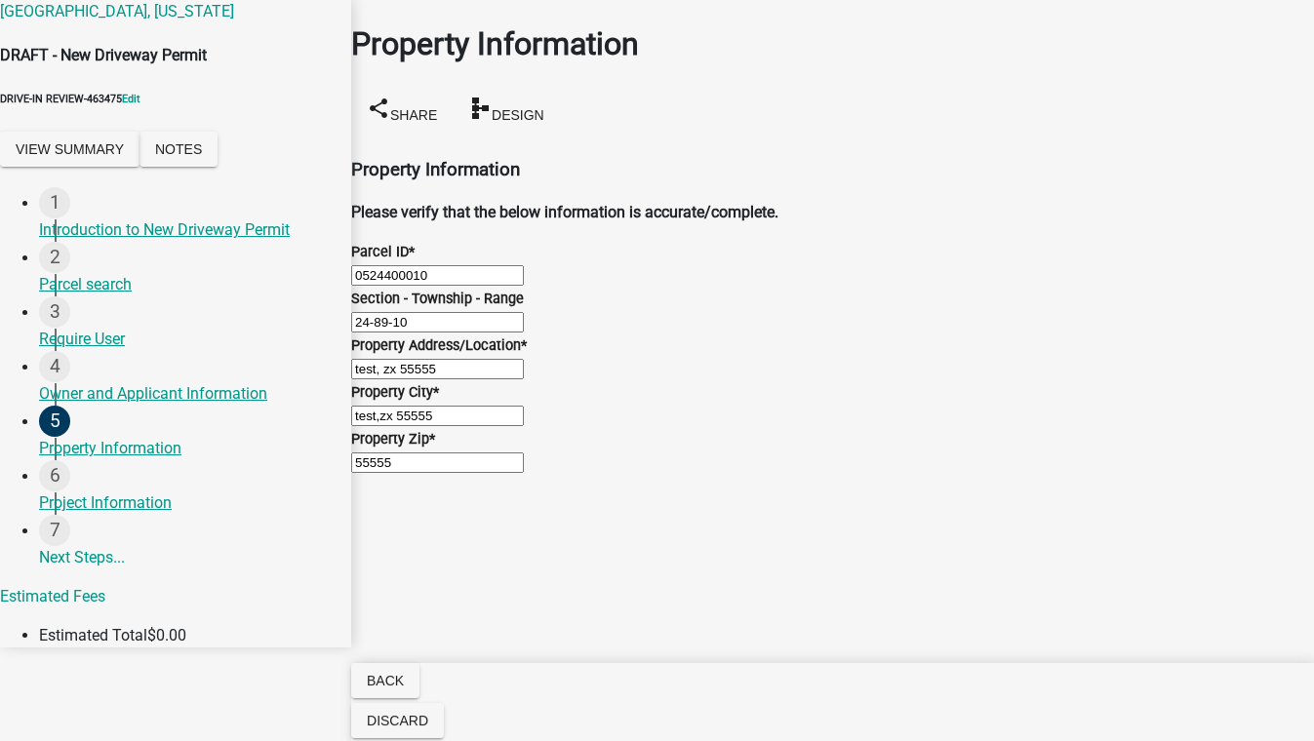
scroll to position [113, 0]
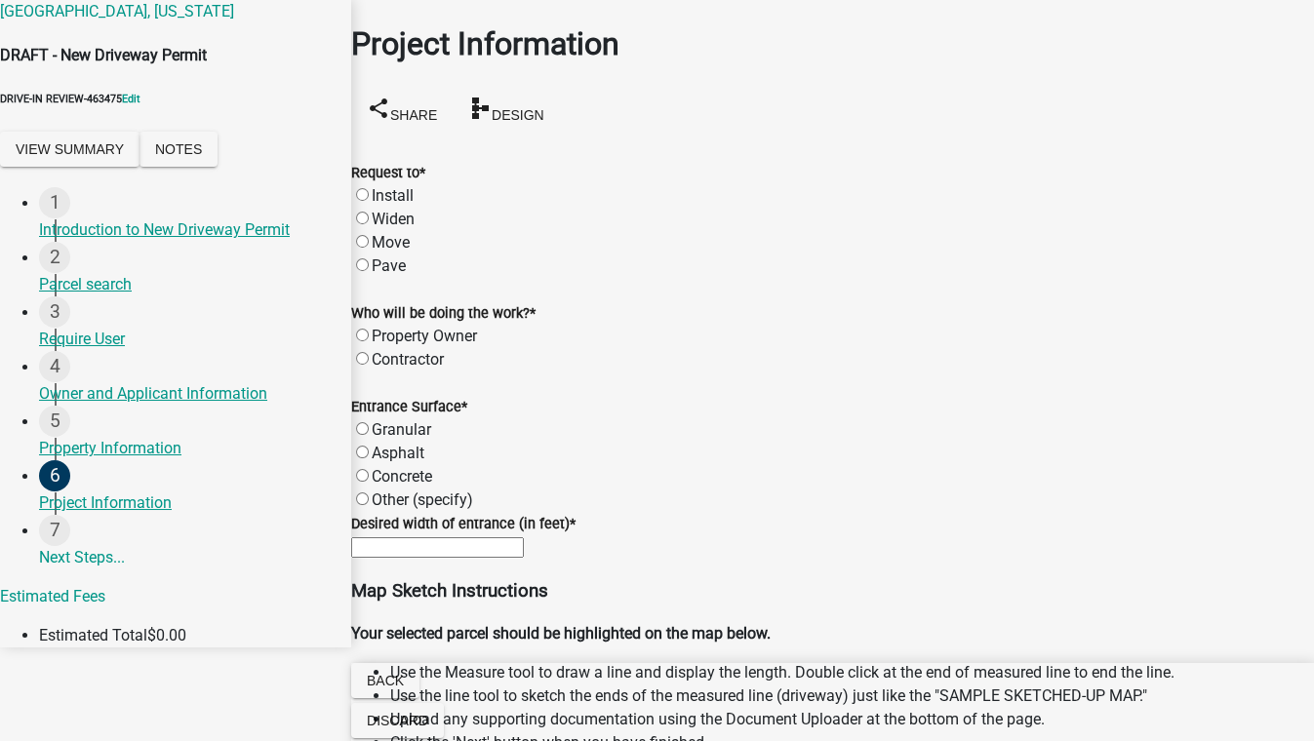
click at [387, 186] on label "Install" at bounding box center [393, 195] width 42 height 19
click at [369, 188] on input "Install" at bounding box center [362, 194] width 13 height 13
radio input "true"
click at [381, 351] on label "Contractor" at bounding box center [408, 359] width 72 height 19
click at [369, 352] on input "Contractor" at bounding box center [362, 358] width 13 height 13
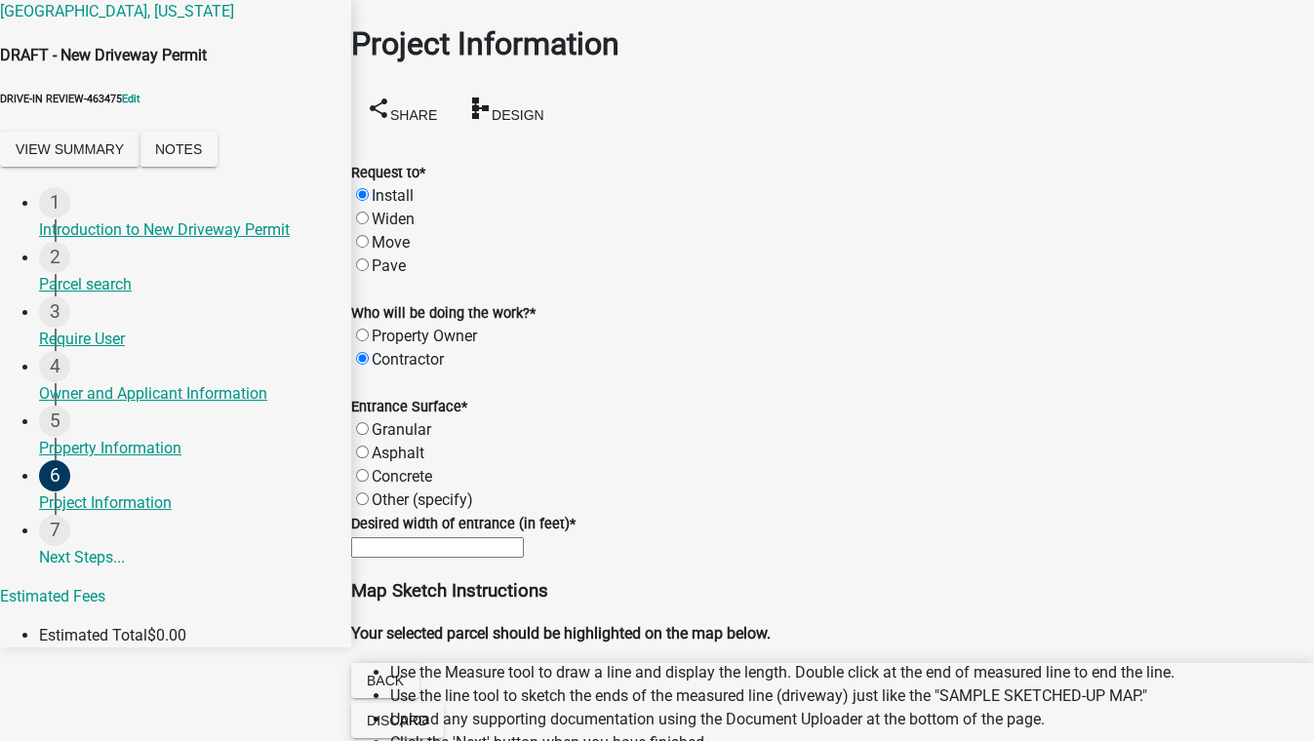
radio input "true"
click at [385, 439] on label "Granular" at bounding box center [401, 429] width 59 height 19
click at [369, 435] on input "Granular" at bounding box center [362, 428] width 13 height 13
radio input "true"
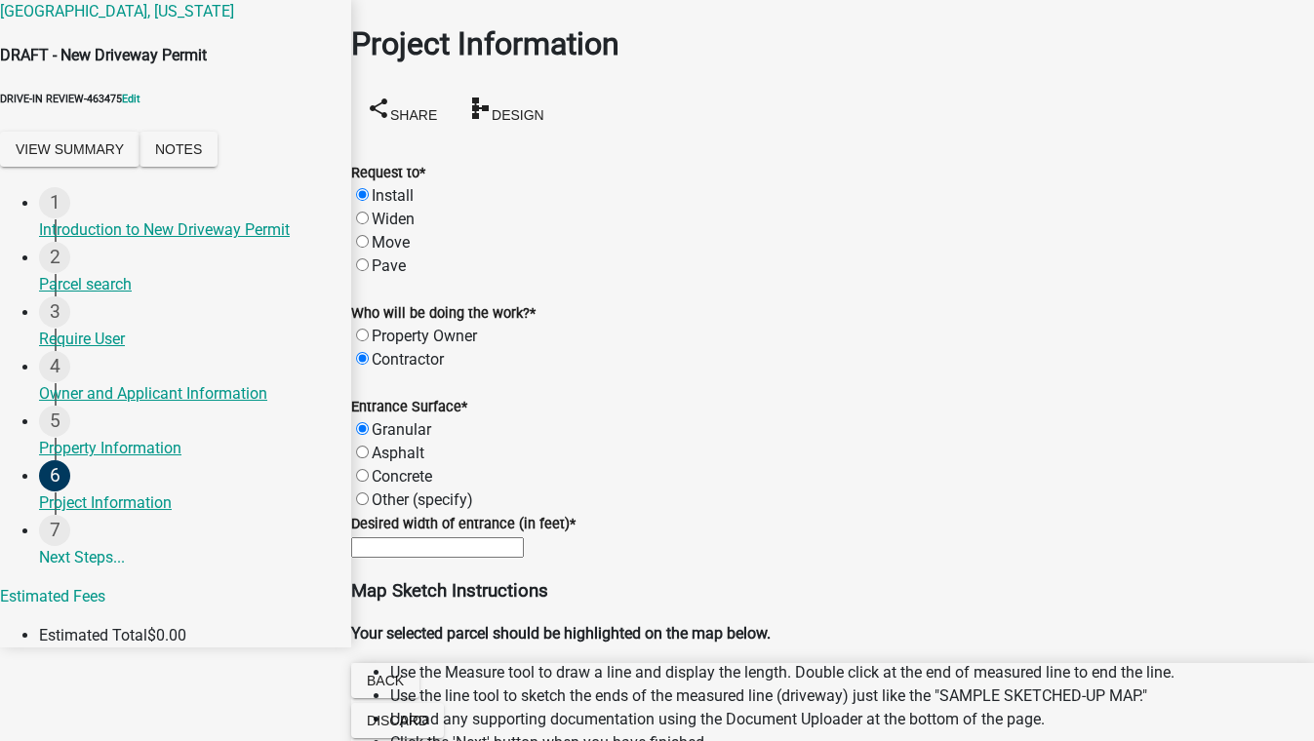
click at [524, 537] on input "text" at bounding box center [437, 547] width 173 height 20
type input "12"
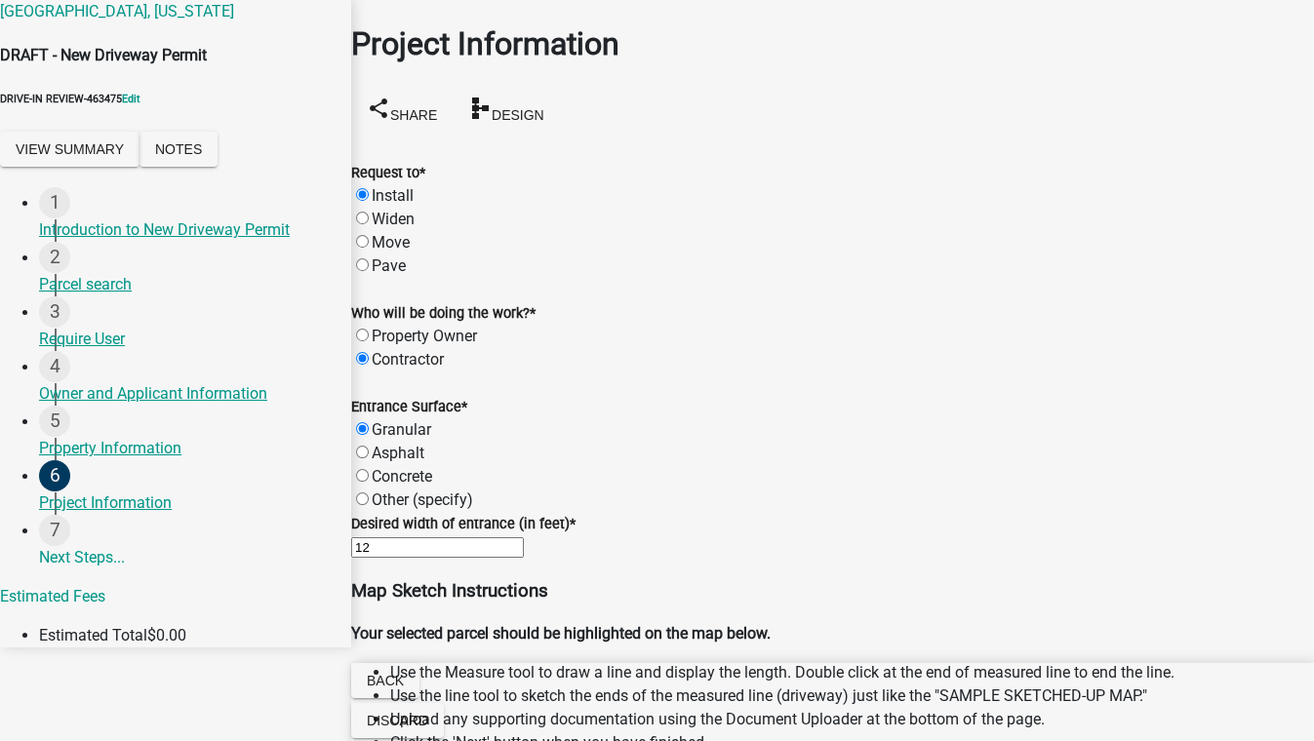
select select "8"
select select "2025"
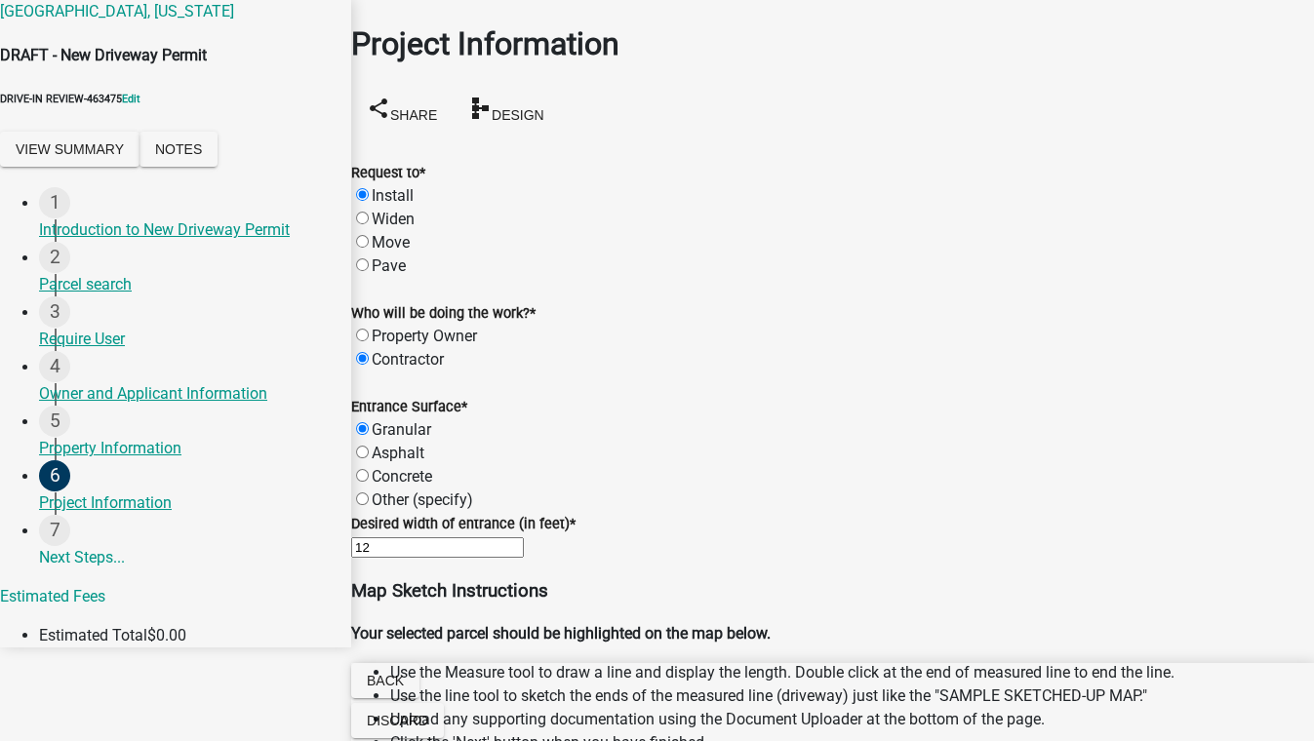
type input "08/19/2025"
select select "8"
select select "2025"
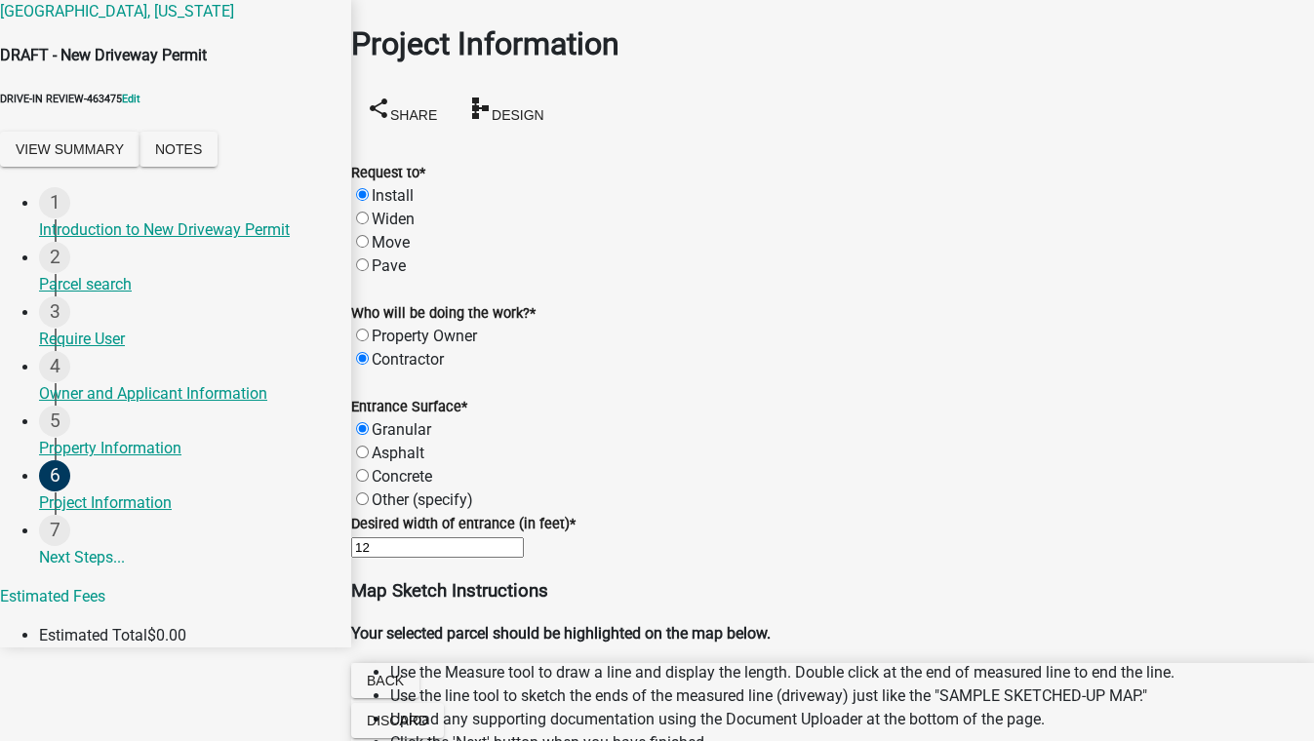
type input "08/26/2025"
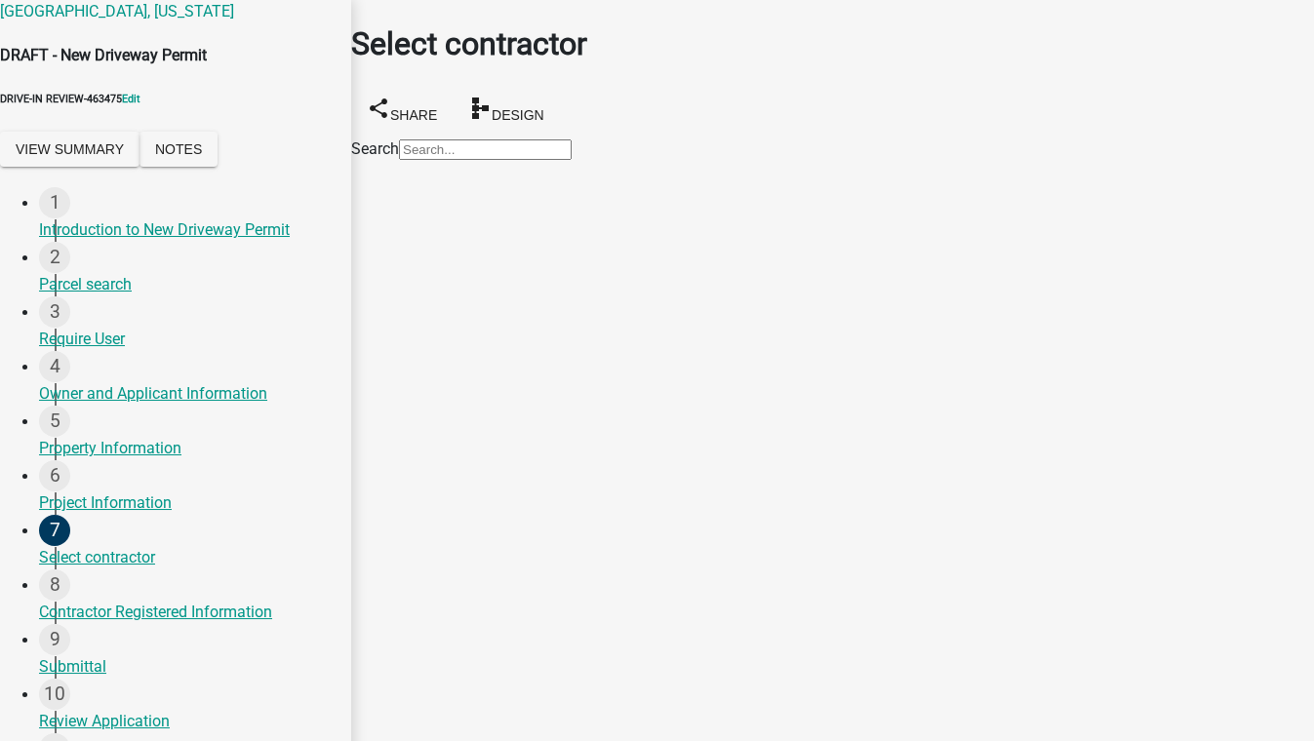
click at [429, 151] on input "Search" at bounding box center [485, 149] width 173 height 20
click at [366, 373] on main "Select contractor share Share schema Design Search" at bounding box center [832, 341] width 963 height 683
click at [427, 160] on input "Search" at bounding box center [485, 149] width 173 height 20
type input "p"
click at [446, 253] on main "Select contractor share Share schema Design Search" at bounding box center [832, 341] width 963 height 683
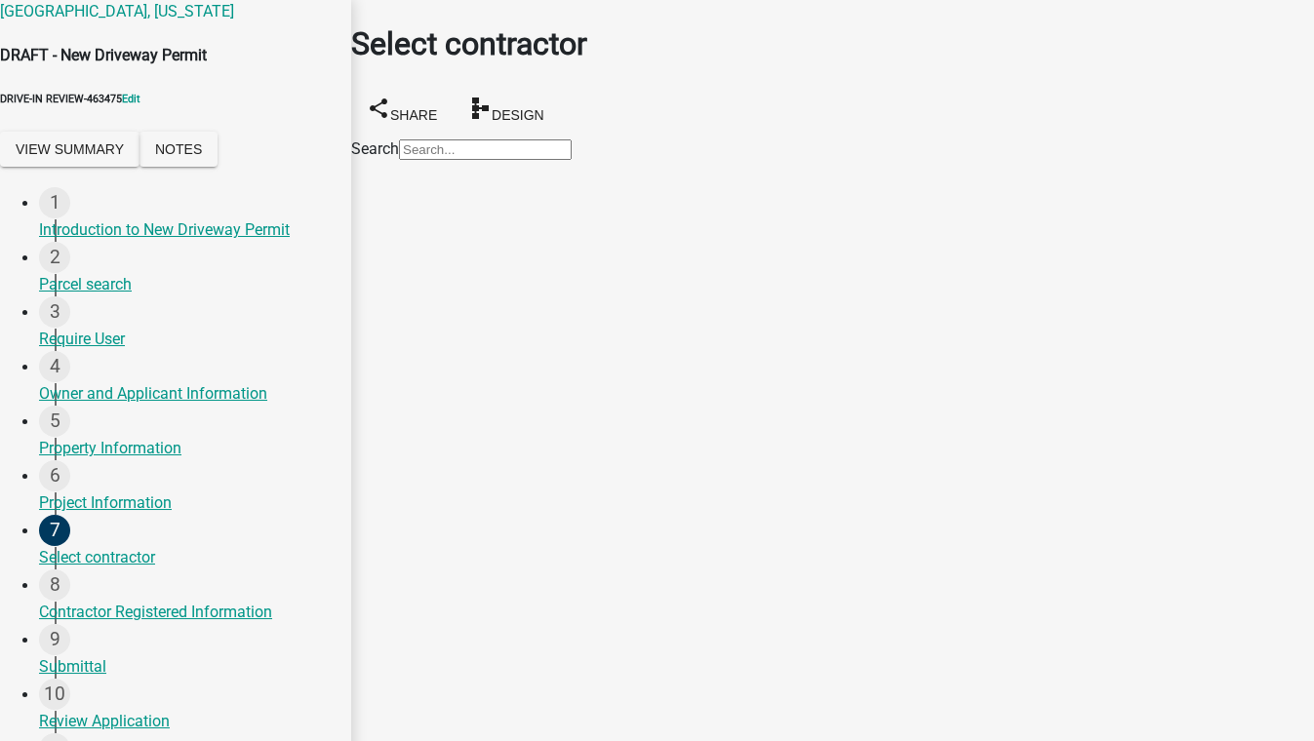
click at [450, 155] on input "Search" at bounding box center [485, 149] width 173 height 20
click at [544, 106] on span "Design" at bounding box center [517, 114] width 53 height 16
click at [401, 160] on input "test" at bounding box center [485, 149] width 173 height 20
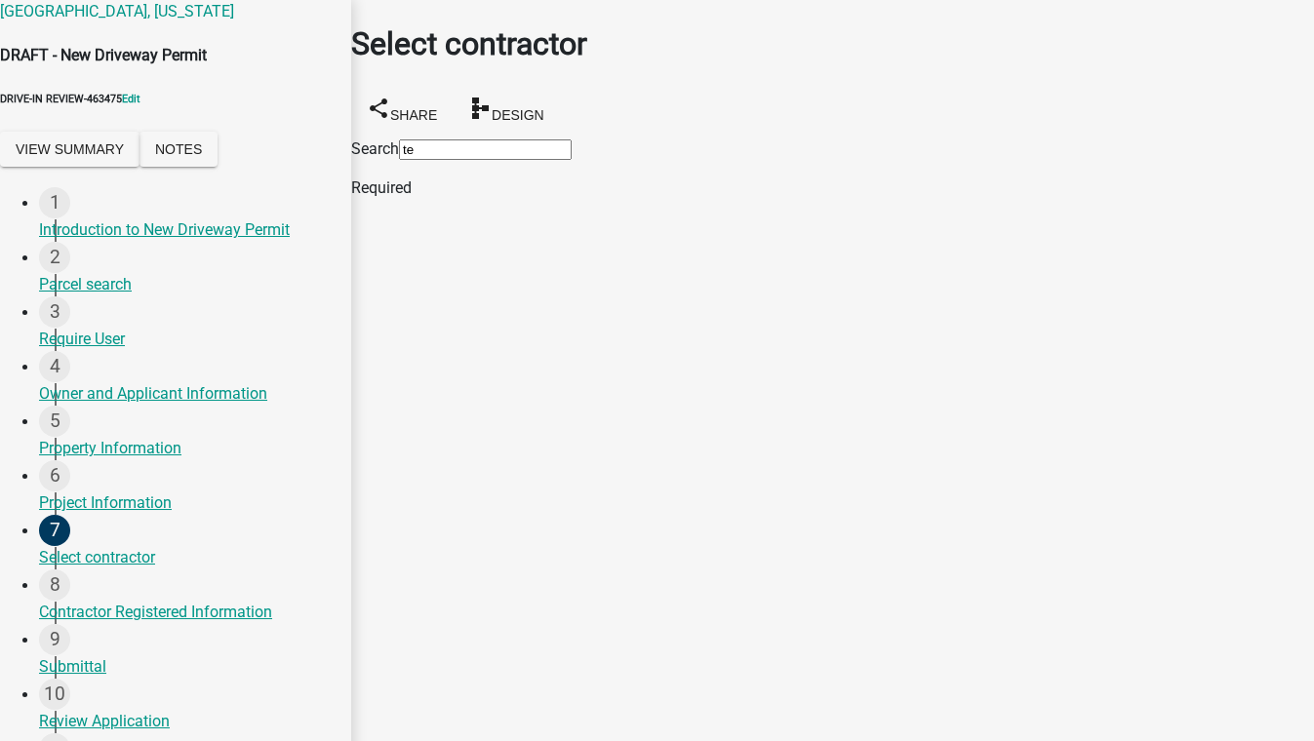
type input "t"
type input "e"
click at [544, 106] on span "Design" at bounding box center [517, 114] width 53 height 16
click at [142, 515] on div "Project Information" at bounding box center [187, 502] width 296 height 23
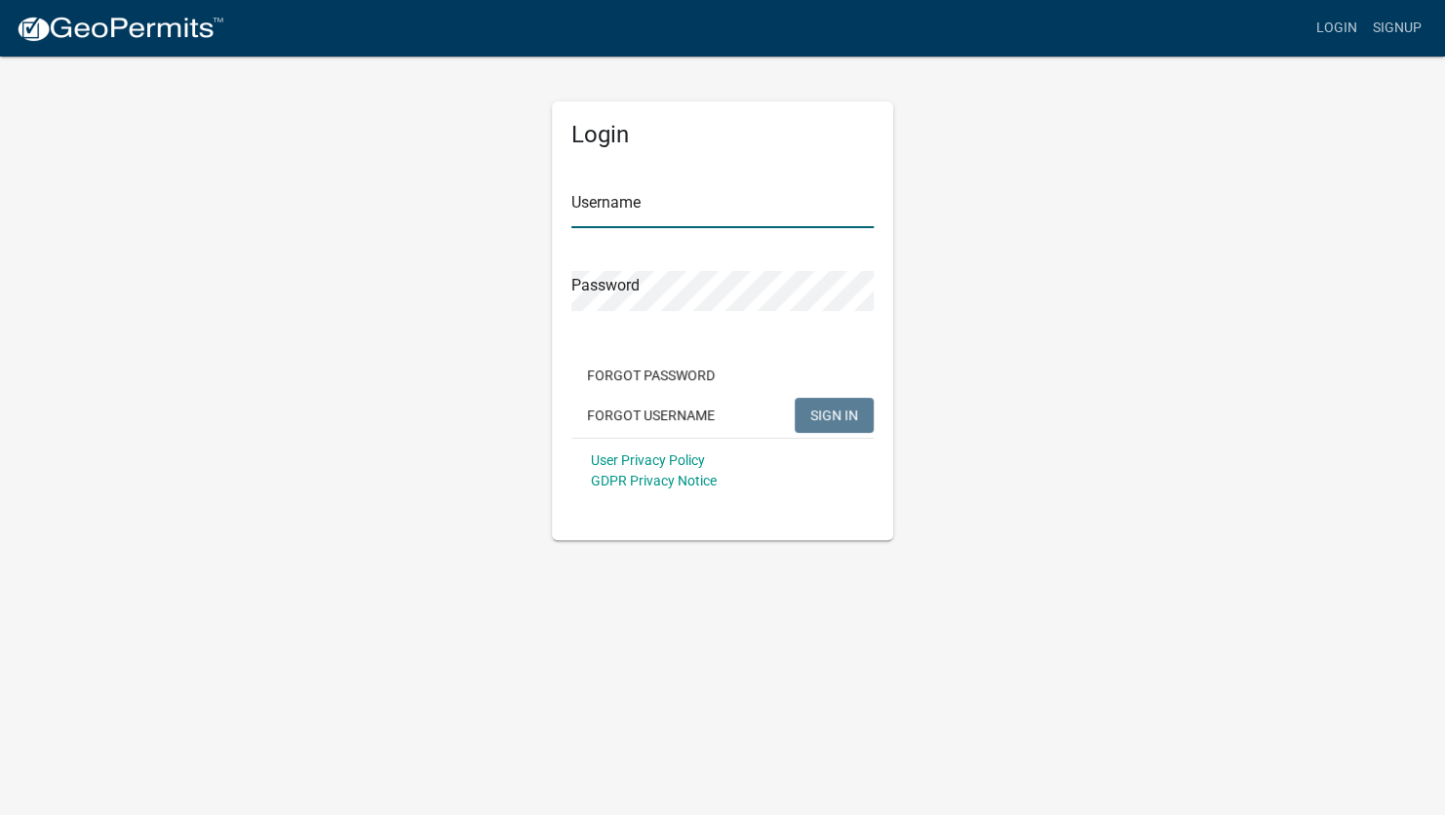
type input "[EMAIL_ADDRESS][DOMAIN_NAME]"
click at [855, 422] on span "SIGN IN" at bounding box center [834, 415] width 48 height 16
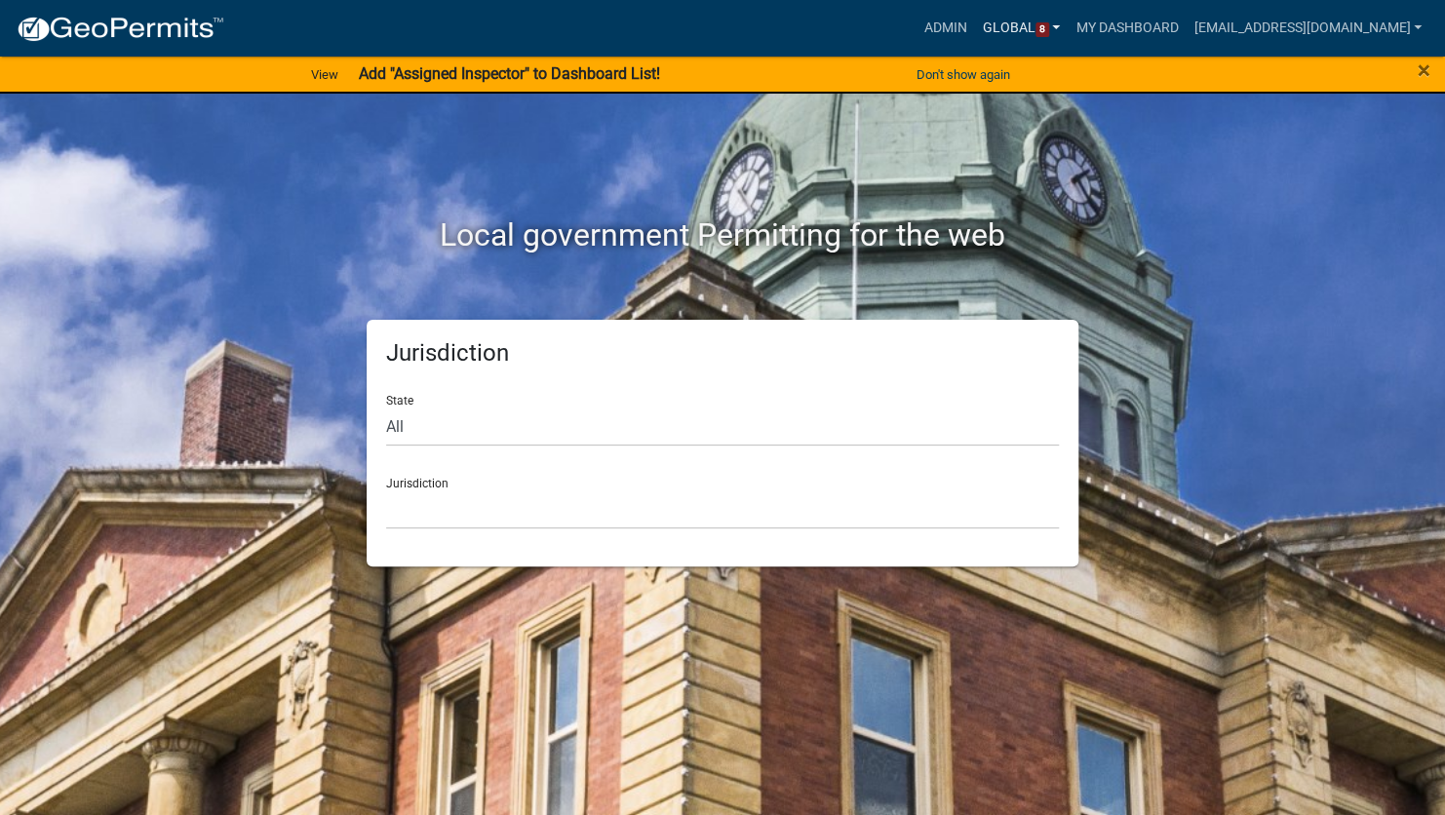
click at [1015, 24] on link "Global 8" at bounding box center [1022, 28] width 94 height 37
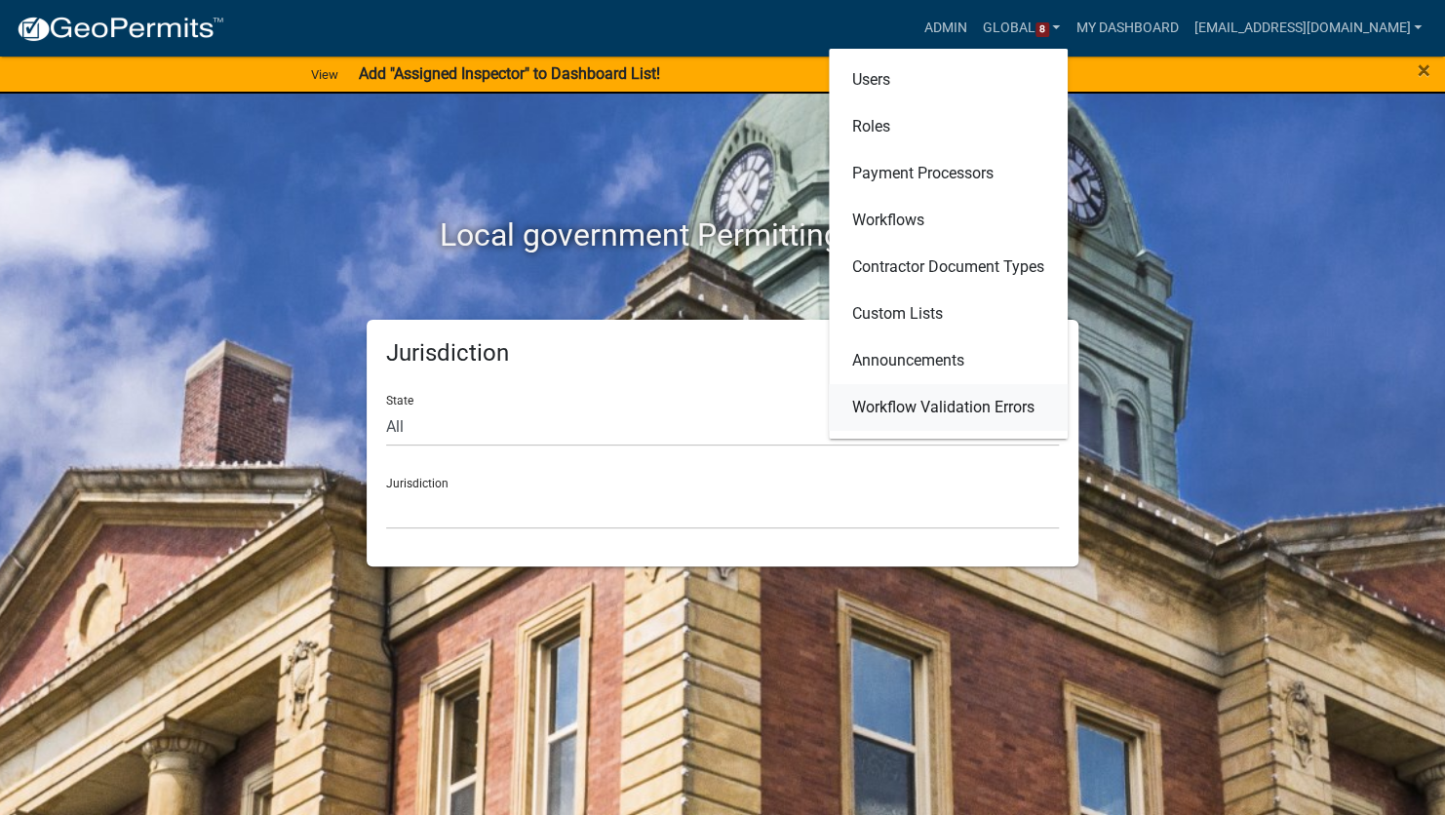
click at [885, 405] on link "Workflow Validation Errors" at bounding box center [948, 407] width 239 height 47
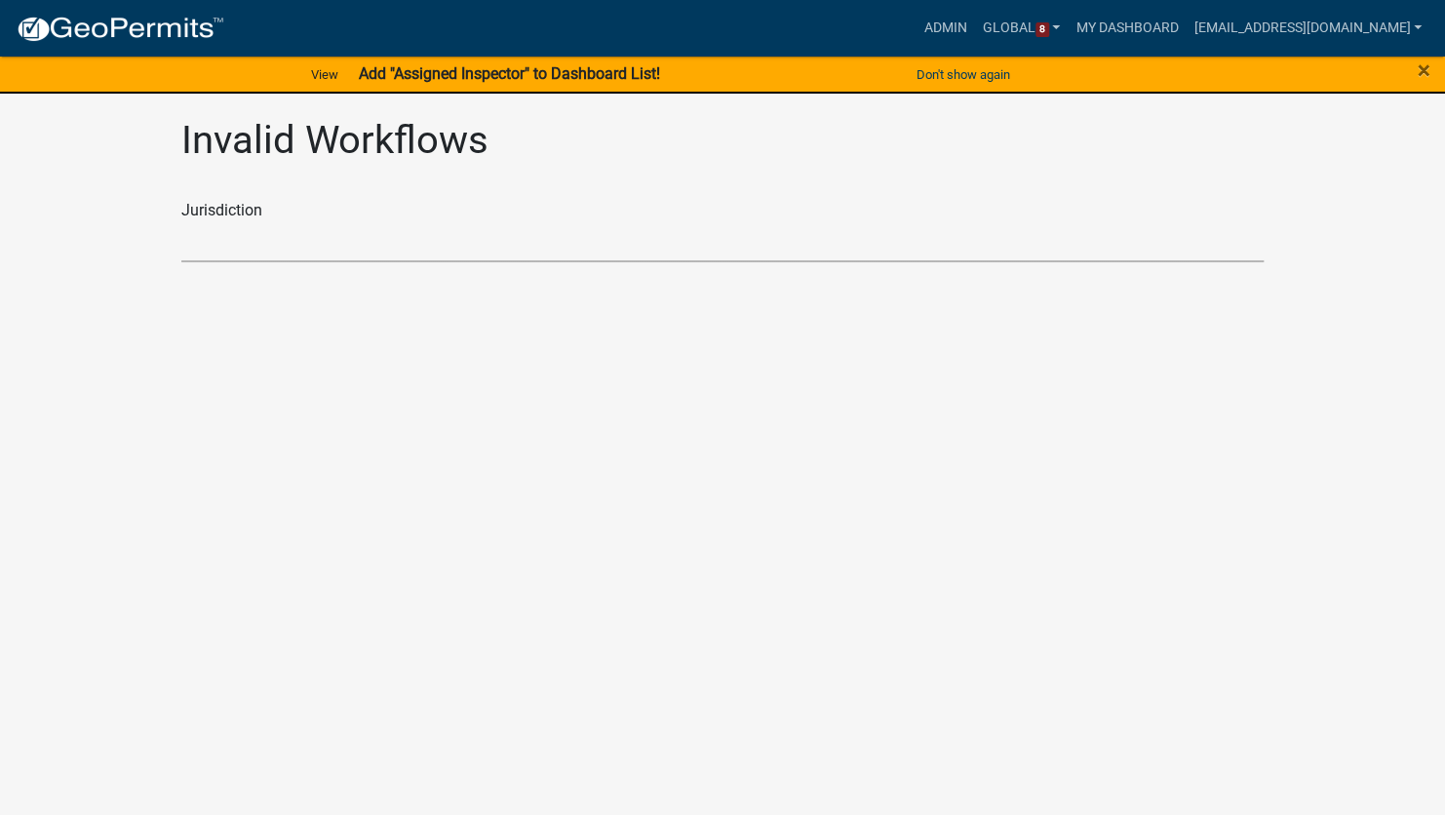
click at [364, 254] on select "Haralson County, Georgia Otter Tail County, Minnesota Buchanan County, Iowa Cit…" at bounding box center [722, 242] width 1082 height 40
select select "d03747c0-31c3-4d6a-9105-b0c2e3240189"
click at [181, 222] on select "Haralson County, Georgia Otter Tail County, Minnesota Buchanan County, Iowa Cit…" at bounding box center [722, 242] width 1082 height 40
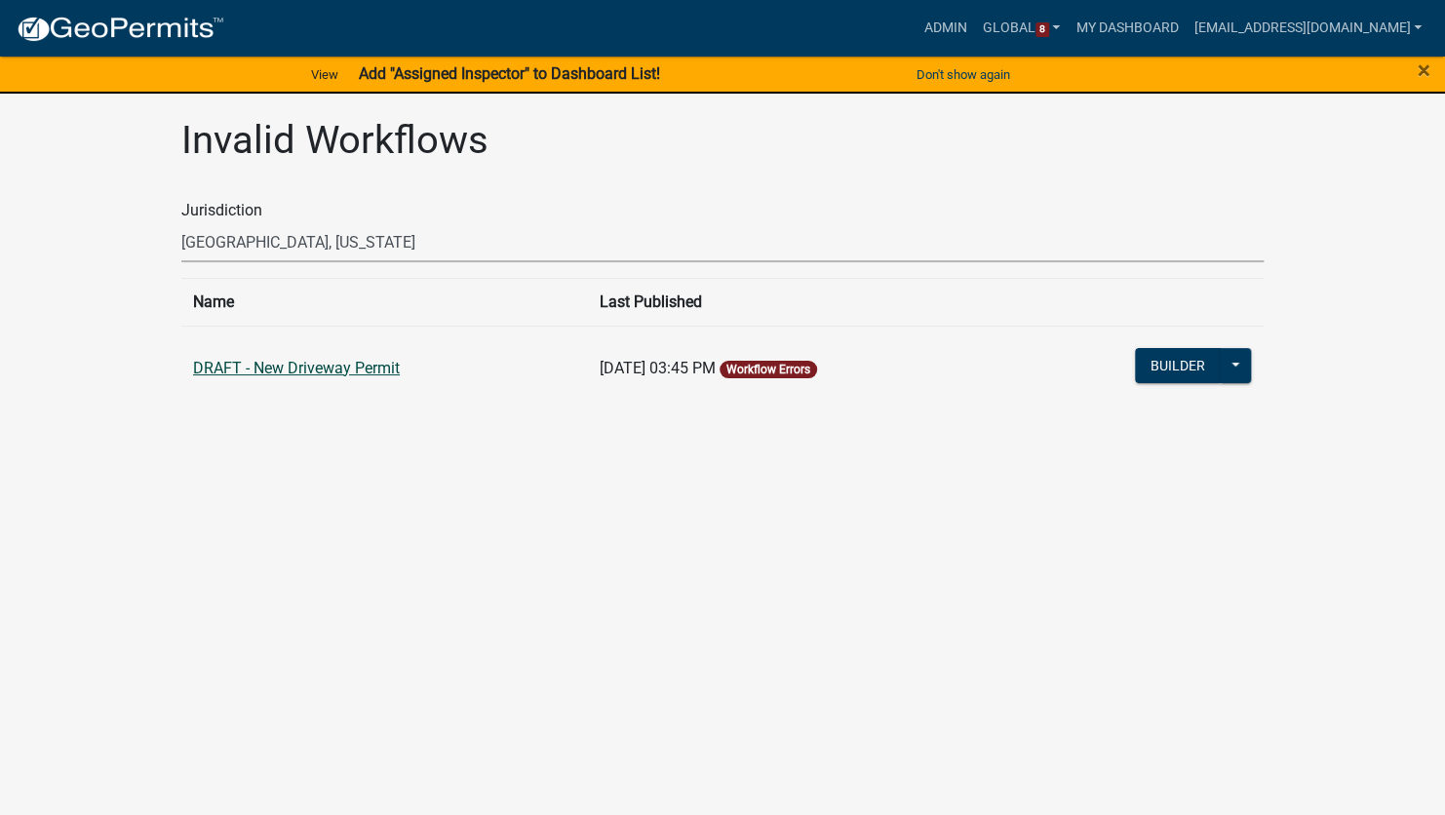
click at [337, 368] on link "DRAFT - New Driveway Permit" at bounding box center [296, 368] width 207 height 19
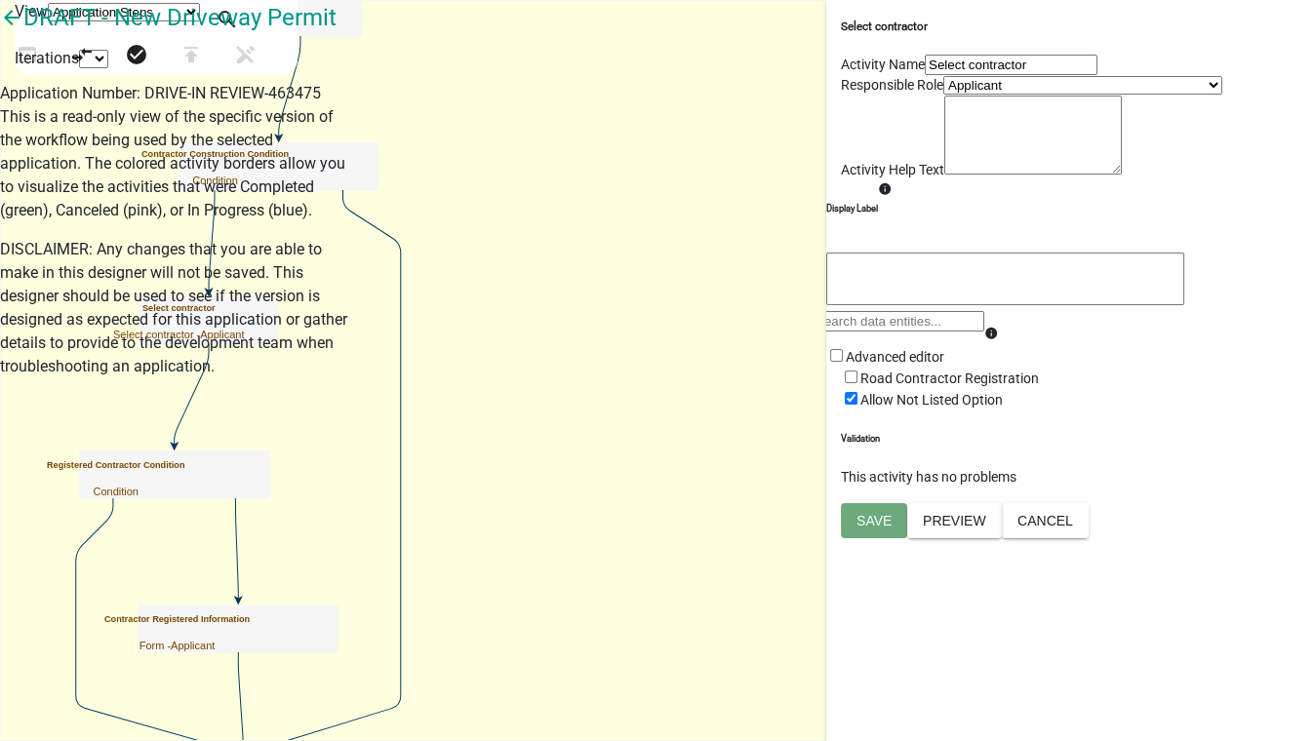
scroll to position [18, 0]
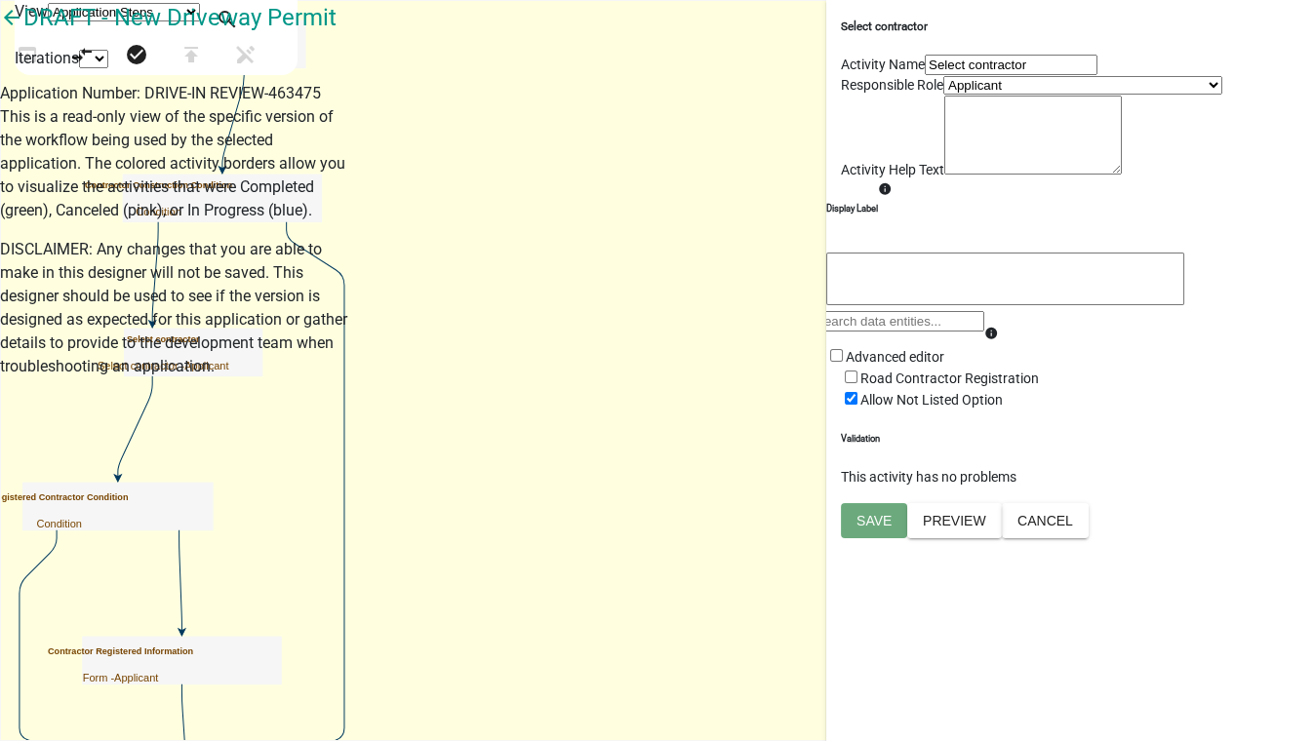
scroll to position [18, 0]
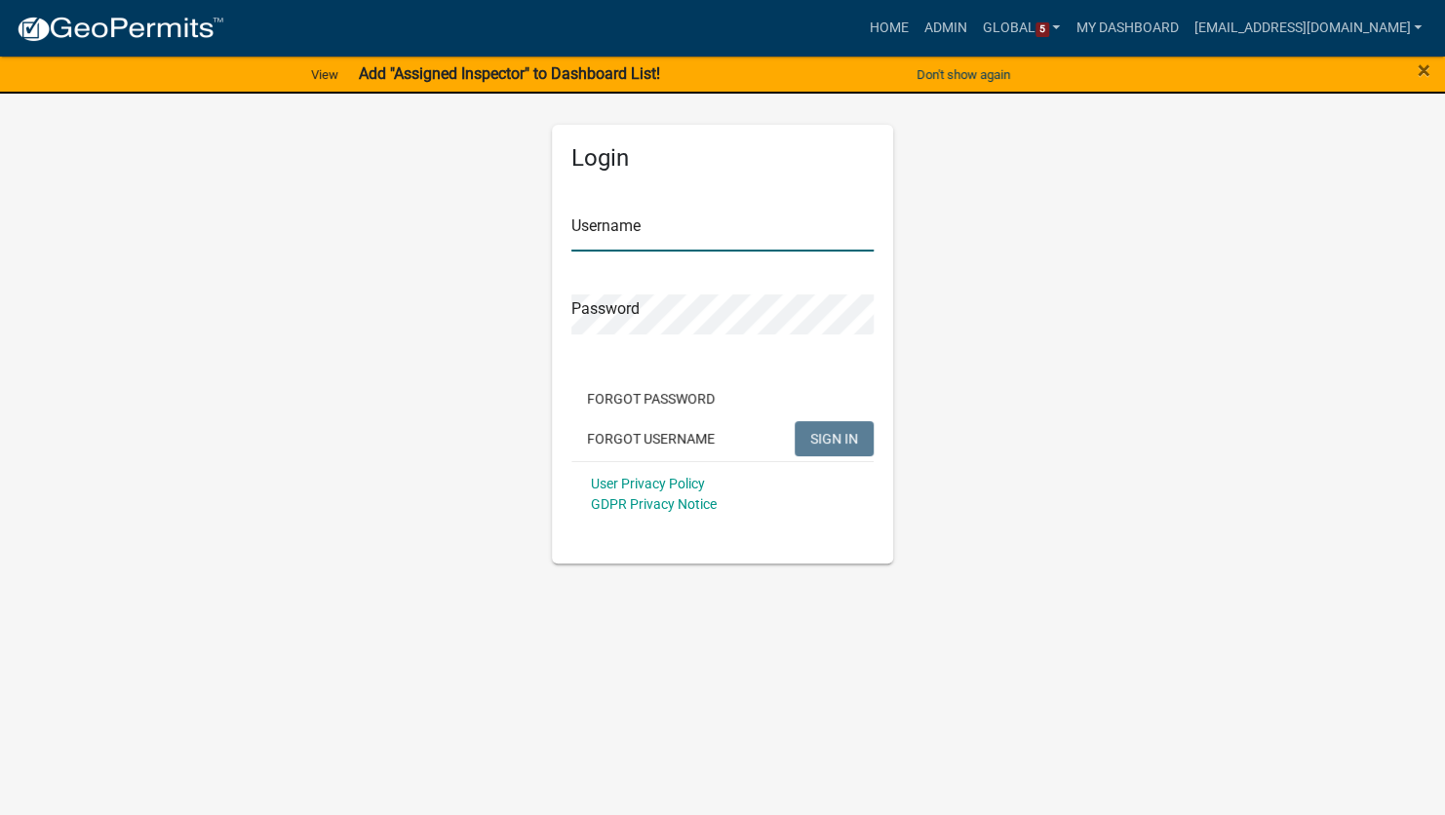
type input "[EMAIL_ADDRESS][DOMAIN_NAME]"
click at [840, 421] on button "SIGN IN" at bounding box center [834, 438] width 79 height 35
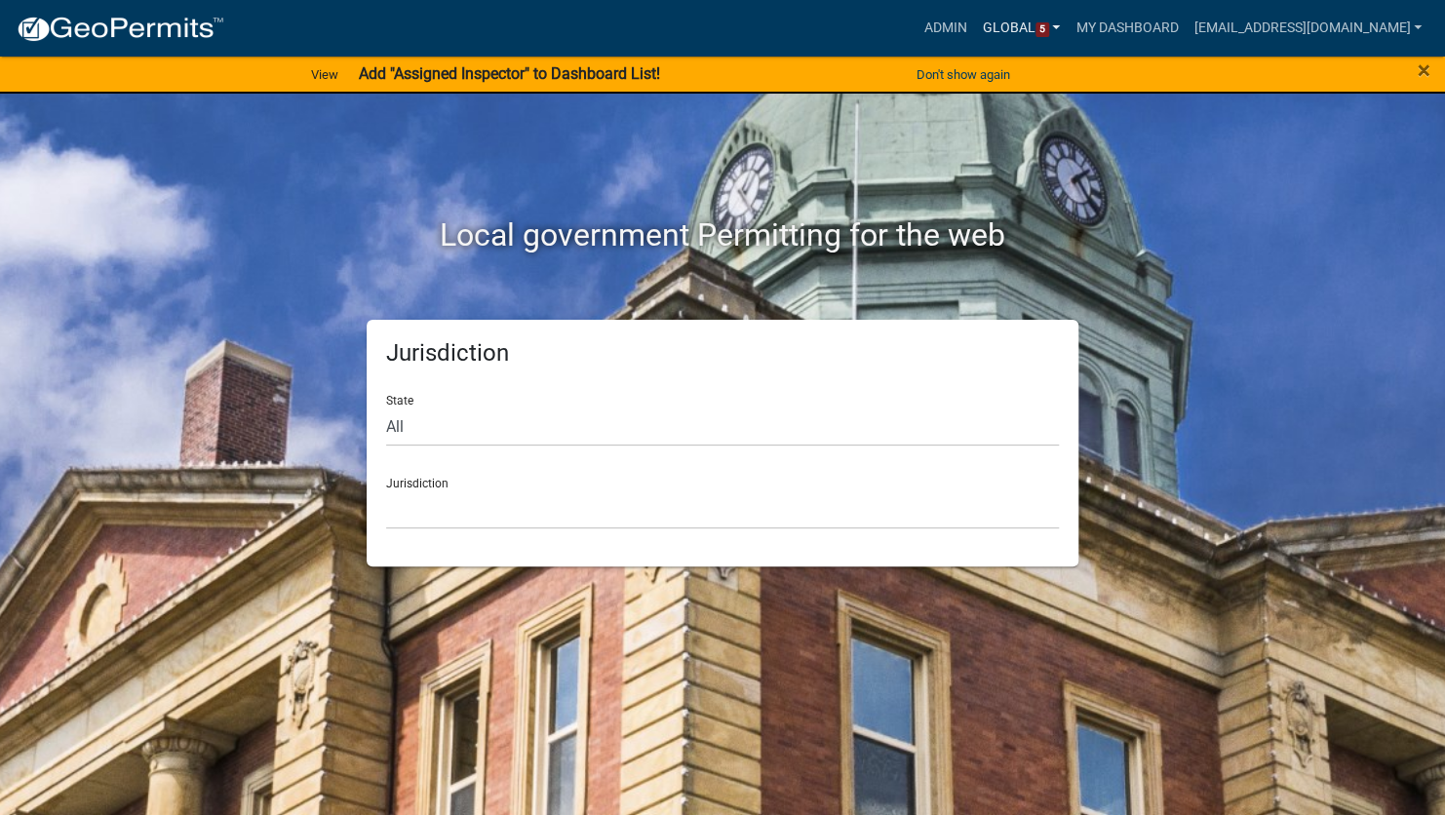
click at [1011, 32] on link "Global 5" at bounding box center [1022, 28] width 94 height 37
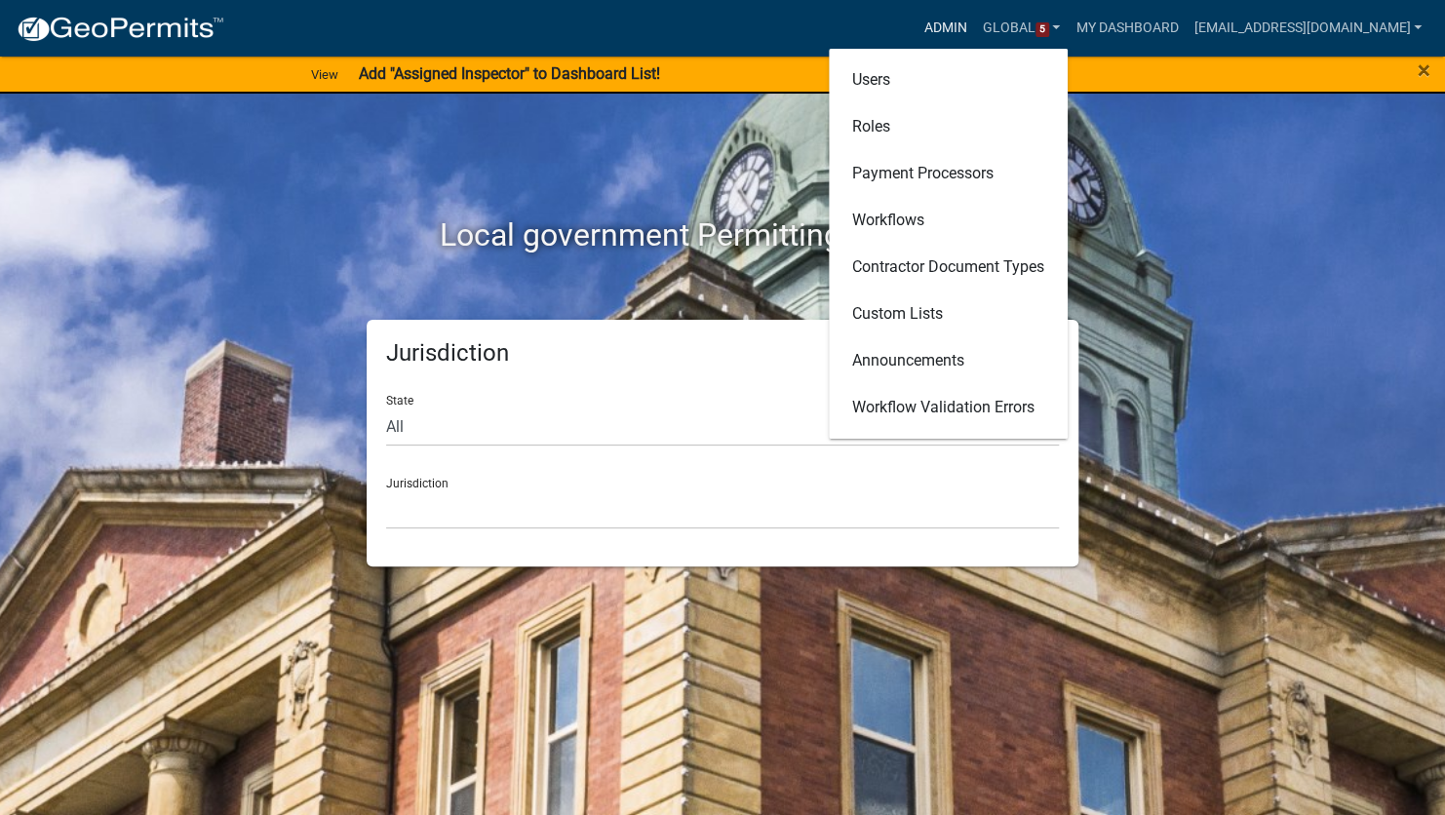
click at [927, 21] on link "Admin" at bounding box center [946, 28] width 59 height 37
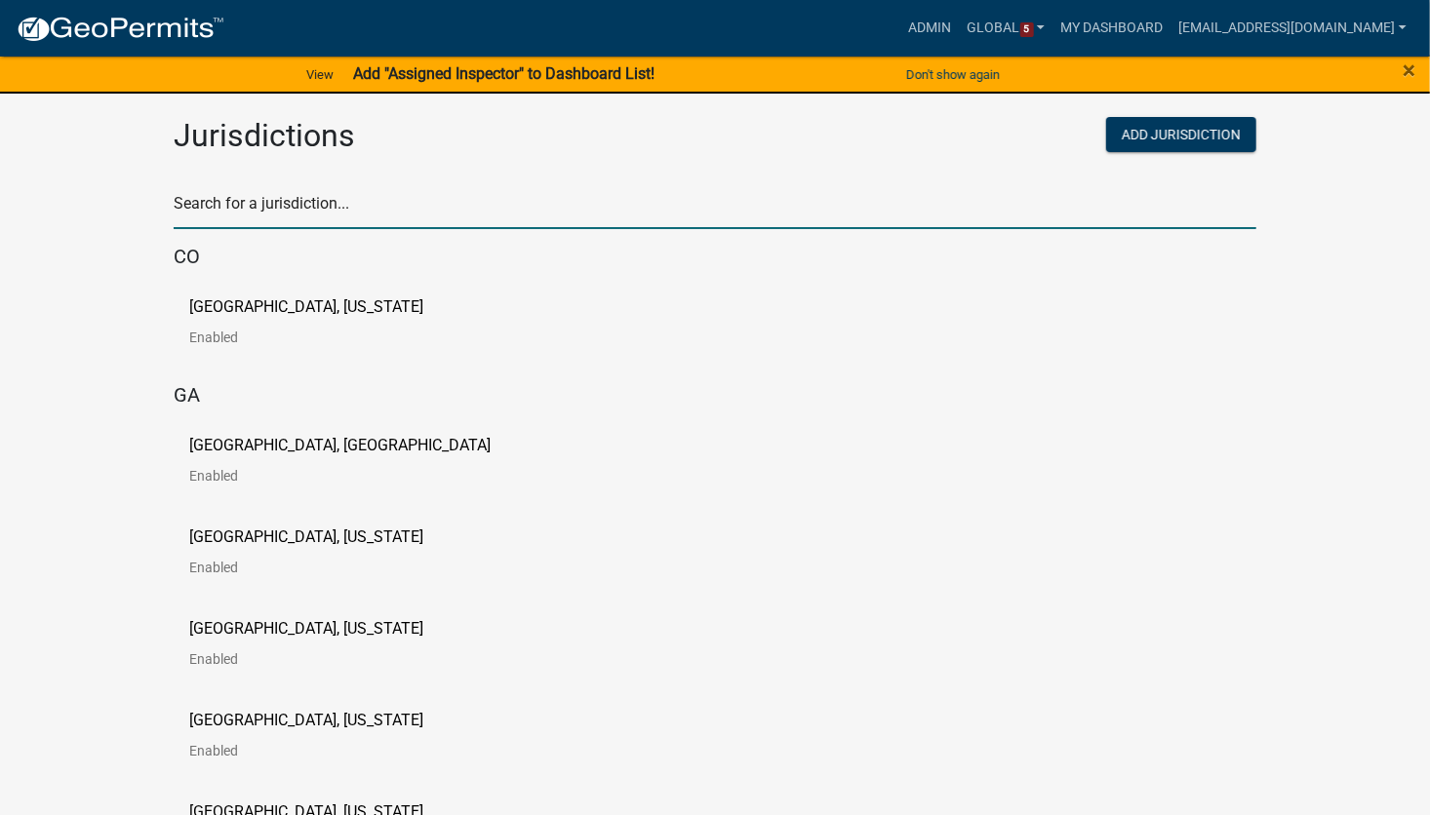
click at [365, 211] on input "text" at bounding box center [715, 209] width 1082 height 40
type input "bu"
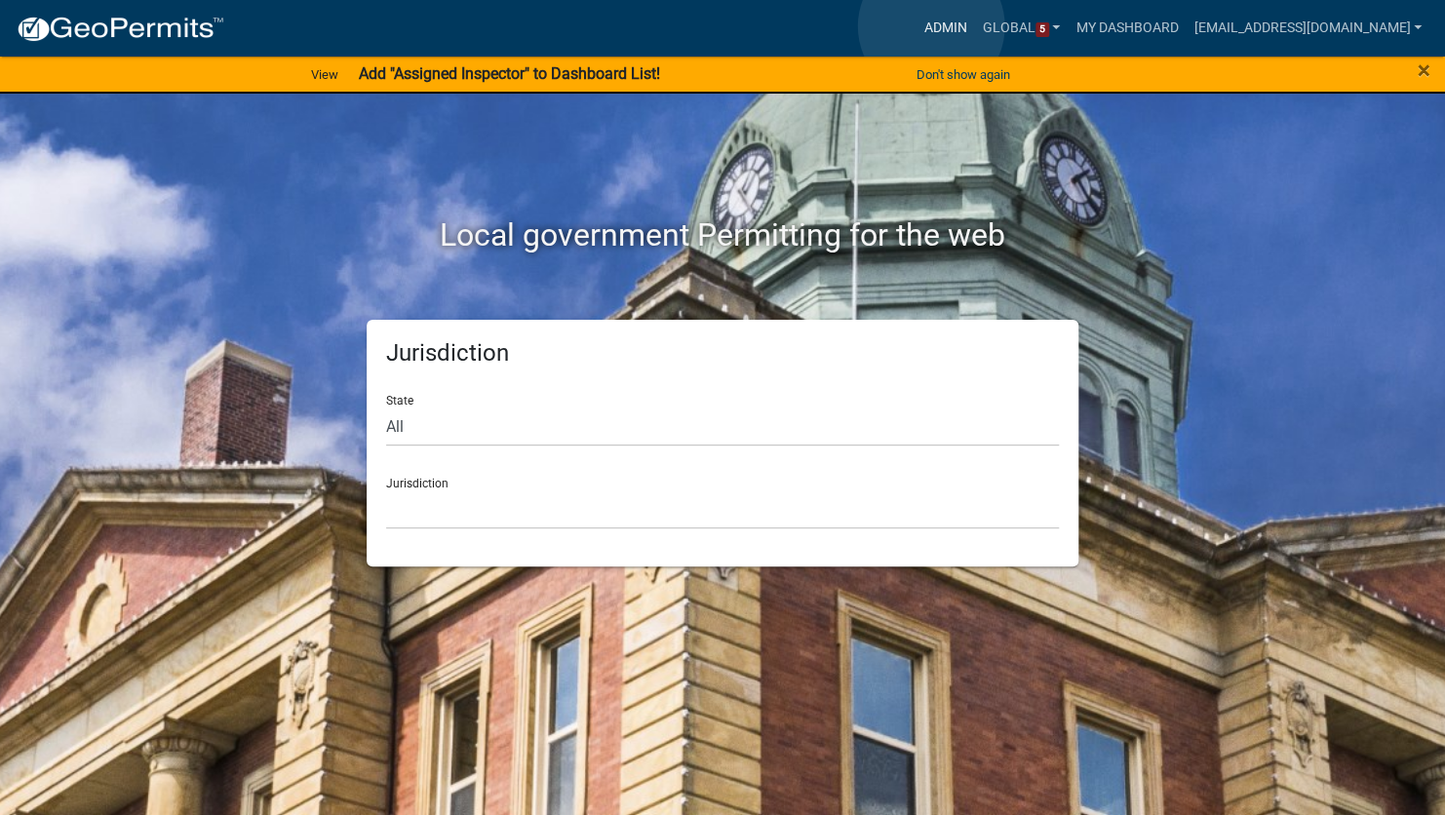
click at [931, 26] on link "Admin" at bounding box center [946, 28] width 59 height 37
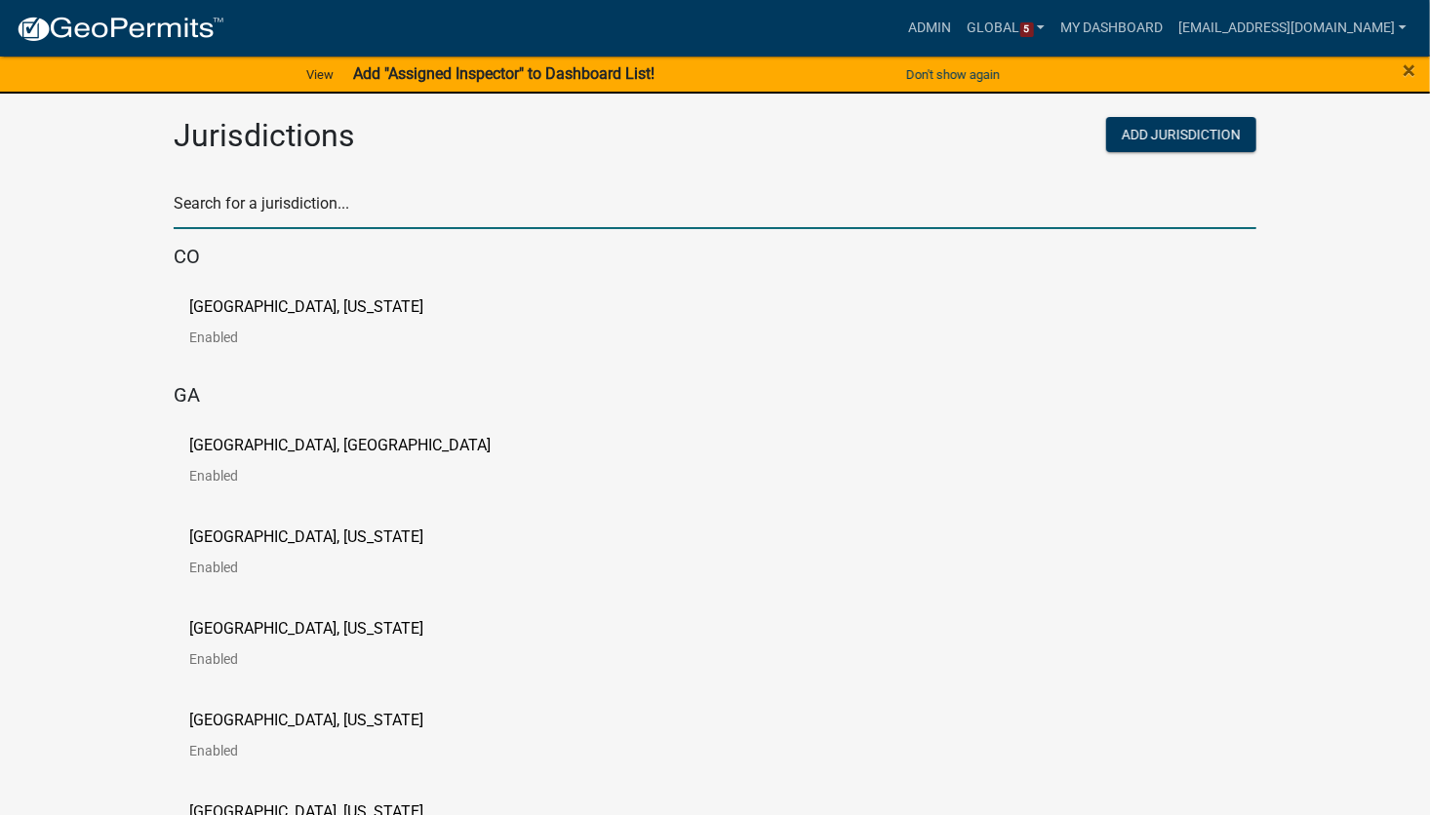
click at [316, 217] on input "text" at bounding box center [715, 209] width 1082 height 40
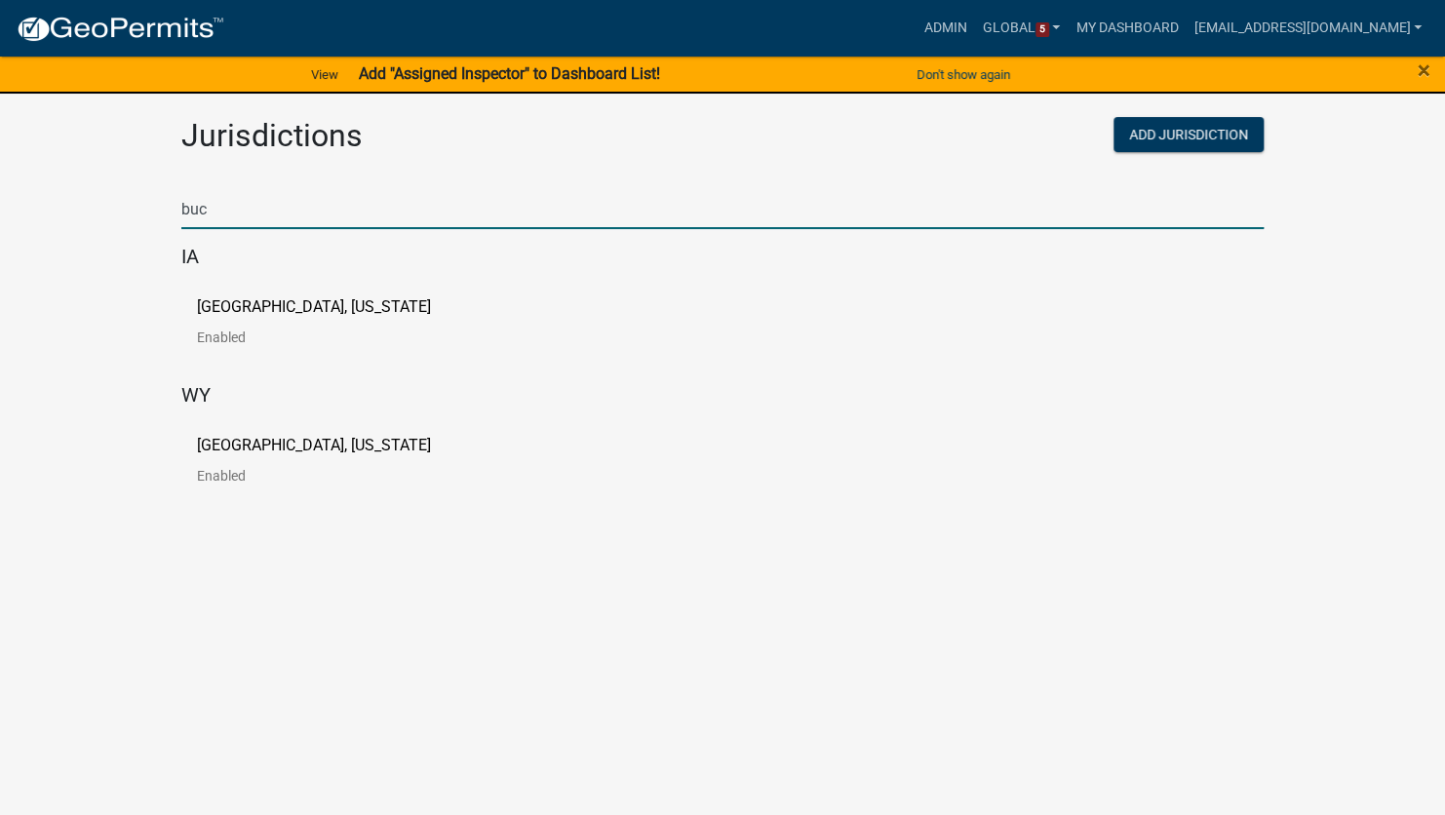
type input "buc"
click at [300, 311] on p "Buchanan County, Iowa" at bounding box center [314, 307] width 234 height 16
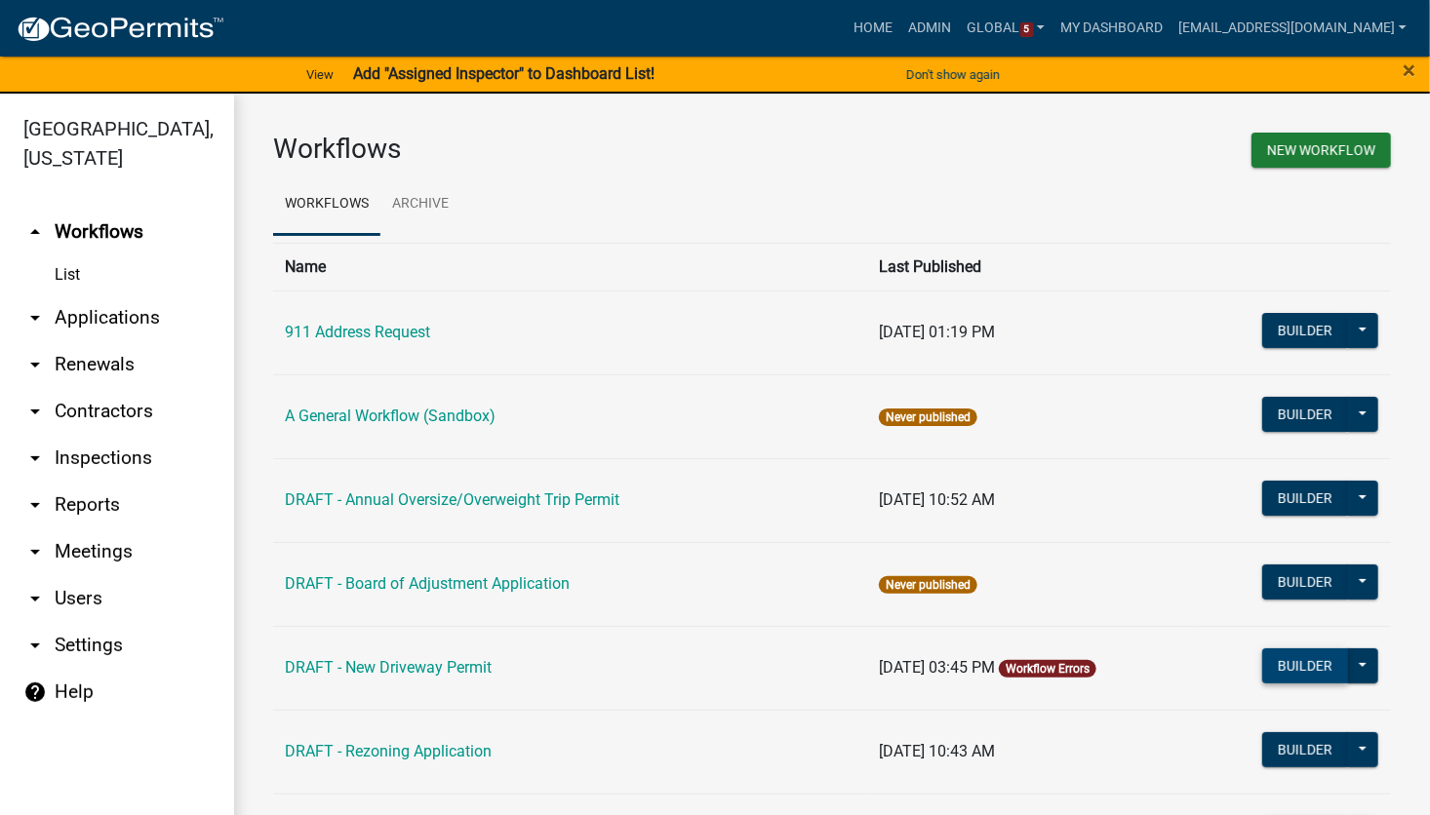
click at [1290, 663] on button "Builder" at bounding box center [1305, 665] width 86 height 35
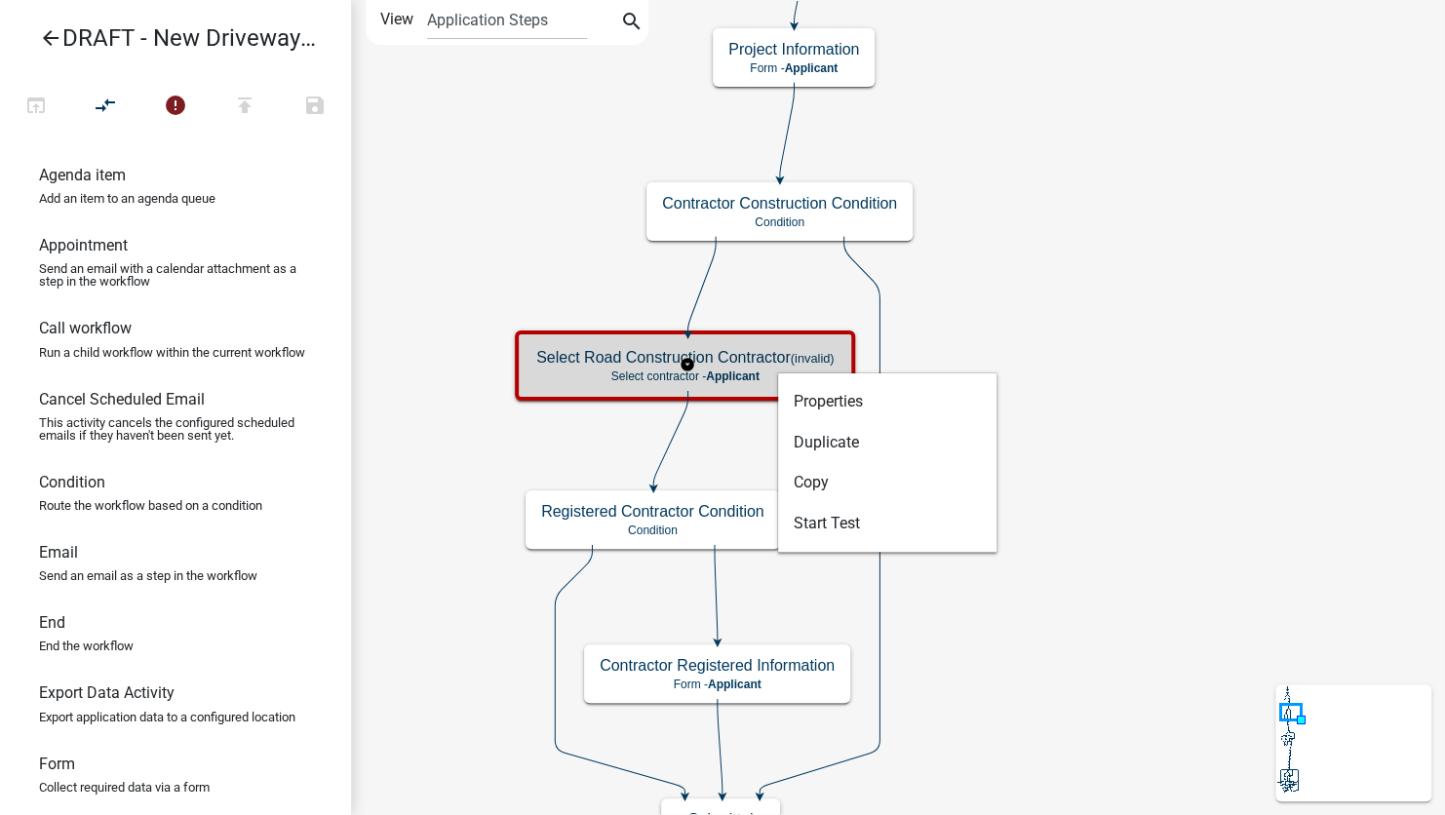
click at [801, 366] on h5 "Select Road Construction Contractor (invalid)" at bounding box center [684, 357] width 297 height 19
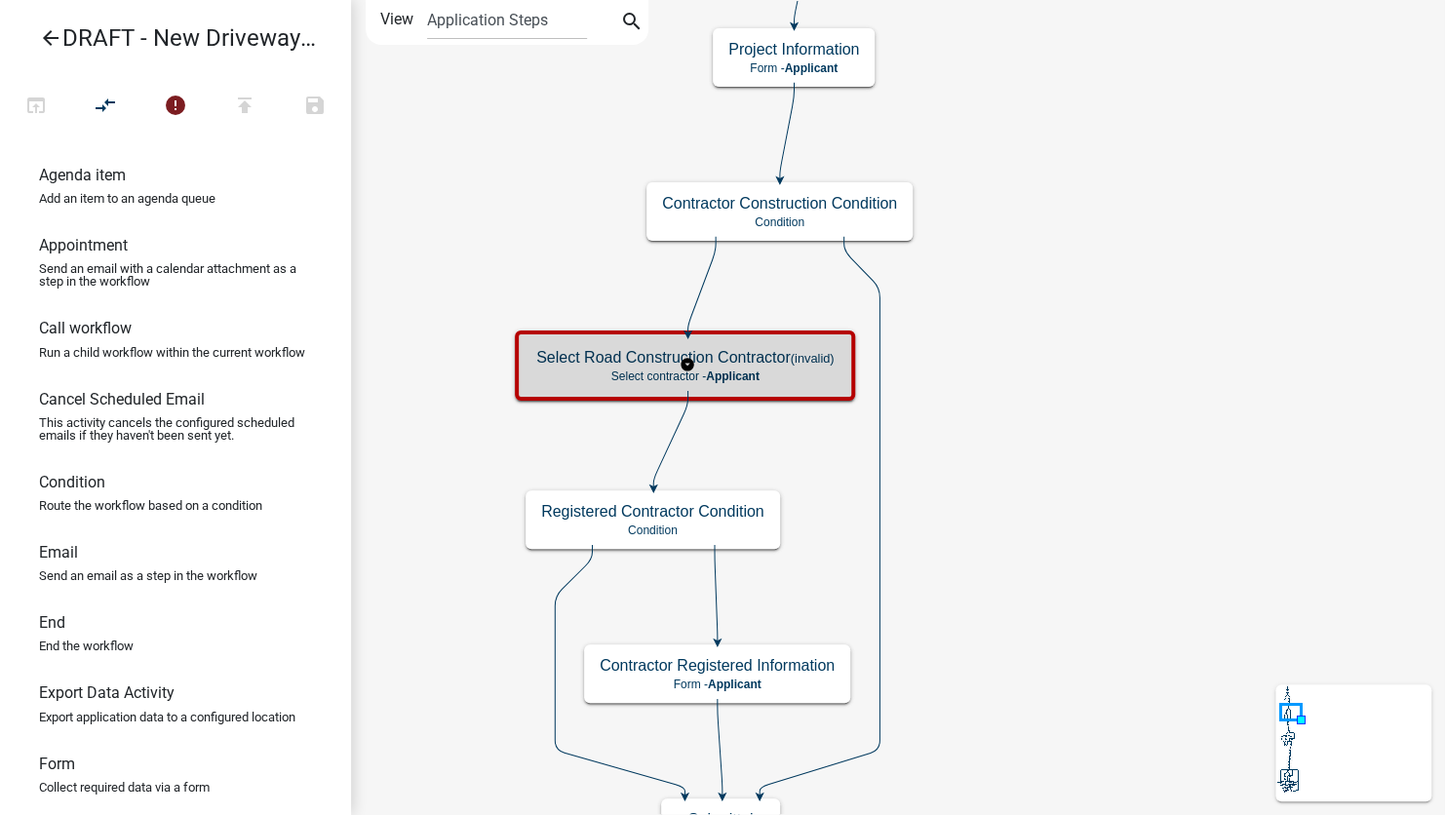
click at [801, 366] on h5 "Select Road Construction Contractor (invalid)" at bounding box center [684, 357] width 297 height 19
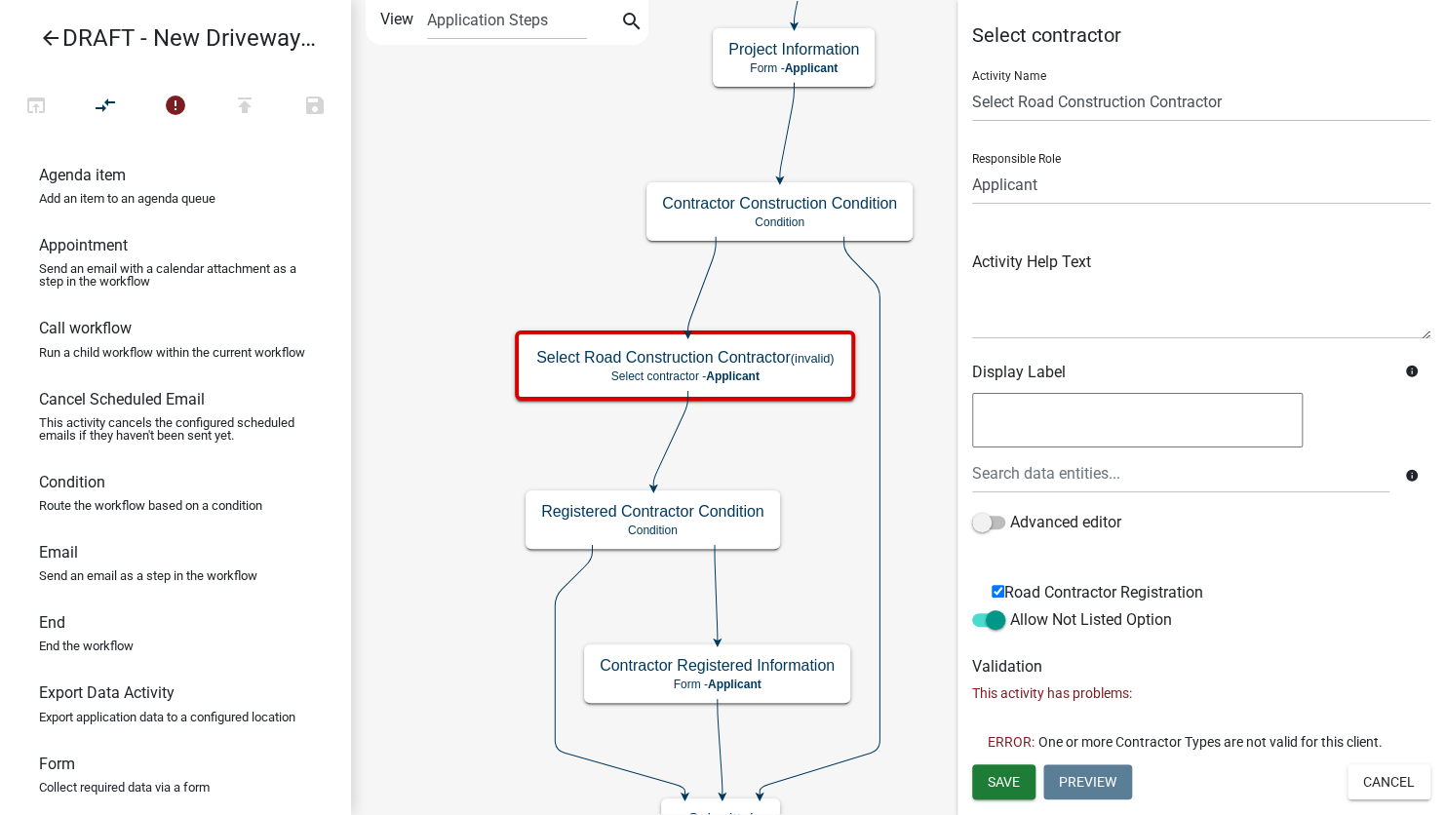
click at [53, 42] on icon "arrow_back" at bounding box center [50, 39] width 23 height 27
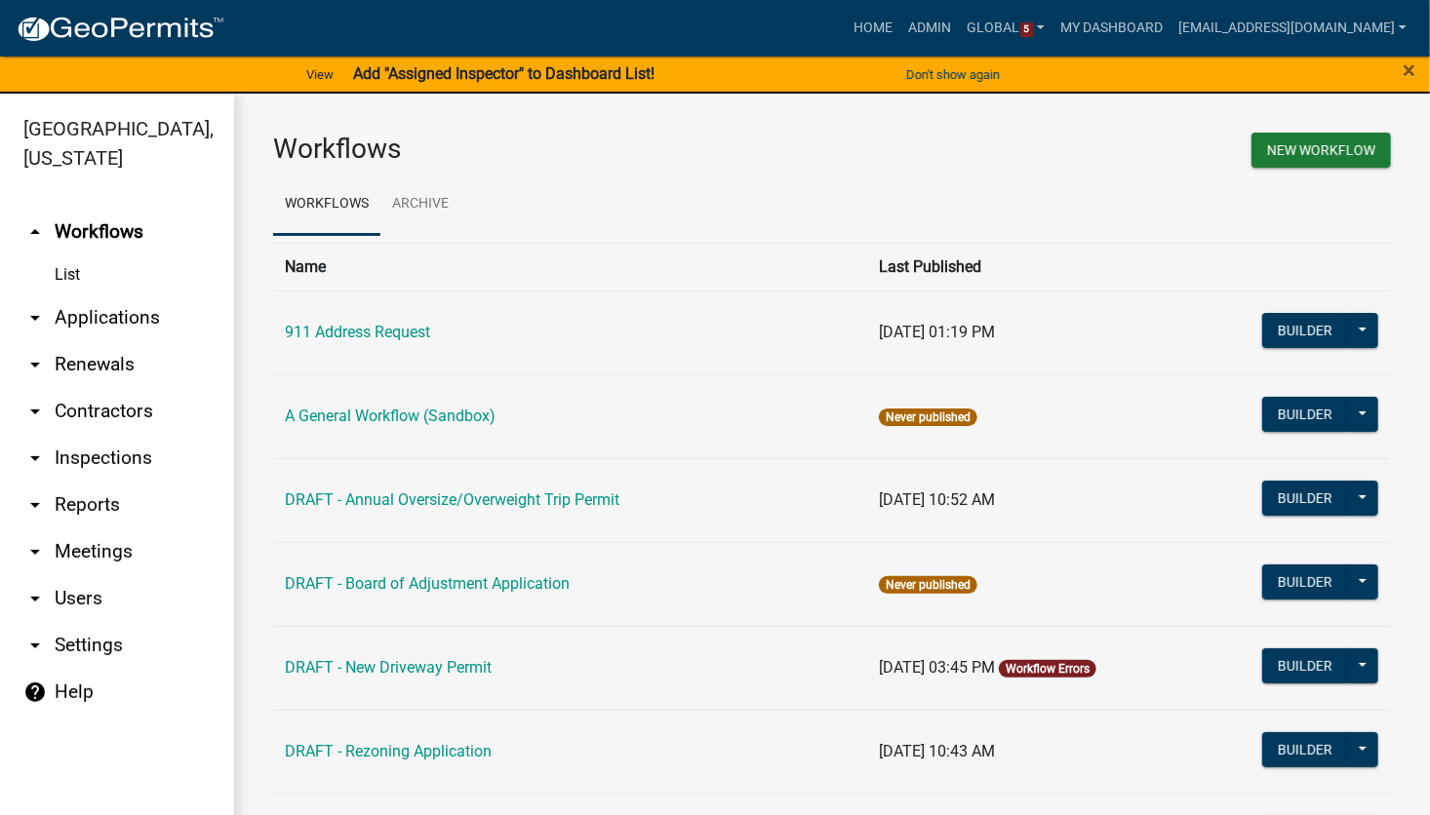
click at [102, 410] on link "arrow_drop_down Contractors" at bounding box center [117, 411] width 234 height 47
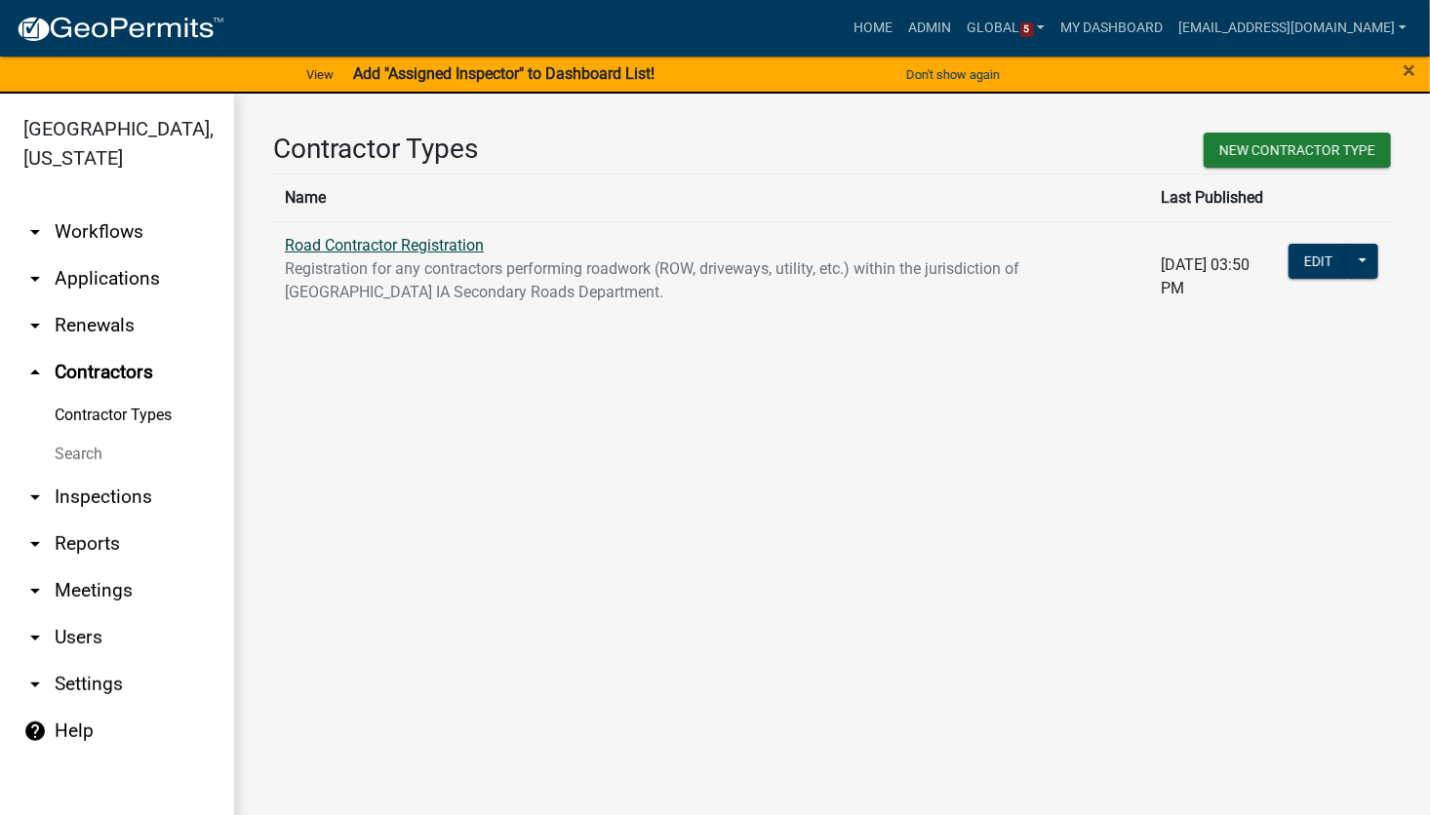
click at [399, 250] on link "Road Contractor Registration" at bounding box center [384, 245] width 199 height 19
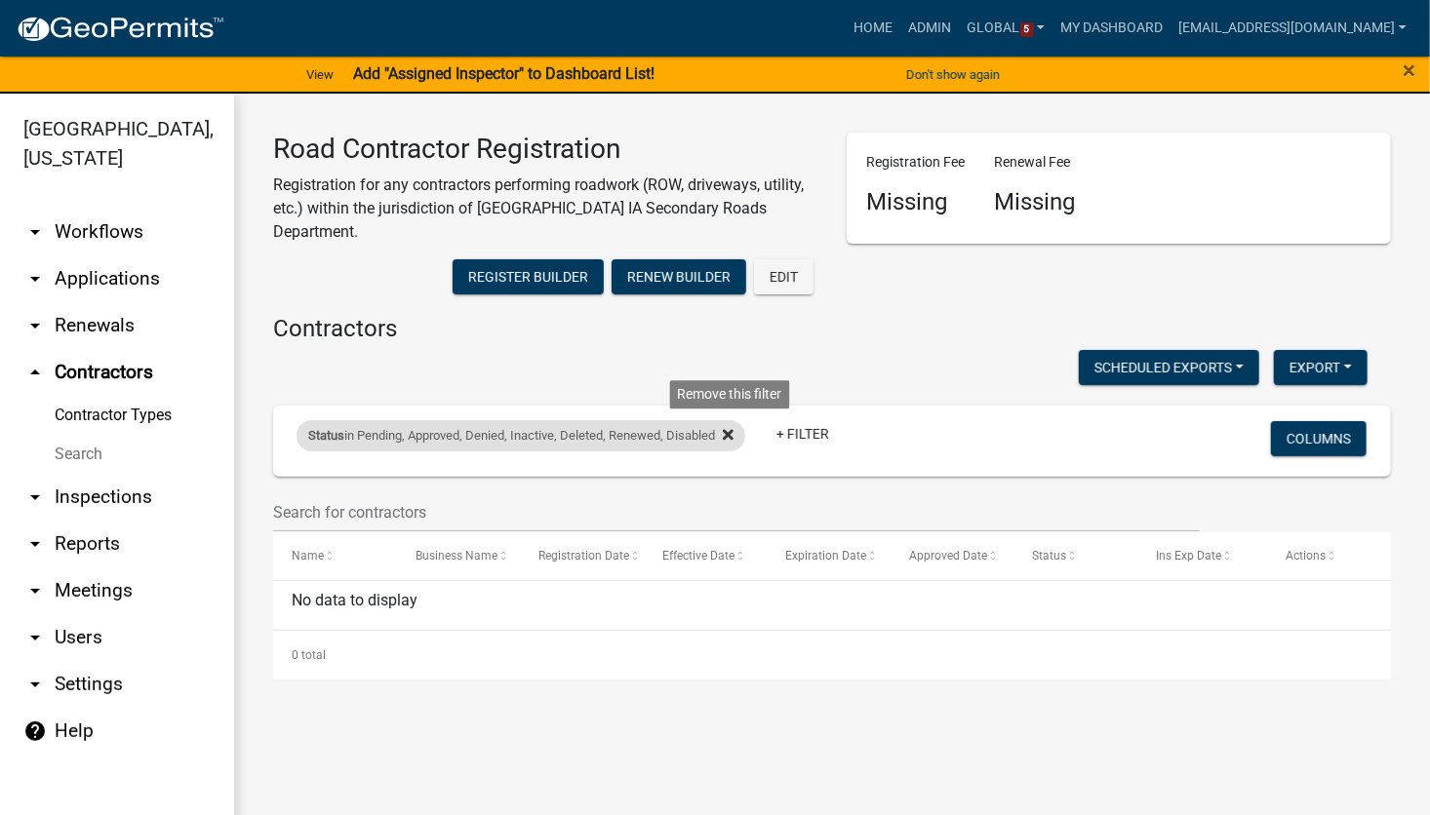
click at [733, 432] on icon at bounding box center [728, 435] width 11 height 16
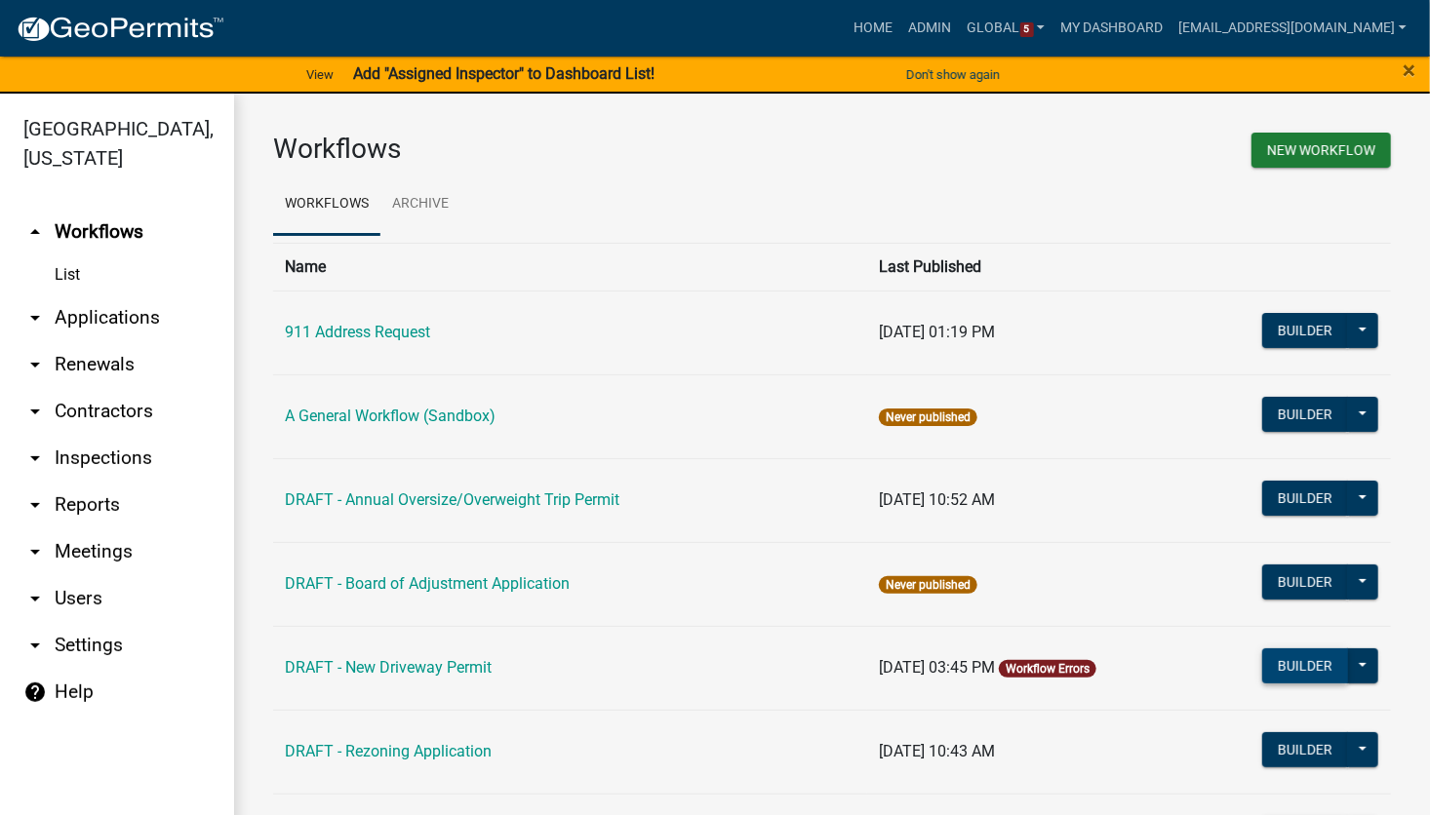
click at [1262, 671] on button "Builder" at bounding box center [1305, 665] width 86 height 35
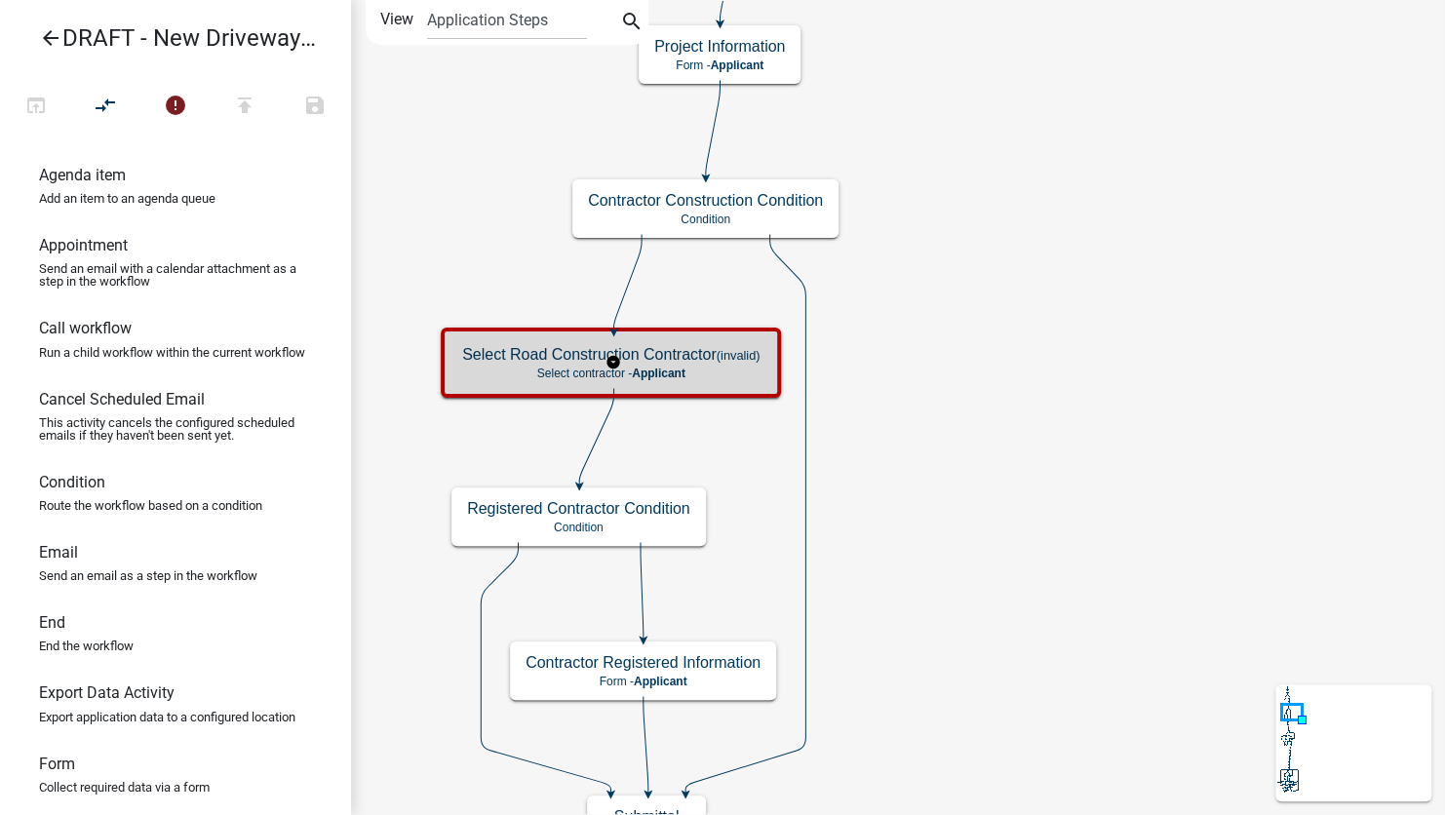
click at [683, 355] on h5 "Select Road Construction Contractor (invalid)" at bounding box center [610, 354] width 297 height 19
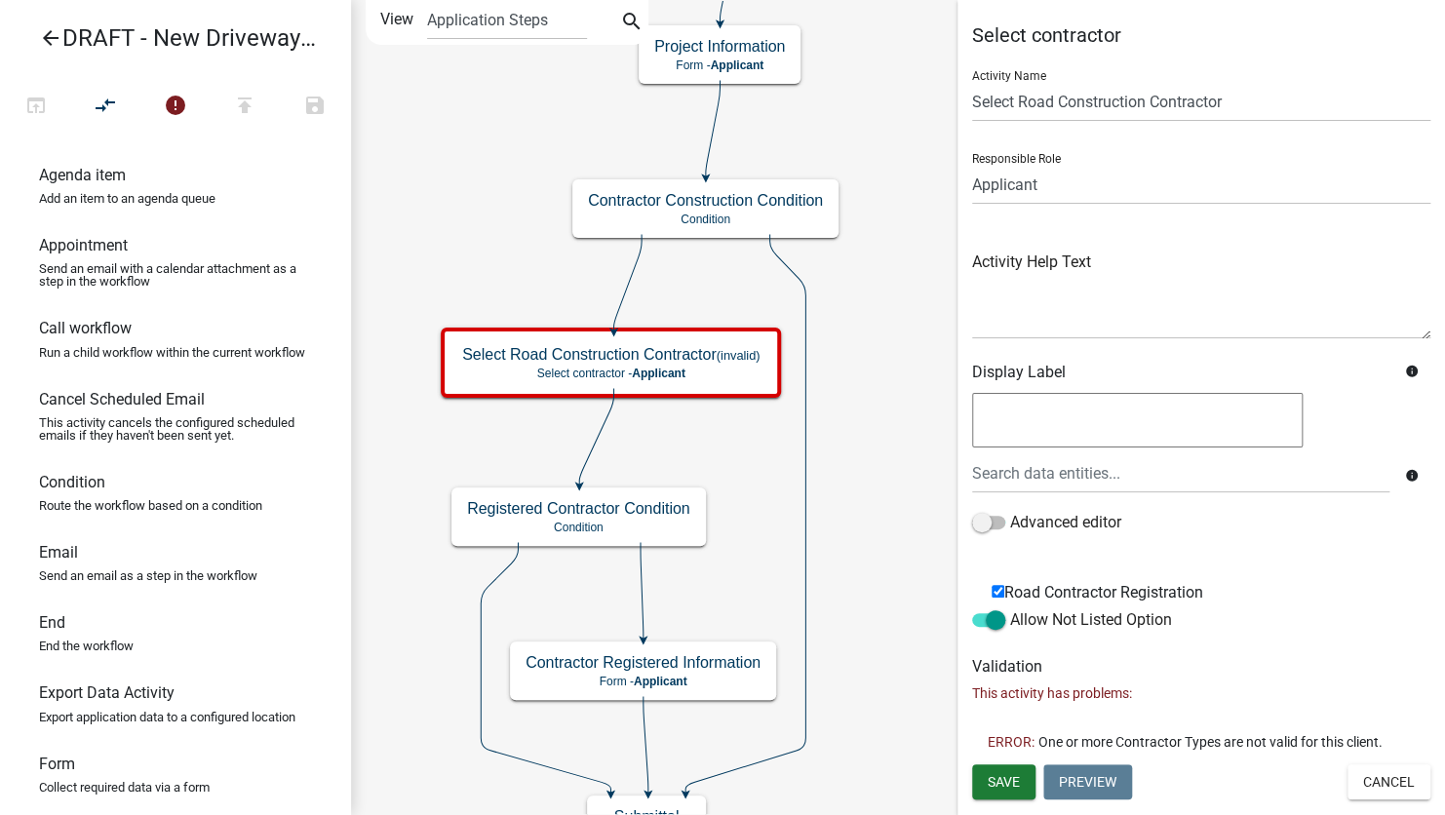
click at [55, 39] on icon "arrow_back" at bounding box center [50, 39] width 23 height 27
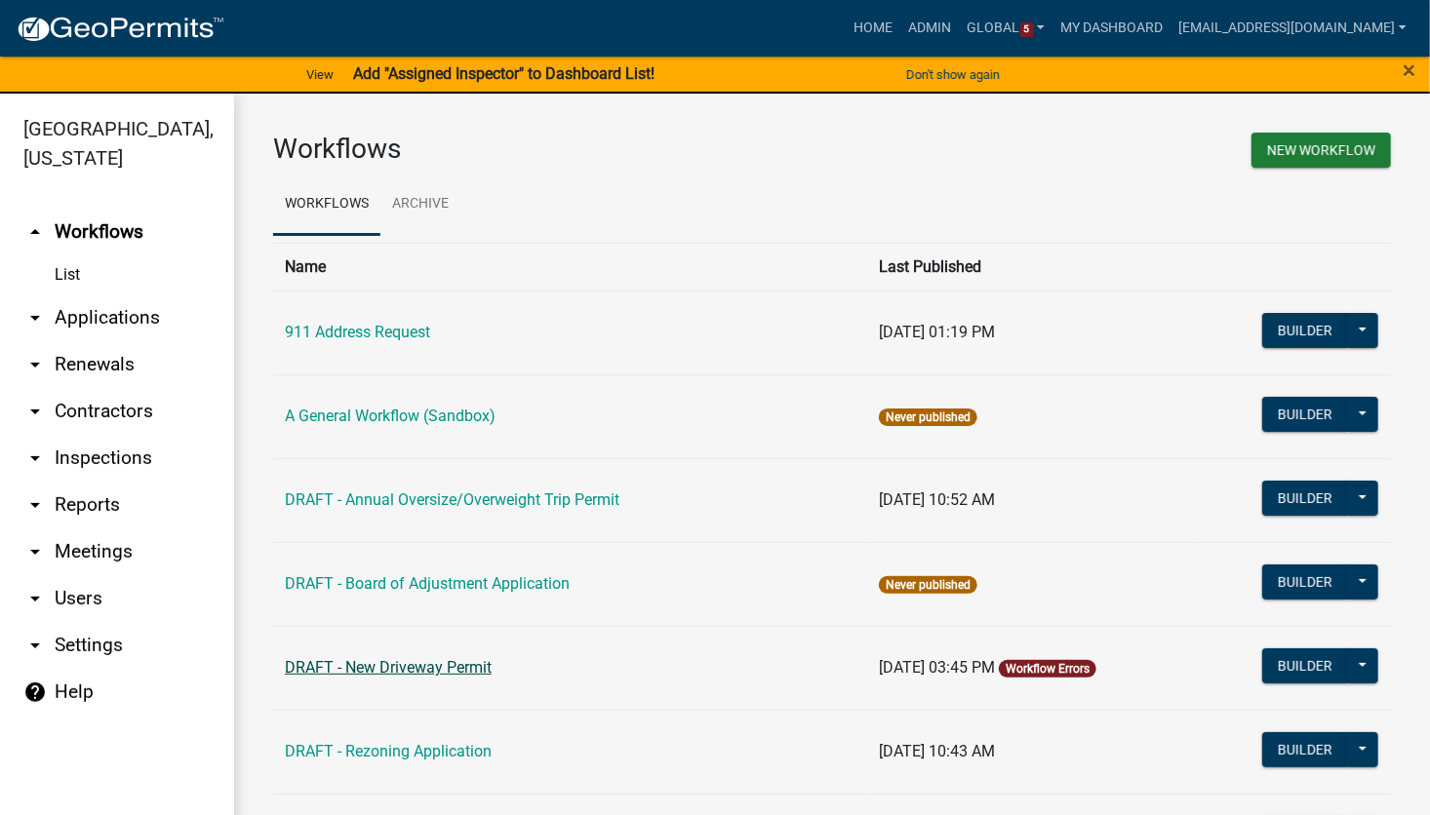
click at [372, 675] on link "DRAFT - New Driveway Permit" at bounding box center [388, 667] width 207 height 19
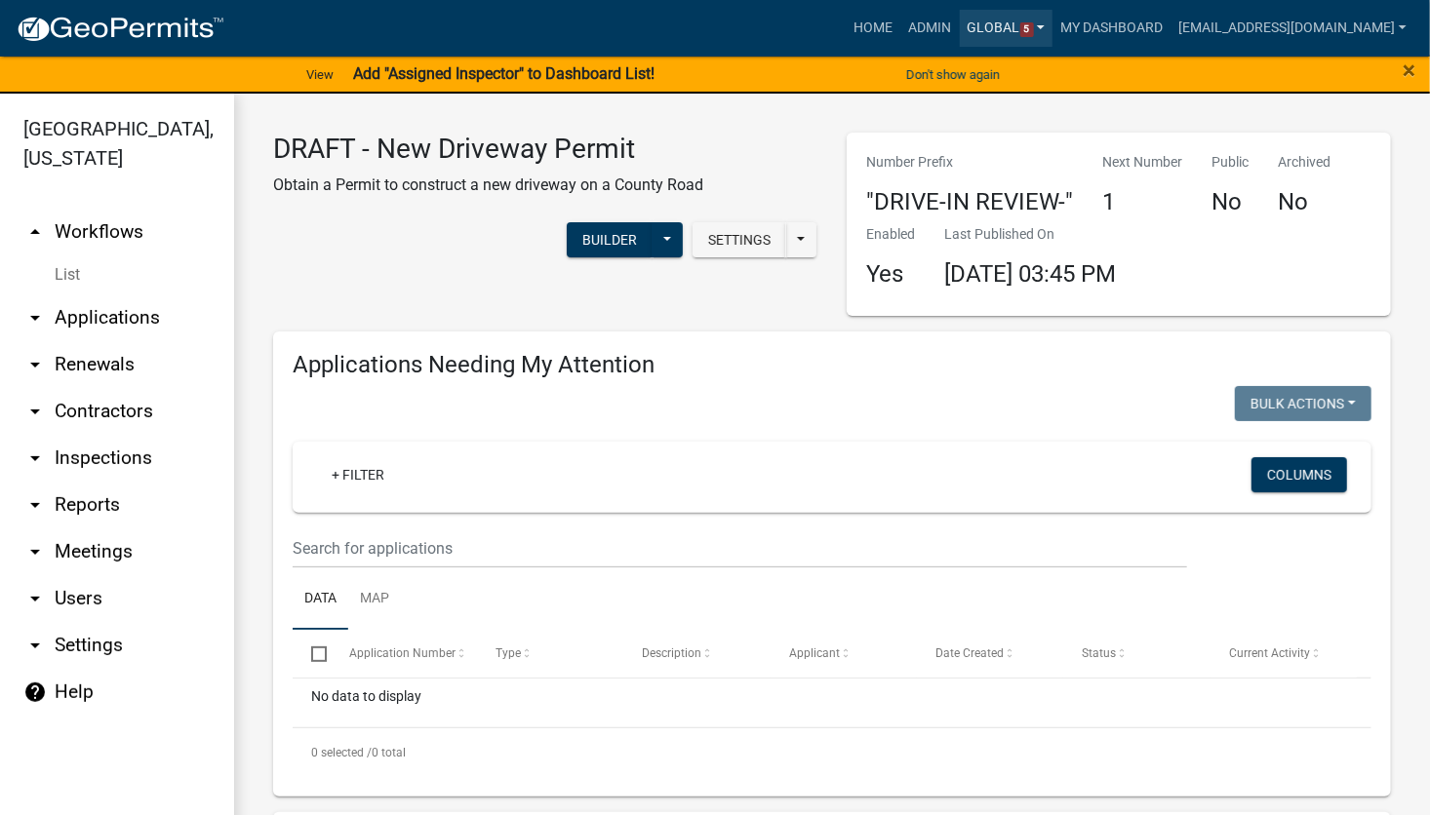
click at [1021, 28] on span "5" at bounding box center [1027, 30] width 14 height 16
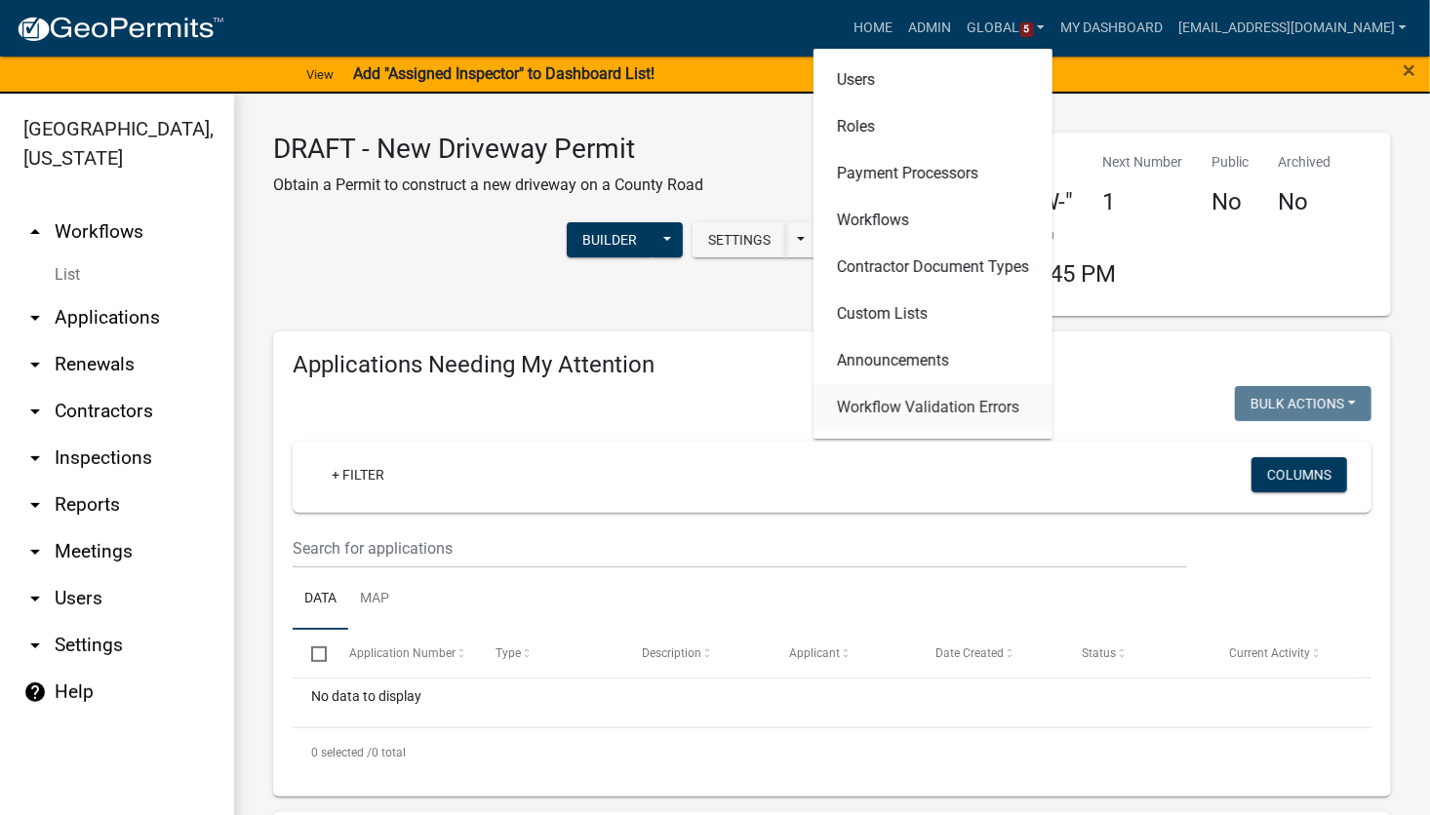
click at [980, 405] on link "Workflow Validation Errors" at bounding box center [932, 407] width 239 height 47
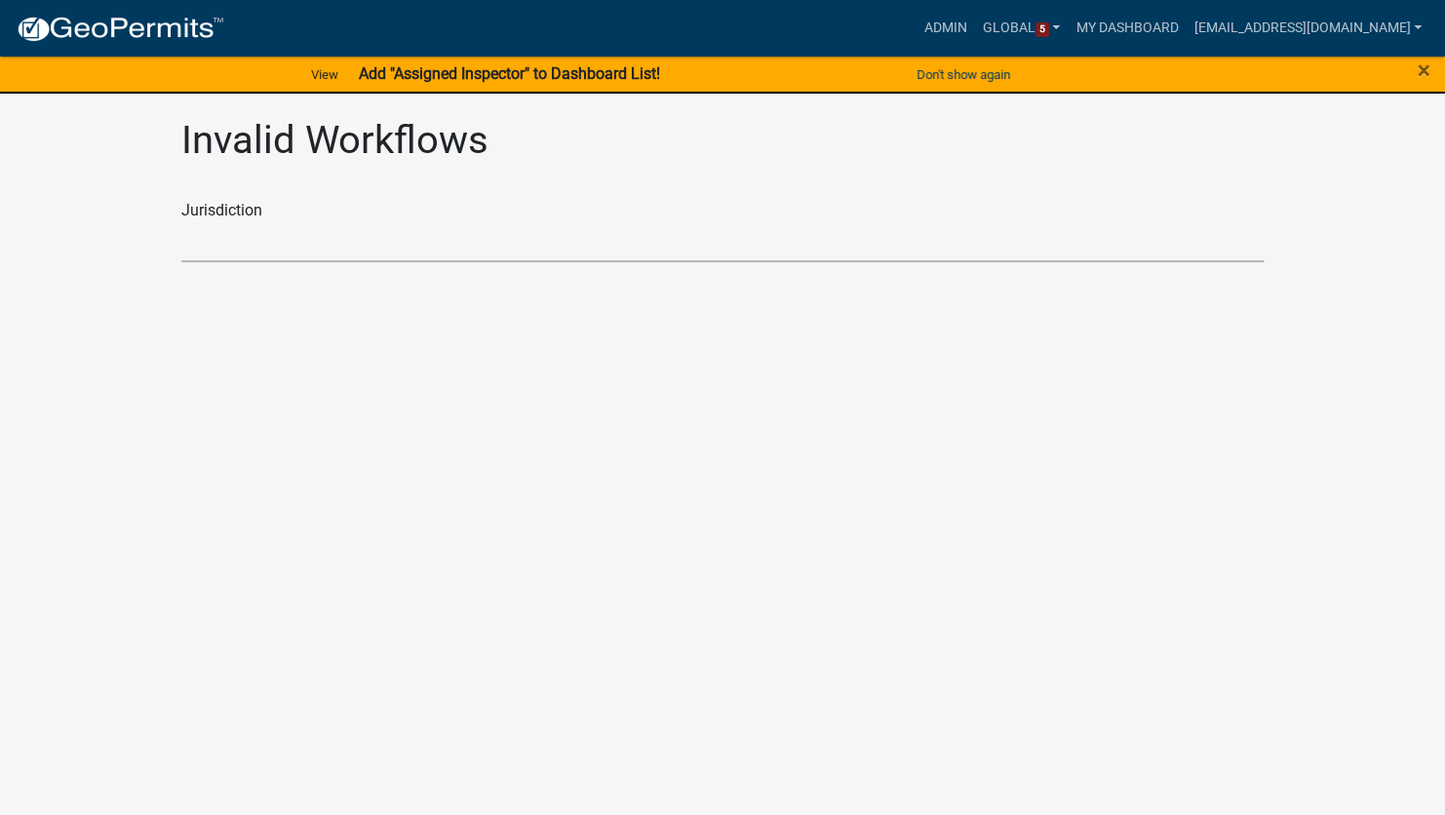
click at [339, 246] on select "Haralson County, Georgia Buchanan County, Iowa Jasper County, South Carolina St…" at bounding box center [722, 242] width 1082 height 40
